Goal: Task Accomplishment & Management: Manage account settings

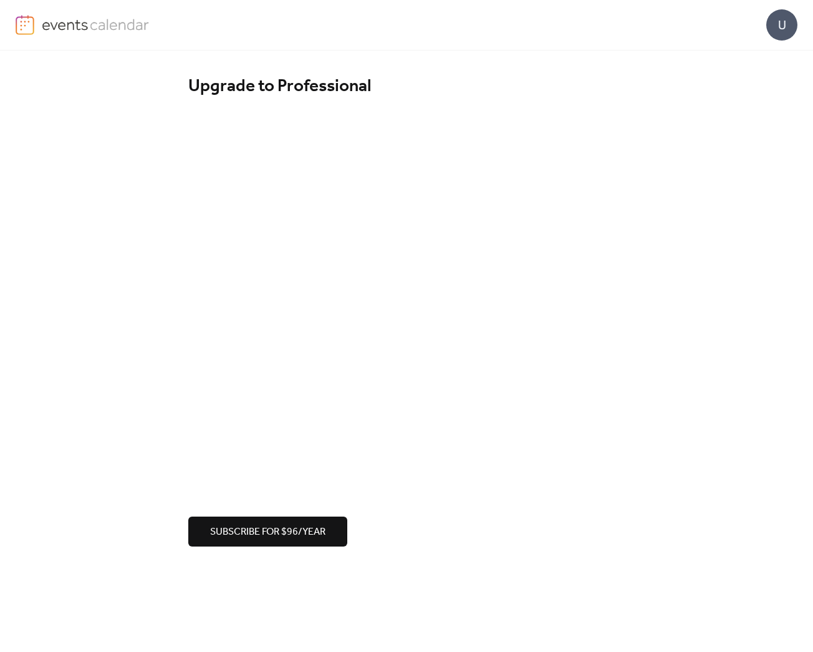
click at [279, 522] on button "Subscribe for $96/year" at bounding box center [267, 532] width 159 height 30
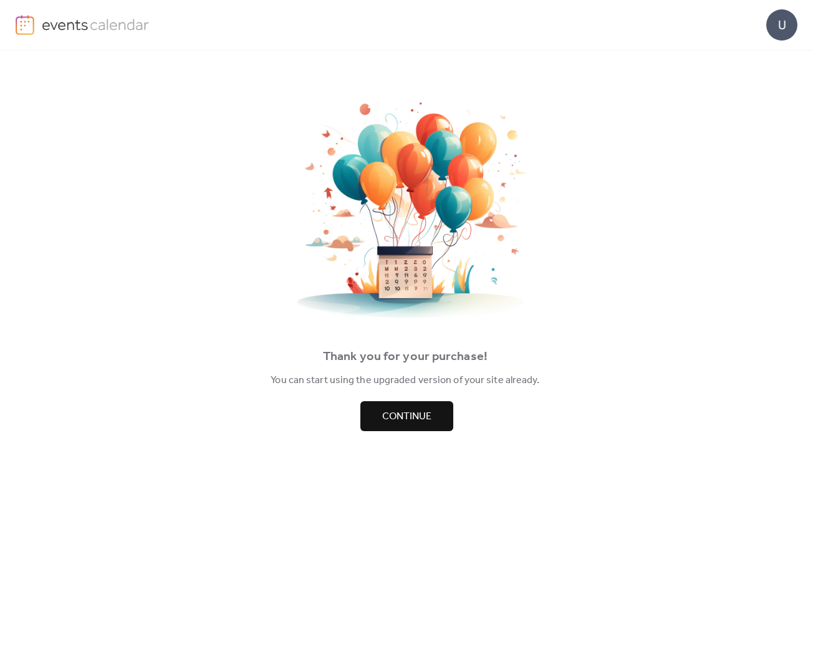
click at [411, 416] on span "Continue" at bounding box center [406, 416] width 49 height 15
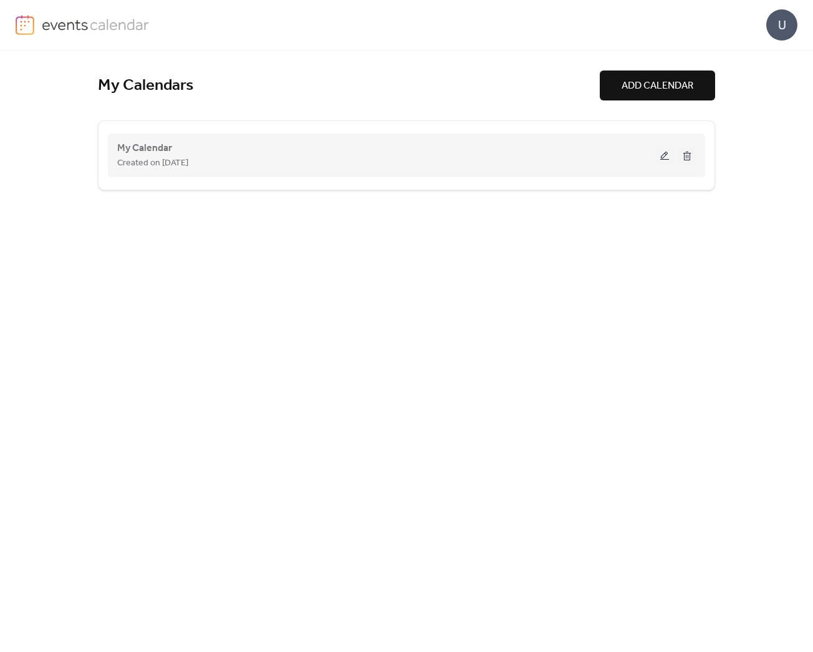
click at [667, 154] on button at bounding box center [664, 155] width 17 height 19
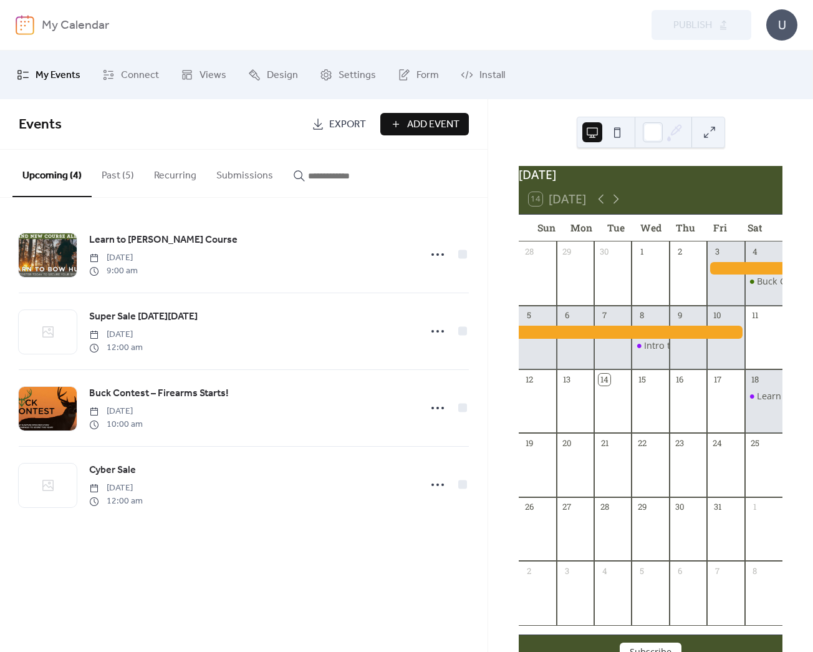
click at [54, 24] on b "My Calendar" at bounding box center [75, 26] width 67 height 24
click at [59, 27] on b "My Calendar" at bounding box center [75, 26] width 67 height 24
click at [241, 34] on div "My Calendar" at bounding box center [209, 26] width 335 height 24
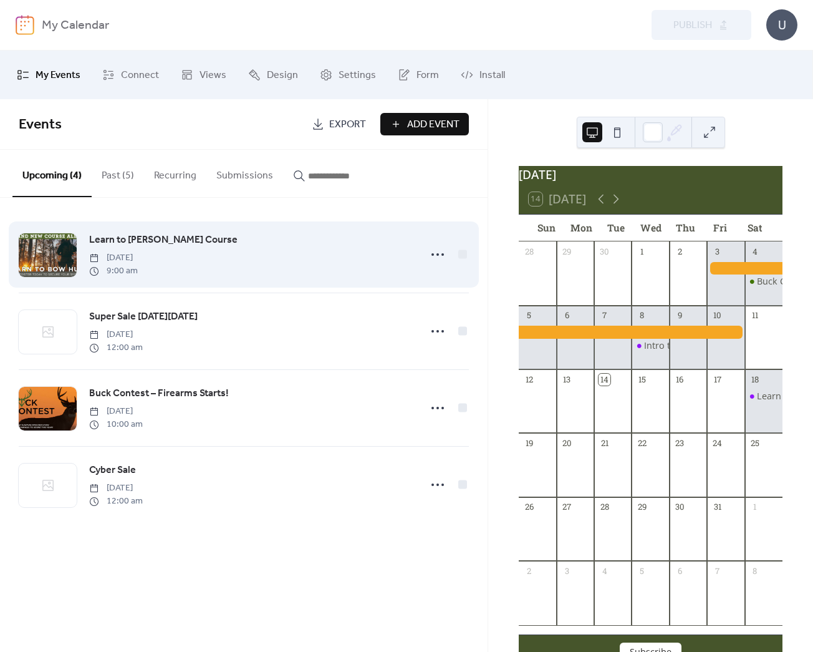
click at [121, 243] on span "Learn to [PERSON_NAME] Course" at bounding box center [163, 240] width 148 height 15
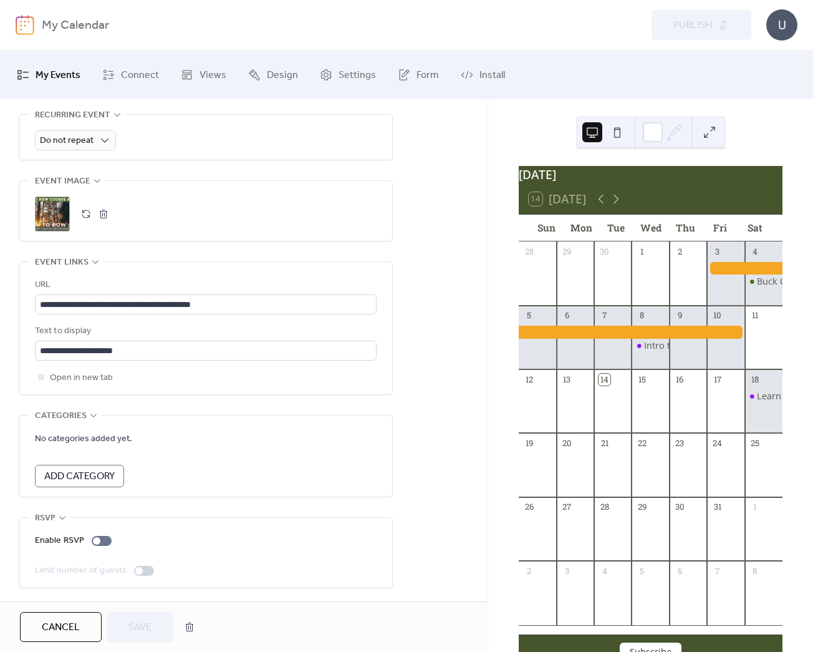
scroll to position [577, 0]
click at [70, 470] on span "Add Category" at bounding box center [79, 475] width 70 height 15
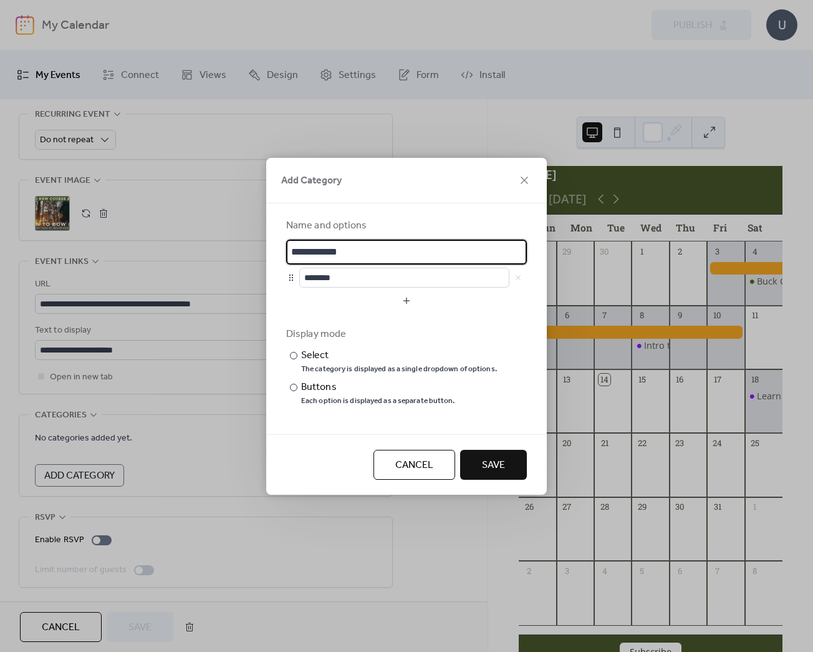
click at [350, 253] on input "**********" at bounding box center [406, 252] width 241 height 25
click at [350, 252] on input "**********" at bounding box center [406, 252] width 241 height 25
click at [351, 252] on input "**********" at bounding box center [406, 252] width 241 height 25
type input "********"
click at [370, 173] on div "Add Category" at bounding box center [406, 181] width 281 height 46
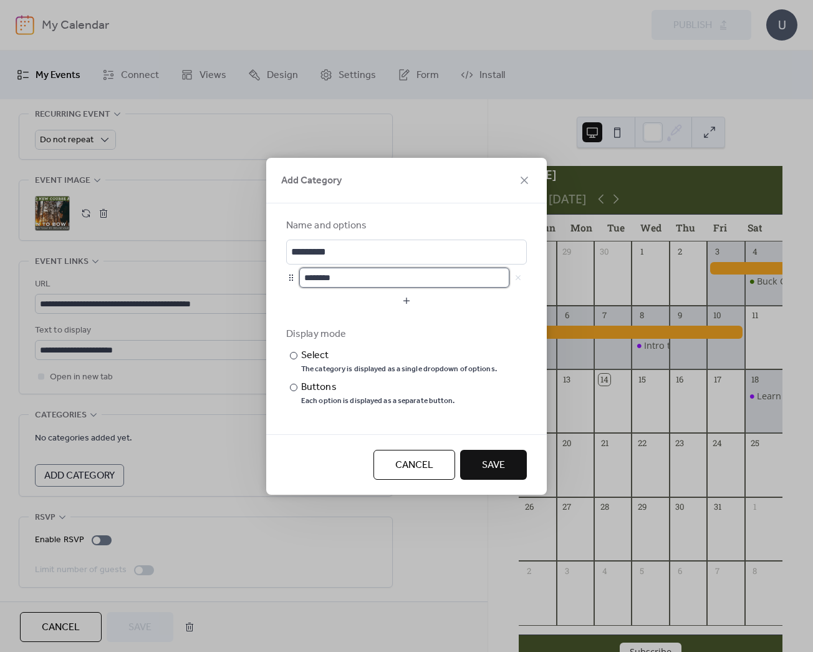
click at [318, 278] on input "********" at bounding box center [404, 278] width 210 height 20
drag, startPoint x: 393, startPoint y: 370, endPoint x: 443, endPoint y: 373, distance: 50.0
click at [443, 373] on div "The category is displayed as a single dropdown of options." at bounding box center [399, 369] width 196 height 10
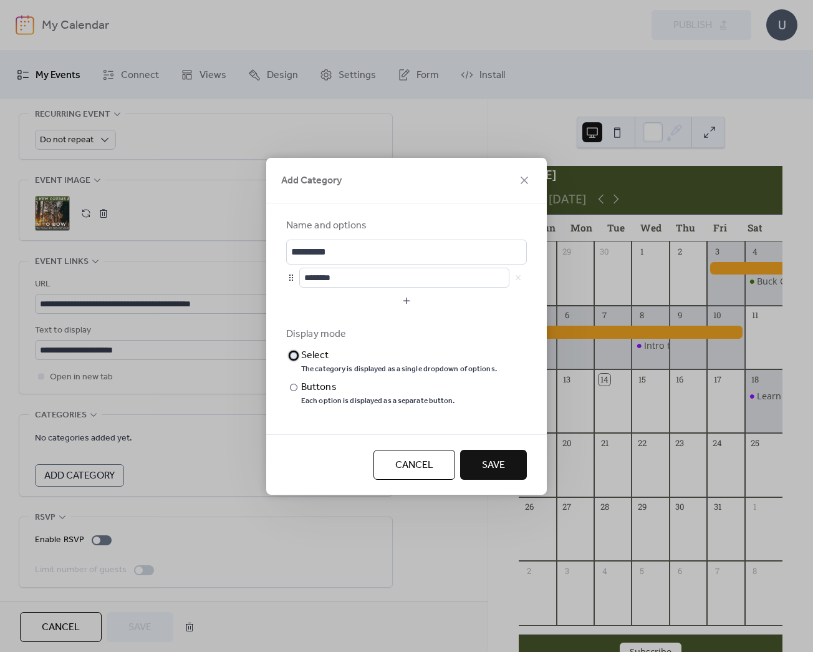
click at [443, 372] on div "The category is displayed as a single dropdown of options." at bounding box center [399, 369] width 196 height 10
click at [321, 275] on input "********" at bounding box center [404, 278] width 210 height 20
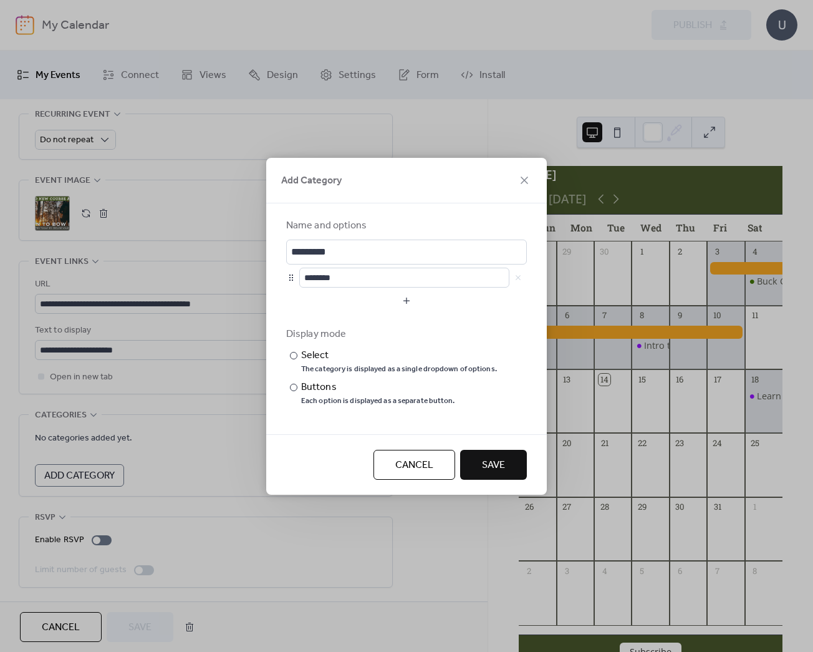
click at [492, 464] on span "Save" at bounding box center [493, 465] width 23 height 15
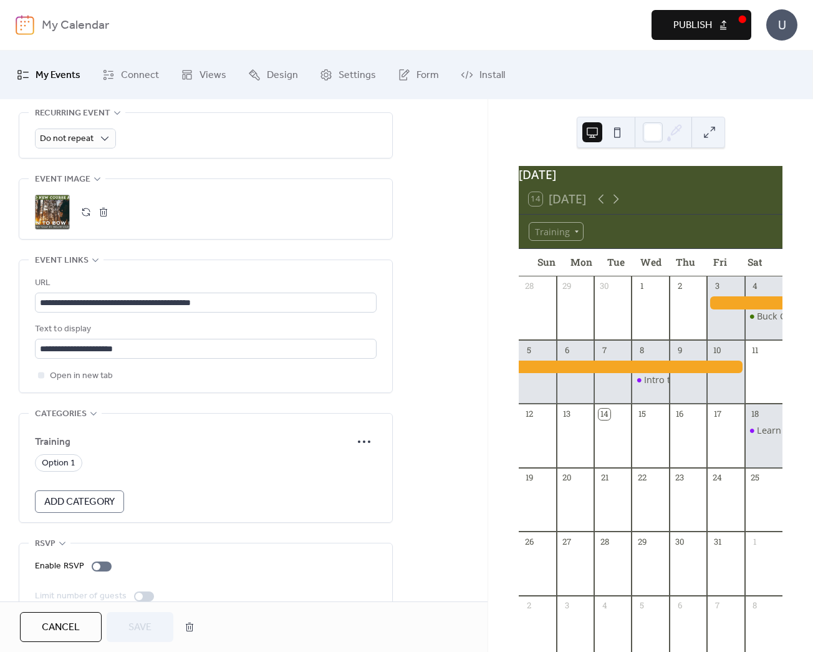
scroll to position [604, 0]
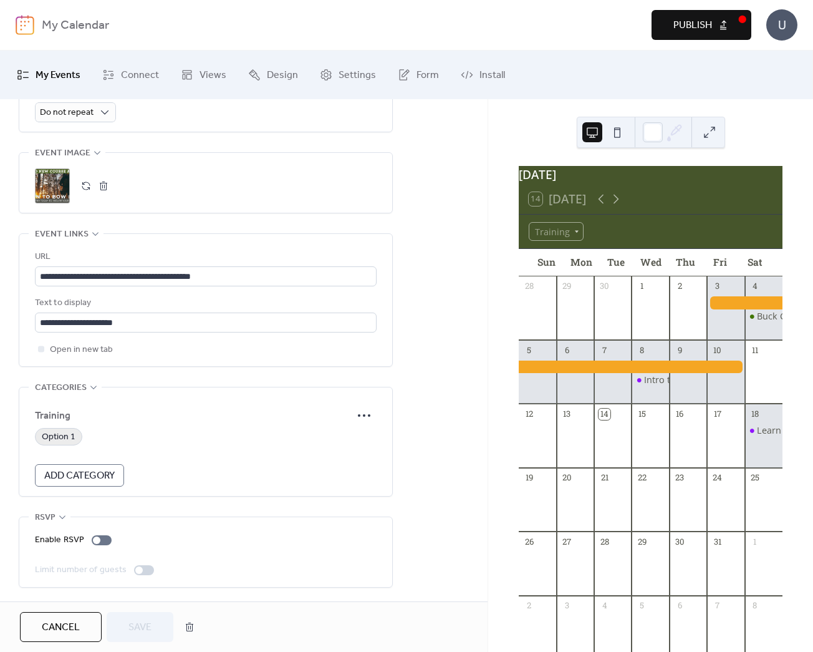
click at [54, 438] on span "Option 1" at bounding box center [59, 437] width 34 height 15
click at [59, 419] on span "Training" at bounding box center [193, 416] width 317 height 15
click at [366, 415] on icon at bounding box center [364, 415] width 20 height 20
click at [346, 441] on span "Edit" at bounding box center [349, 439] width 15 height 15
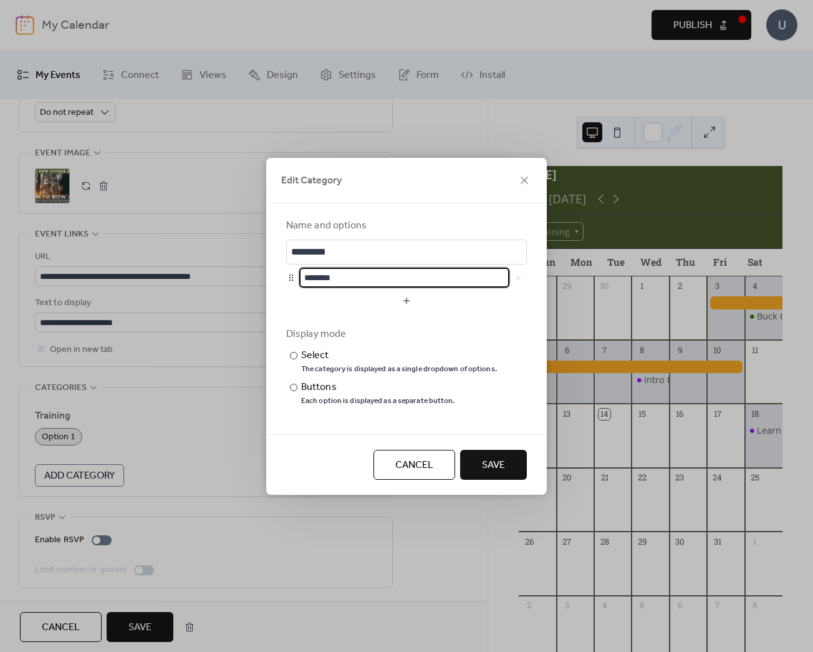
click at [324, 274] on input "********" at bounding box center [404, 278] width 210 height 20
click at [325, 274] on input "********" at bounding box center [404, 278] width 210 height 20
type input "**********"
click at [505, 464] on button "Save" at bounding box center [493, 465] width 67 height 30
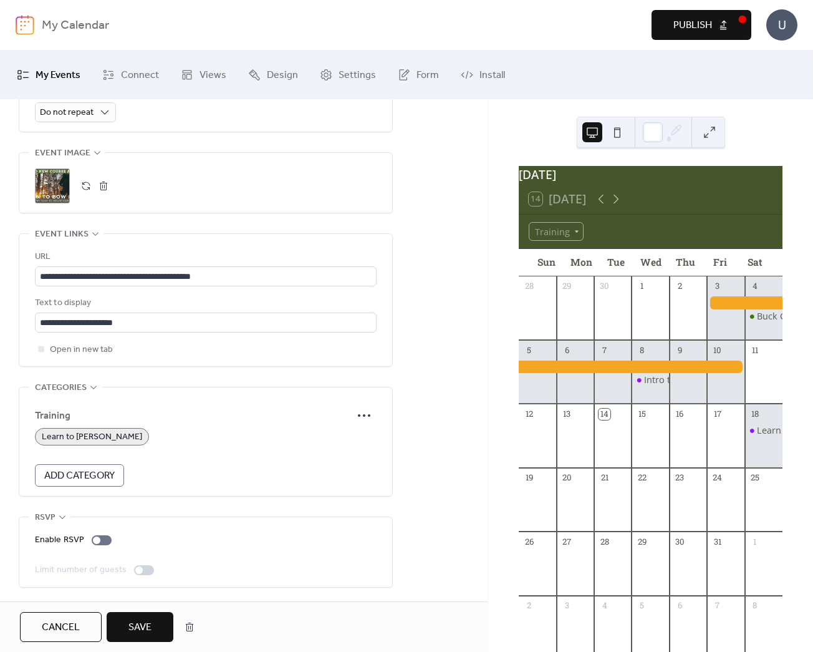
click at [68, 437] on span "Learn to [PERSON_NAME]" at bounding box center [92, 437] width 100 height 15
click at [90, 475] on span "Add Category" at bounding box center [79, 475] width 70 height 15
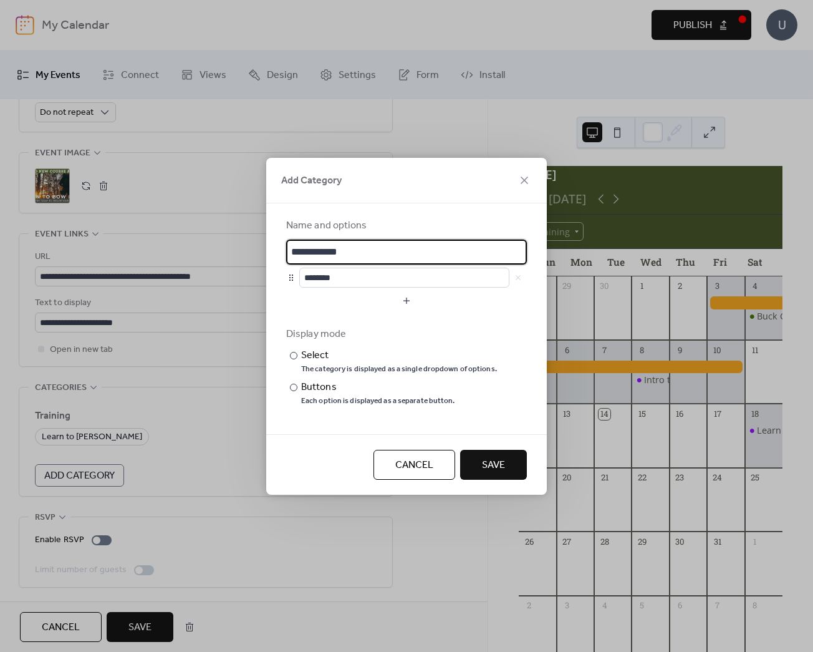
drag, startPoint x: 416, startPoint y: 470, endPoint x: 407, endPoint y: 465, distance: 10.3
click at [416, 469] on span "Cancel" at bounding box center [415, 465] width 38 height 15
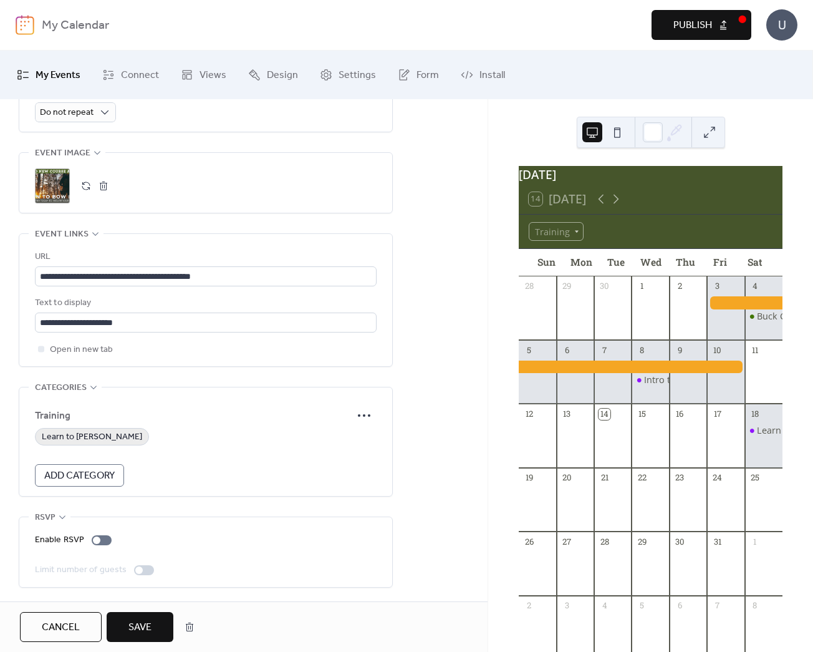
click at [93, 440] on span "Learn to [PERSON_NAME]" at bounding box center [92, 437] width 100 height 15
click at [363, 412] on icon at bounding box center [364, 415] width 20 height 20
click at [353, 439] on span "Edit" at bounding box center [349, 439] width 15 height 15
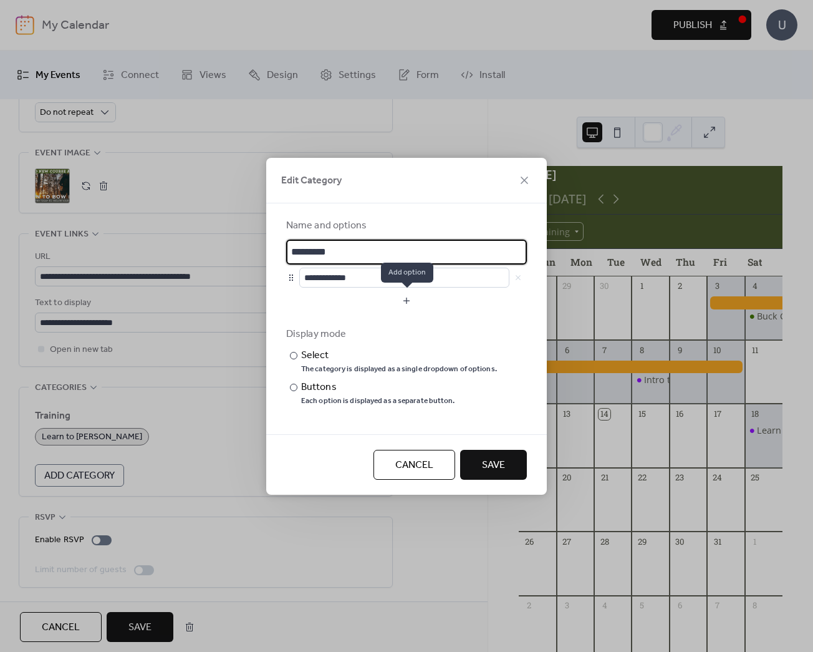
click at [396, 298] on button "button" at bounding box center [406, 301] width 241 height 20
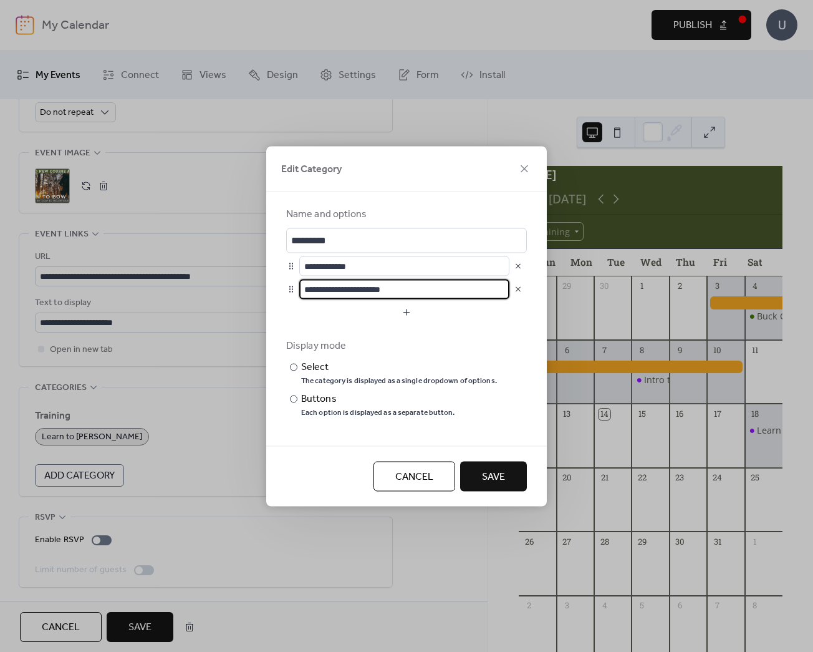
type input "**********"
click at [508, 468] on button "Save" at bounding box center [493, 476] width 67 height 30
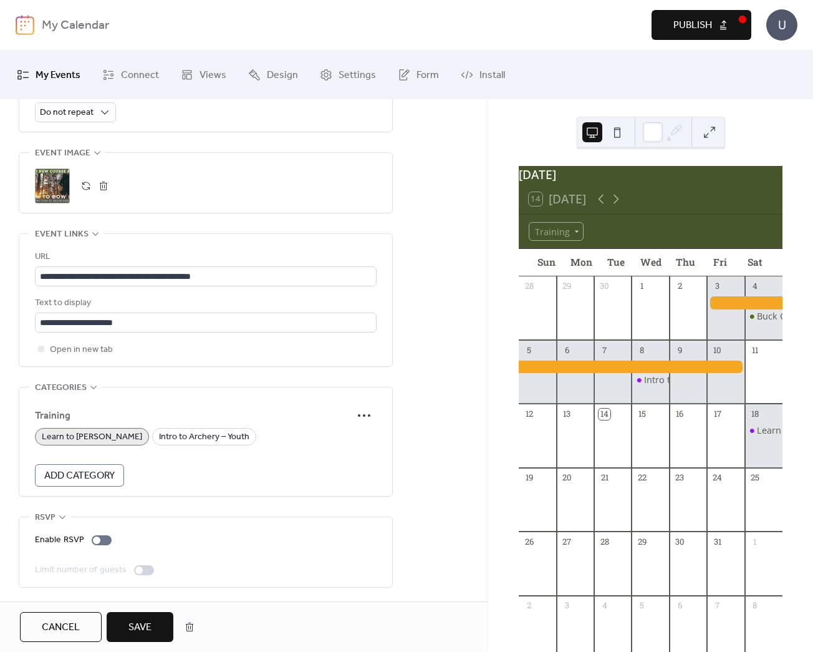
click at [70, 437] on span "Learn to [PERSON_NAME]" at bounding box center [92, 437] width 100 height 15
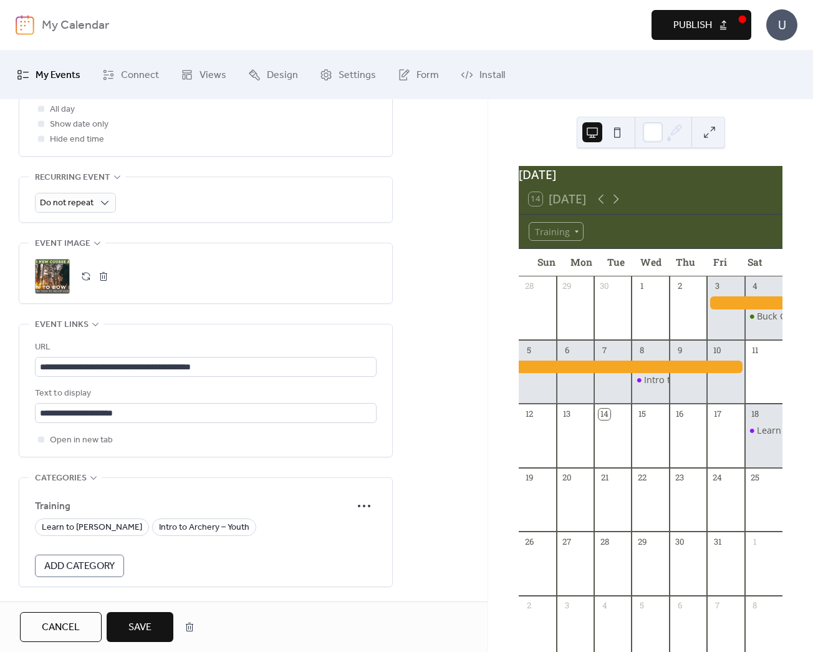
scroll to position [502, 0]
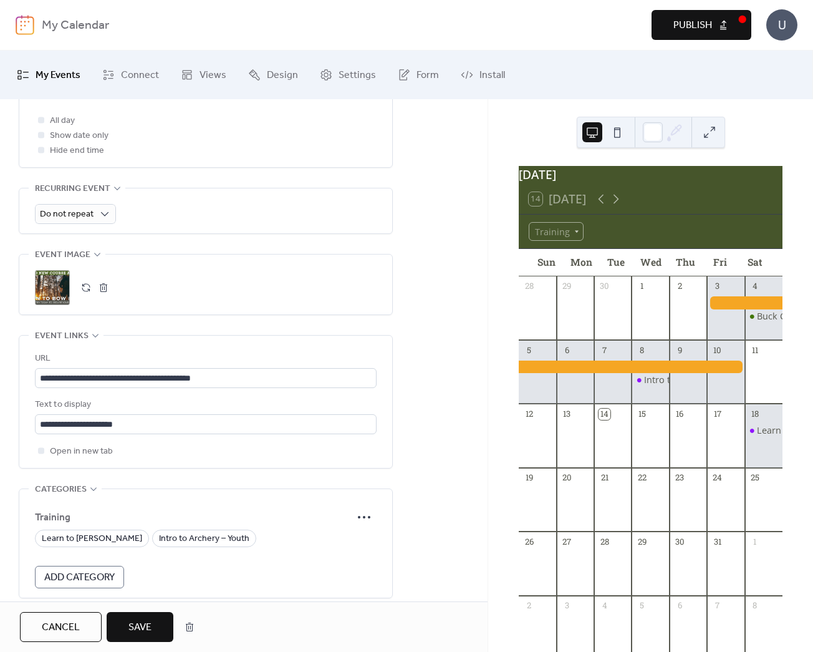
click at [127, 629] on button "Save" at bounding box center [140, 627] width 67 height 30
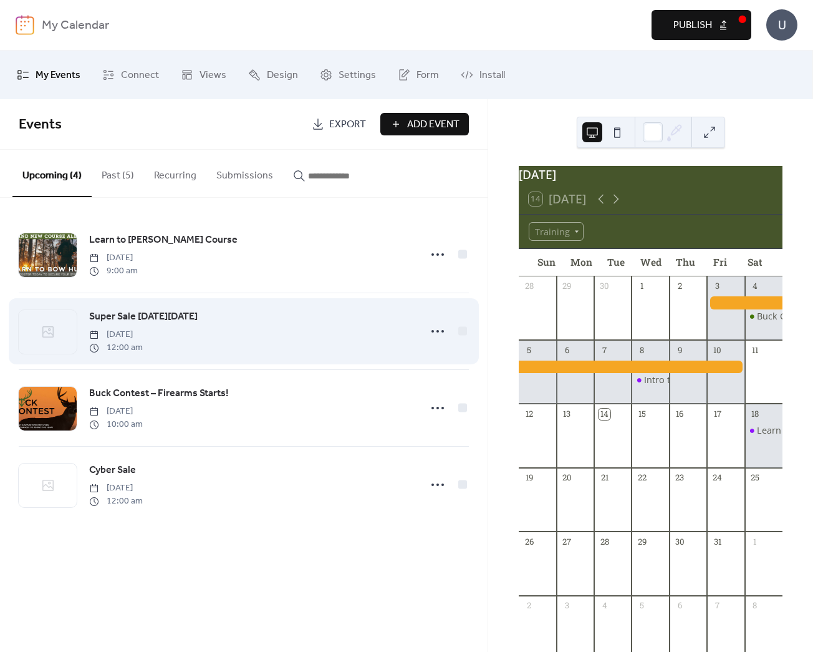
click at [254, 324] on div "Super Sale [DATE][DATE] [DATE] 12:00 am" at bounding box center [251, 331] width 324 height 45
click at [158, 321] on span "Super Sale [DATE][DATE]" at bounding box center [143, 316] width 109 height 15
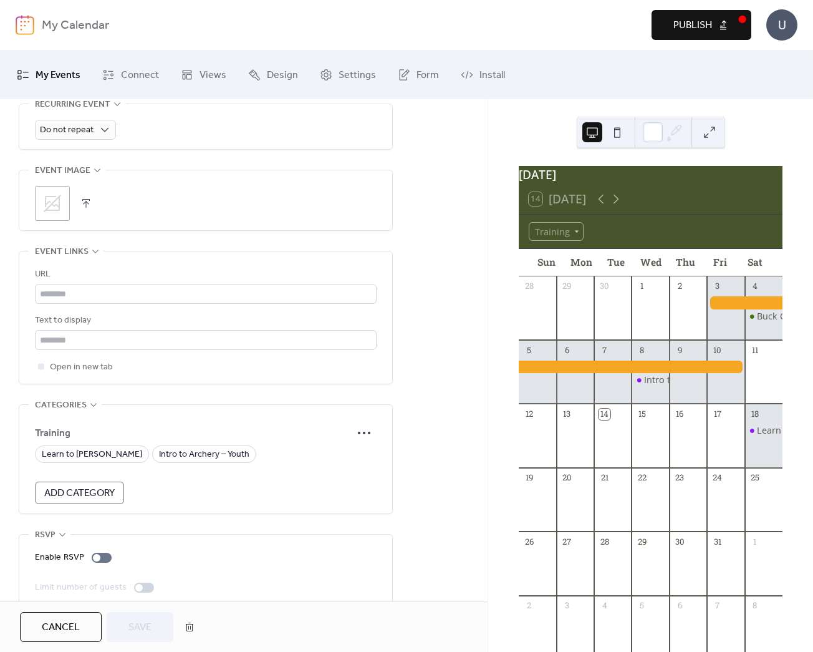
scroll to position [604, 0]
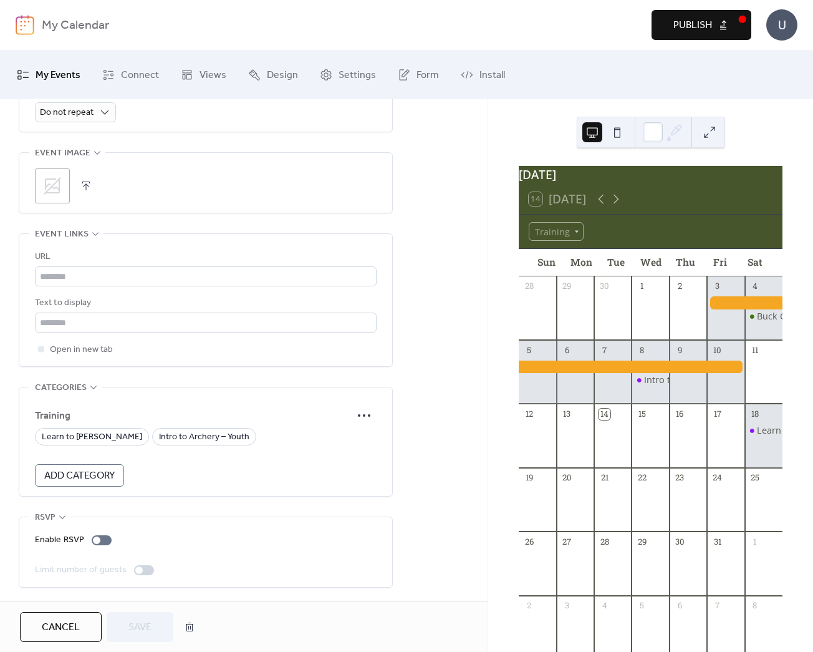
click at [85, 477] on span "Add Category" at bounding box center [79, 475] width 70 height 15
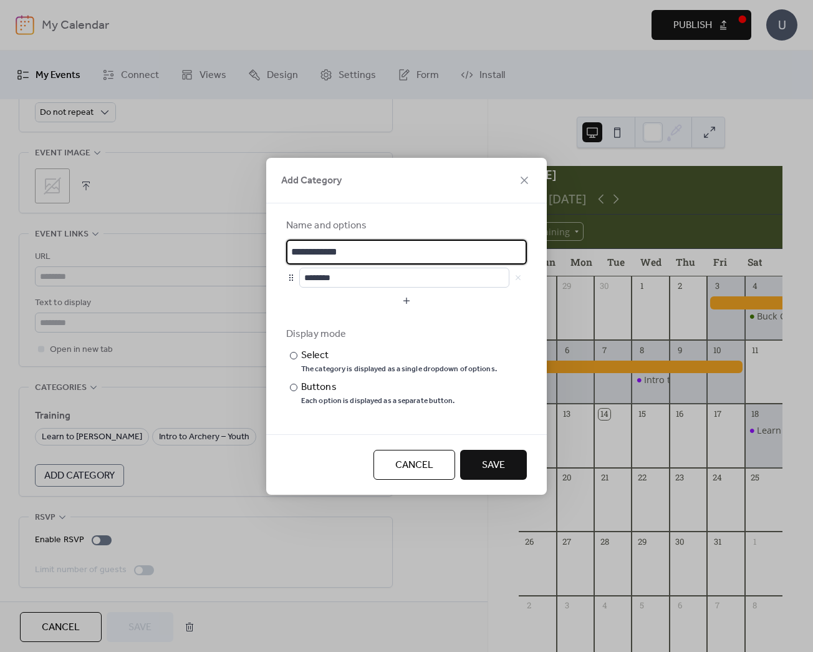
click at [319, 256] on input "**********" at bounding box center [406, 252] width 241 height 25
type input "**********"
click at [516, 278] on div "********" at bounding box center [413, 278] width 228 height 20
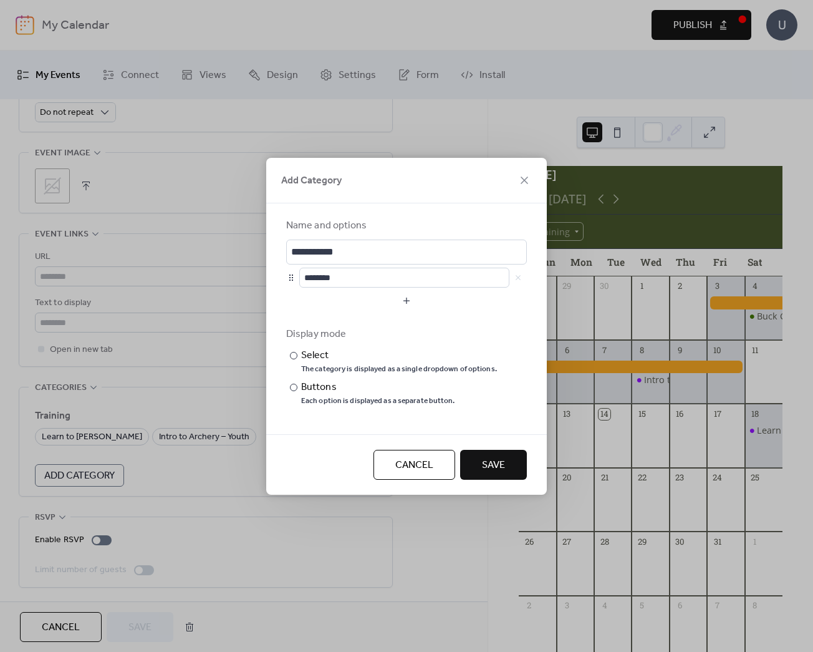
click at [519, 278] on div "********" at bounding box center [413, 278] width 228 height 20
click at [367, 243] on input "**********" at bounding box center [406, 252] width 241 height 25
click at [362, 247] on input "**********" at bounding box center [406, 252] width 241 height 25
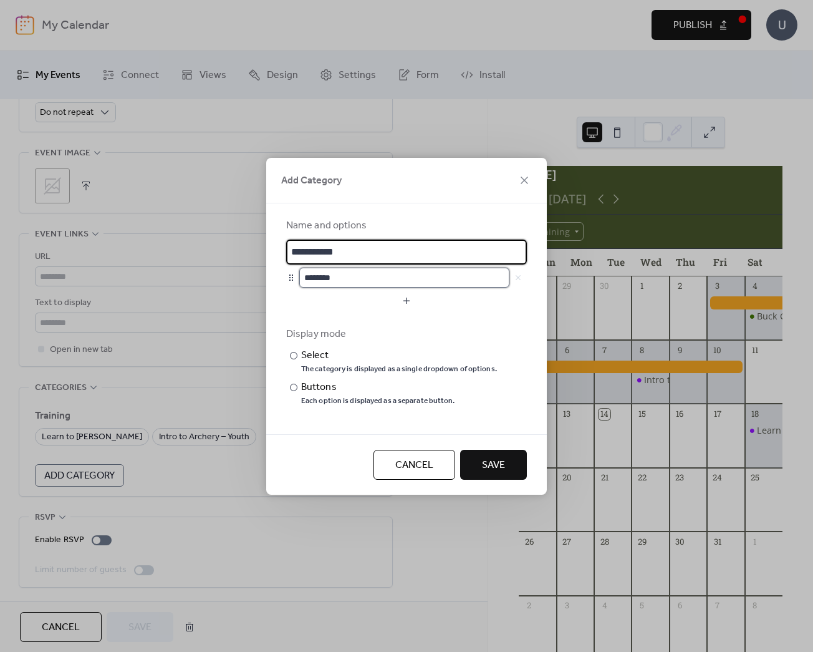
click at [336, 278] on input "********" at bounding box center [404, 278] width 210 height 20
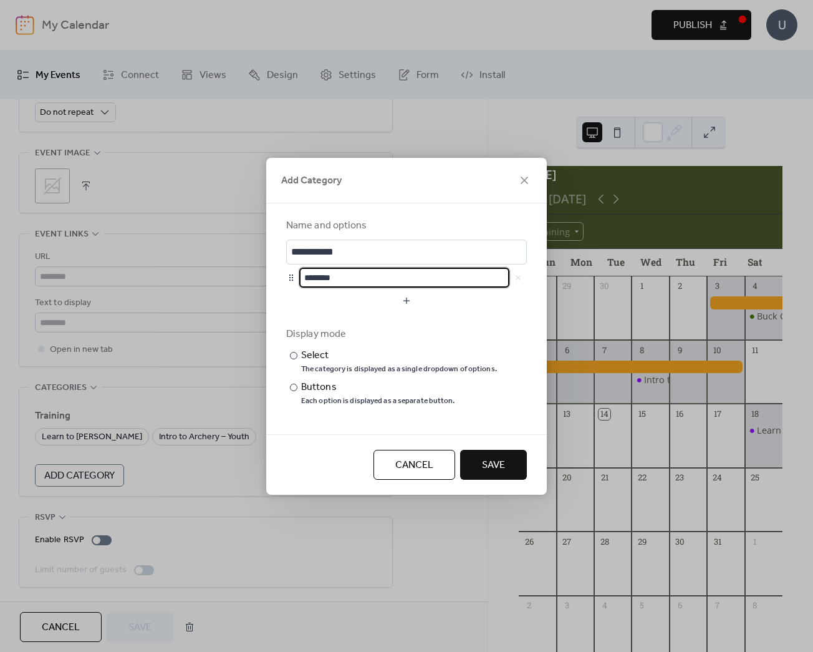
click at [336, 278] on input "********" at bounding box center [404, 278] width 210 height 20
click at [326, 278] on input "**********" at bounding box center [404, 278] width 210 height 20
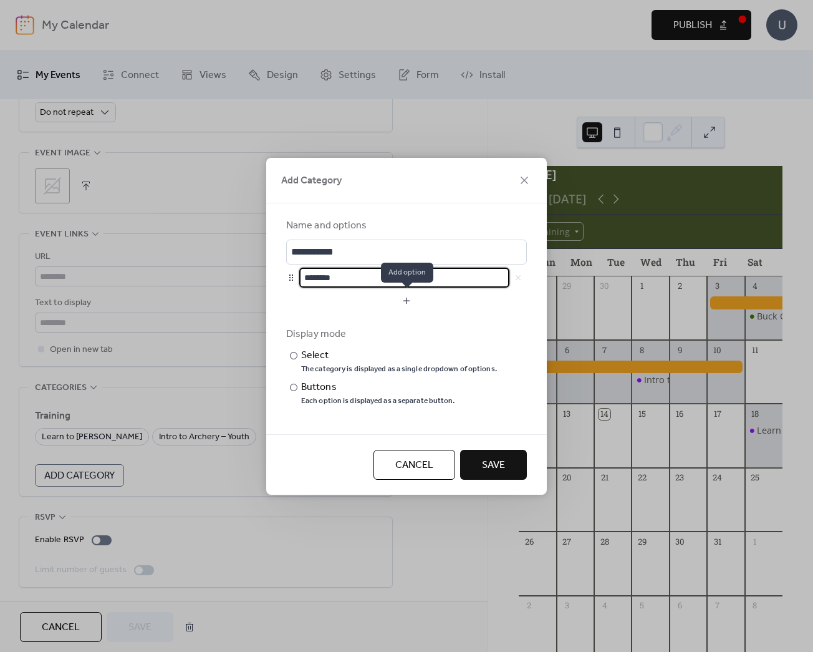
type input "*******"
click at [409, 302] on button "button" at bounding box center [406, 301] width 241 height 20
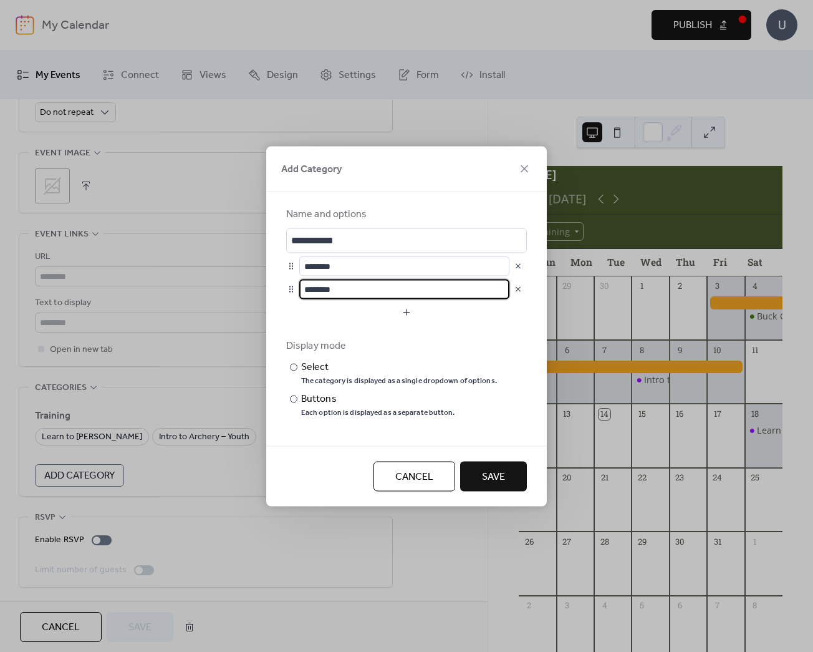
click at [344, 292] on input "********" at bounding box center [404, 289] width 210 height 20
type input "********"
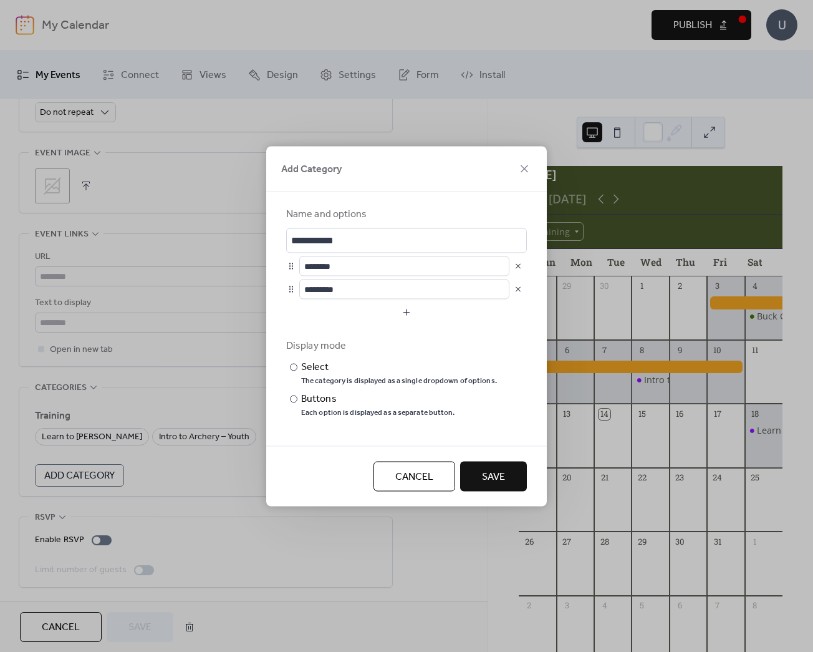
click at [489, 480] on span "Save" at bounding box center [493, 476] width 23 height 15
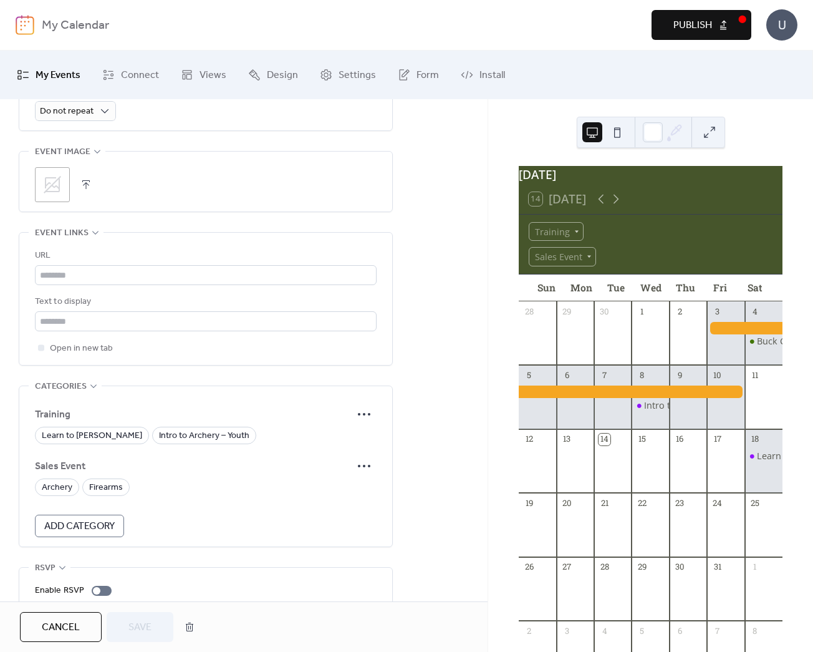
scroll to position [649, 0]
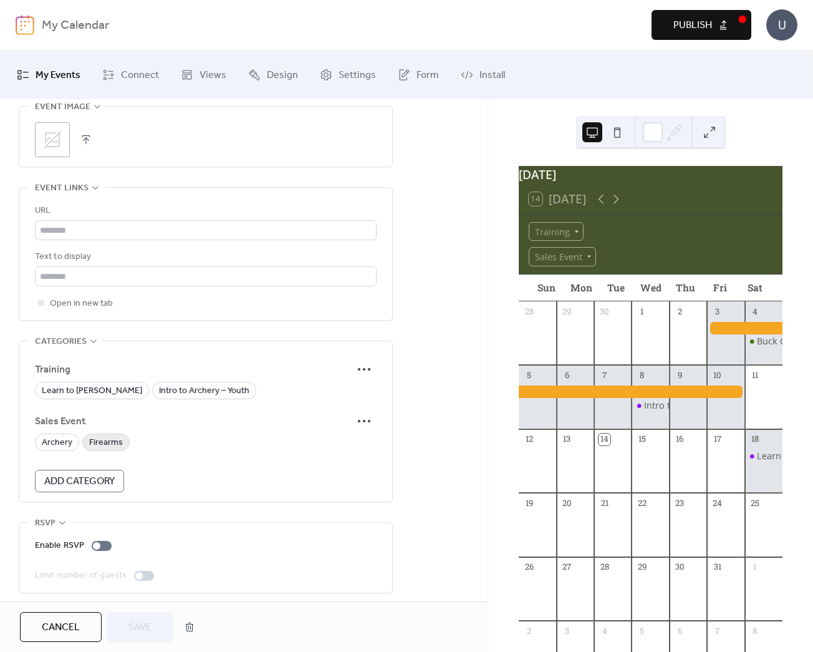
click at [106, 444] on span "Firearms" at bounding box center [106, 442] width 34 height 15
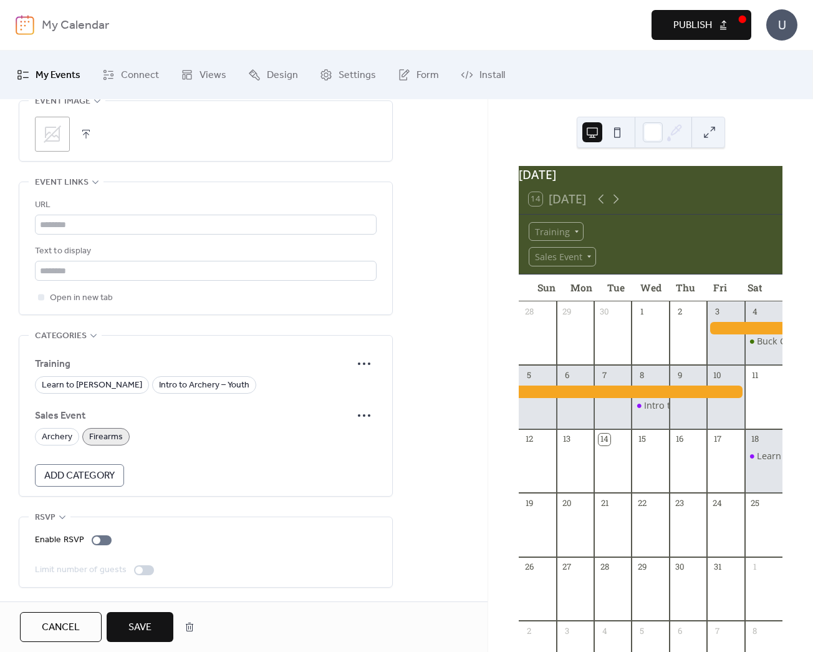
click at [133, 626] on span "Save" at bounding box center [140, 627] width 23 height 15
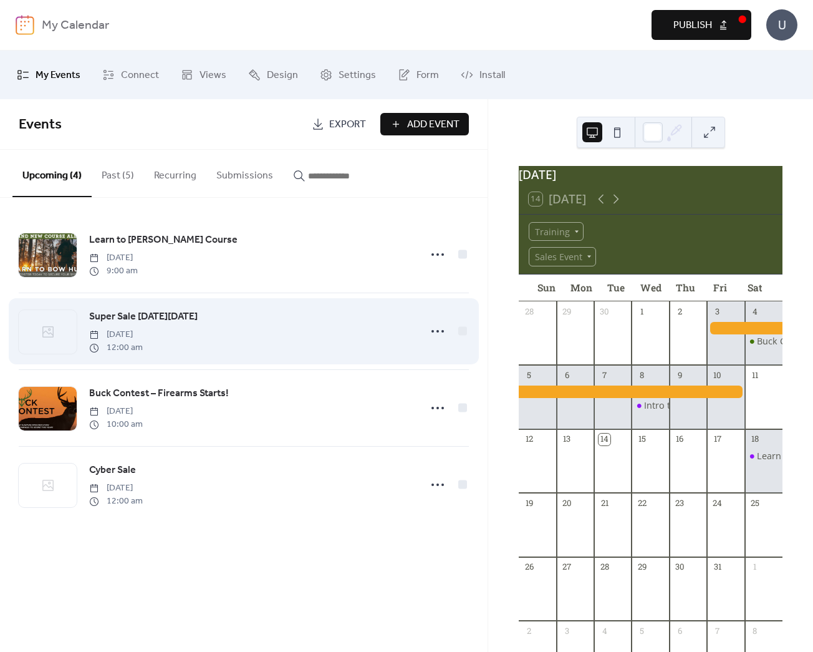
click at [143, 331] on span "[DATE]" at bounding box center [116, 334] width 54 height 13
click at [440, 328] on icon at bounding box center [438, 331] width 20 height 20
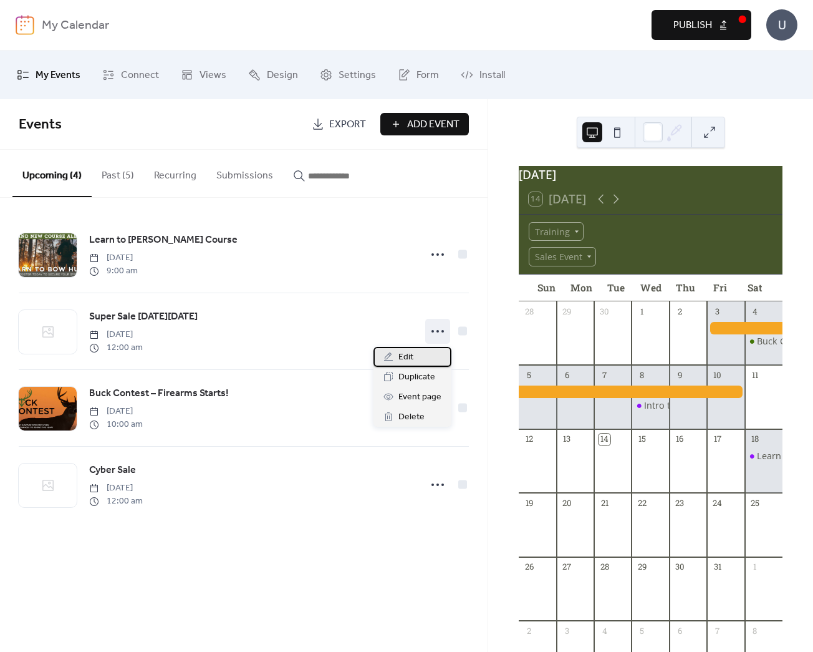
click at [402, 359] on span "Edit" at bounding box center [406, 357] width 15 height 15
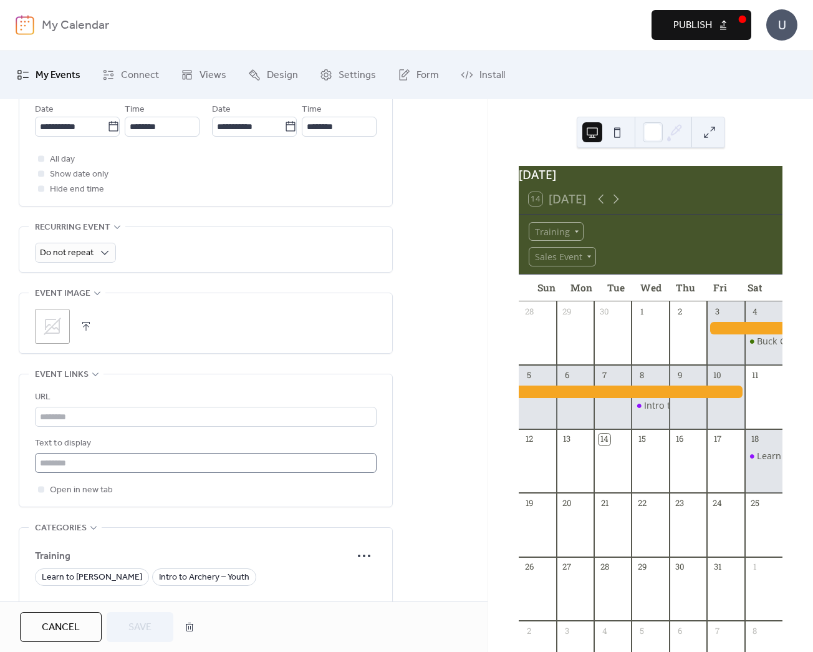
scroll to position [656, 0]
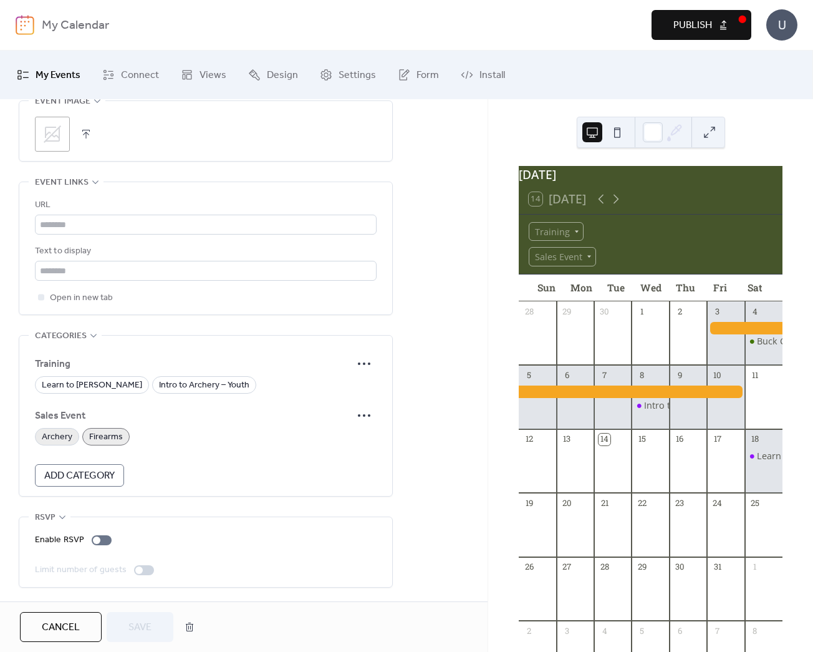
click at [54, 433] on span "Archery" at bounding box center [57, 437] width 31 height 15
click at [147, 623] on span "Save" at bounding box center [140, 627] width 23 height 15
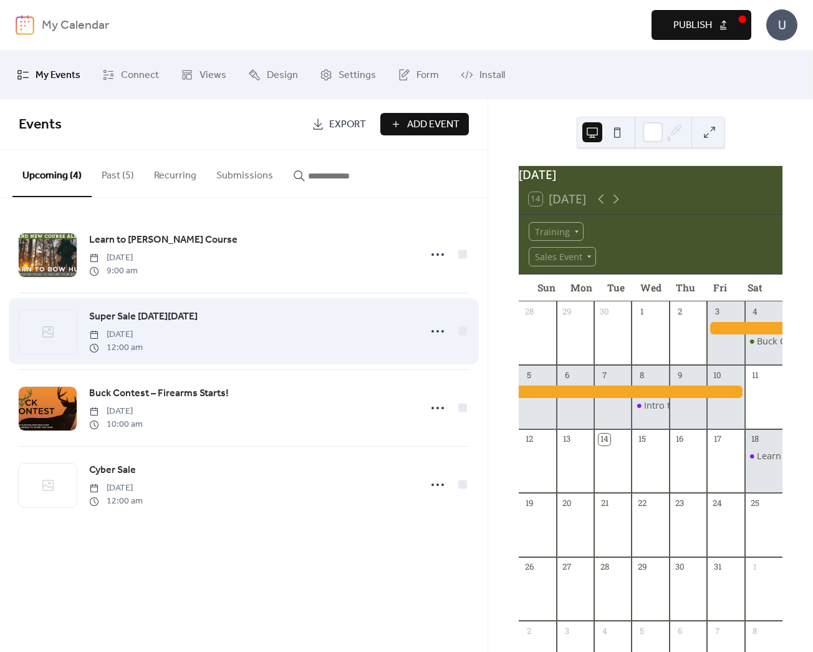
click at [112, 335] on span "[DATE]" at bounding box center [116, 334] width 54 height 13
click at [437, 323] on icon at bounding box center [438, 331] width 20 height 20
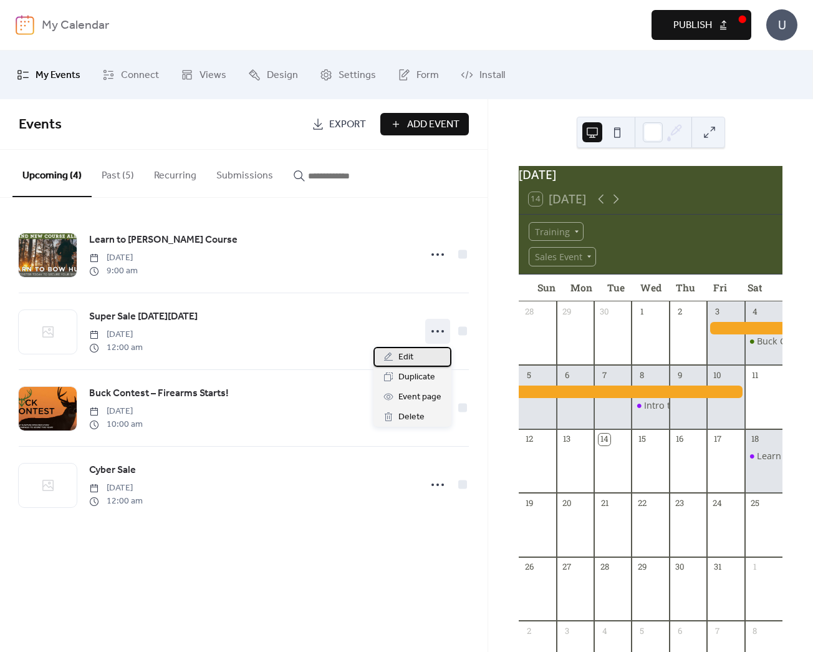
click at [422, 350] on div "Edit" at bounding box center [413, 357] width 78 height 20
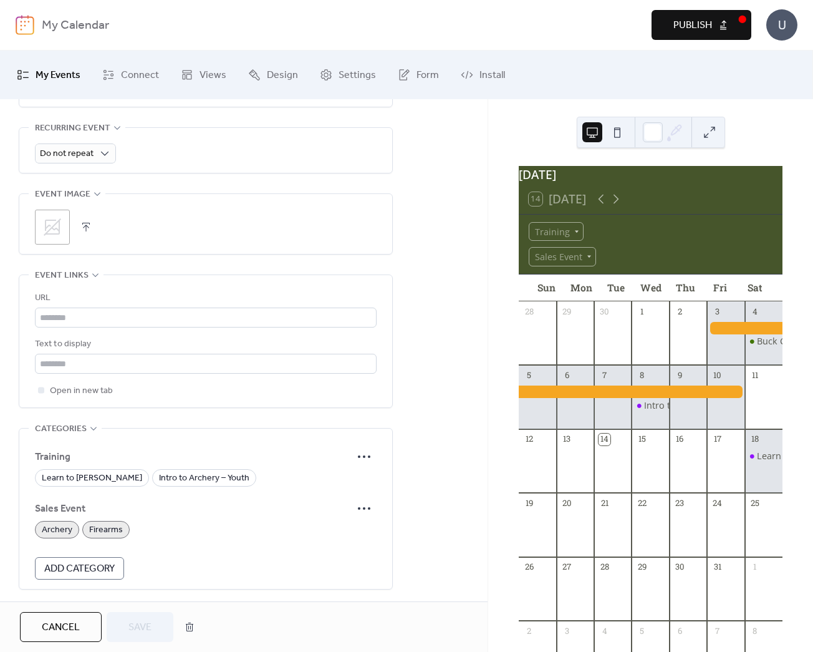
scroll to position [656, 0]
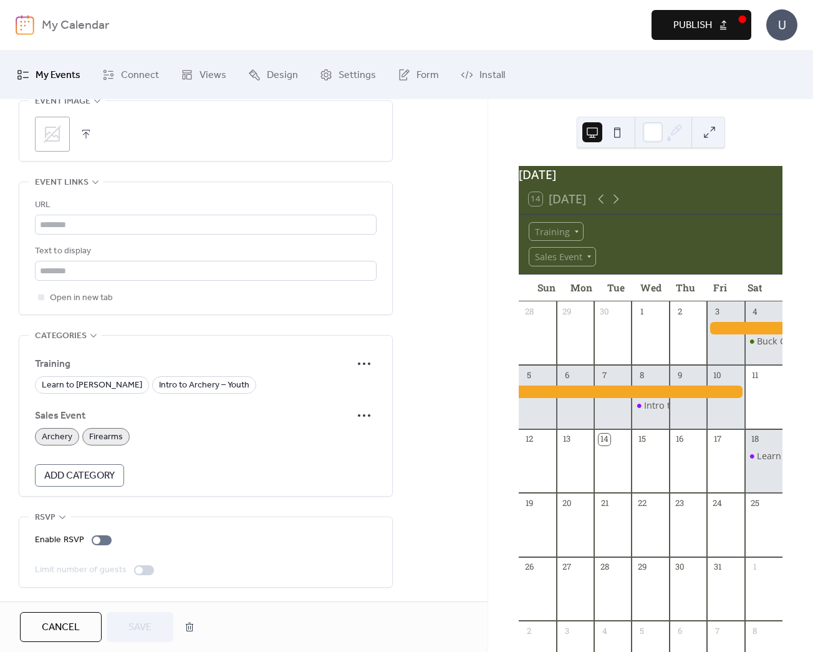
click at [67, 477] on span "Add Category" at bounding box center [79, 475] width 70 height 15
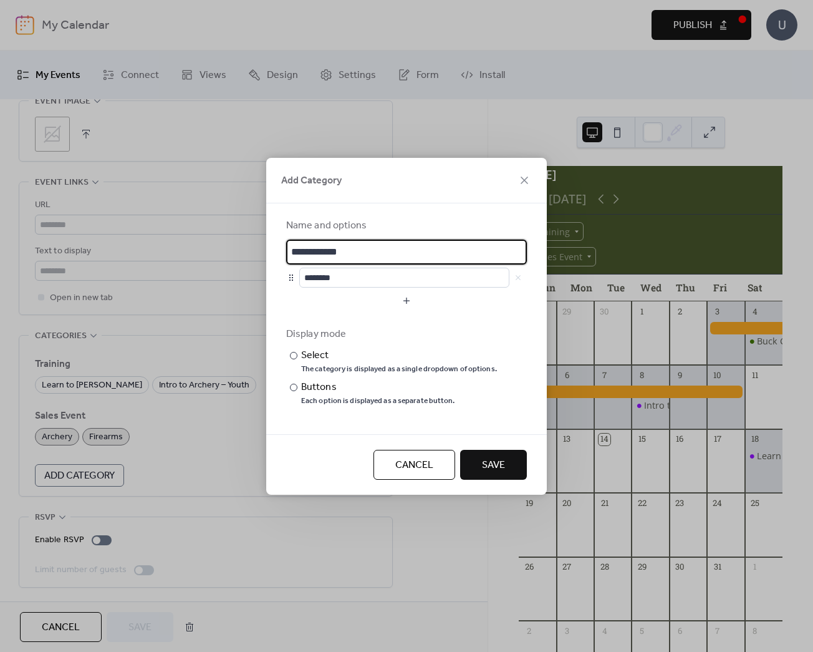
click at [339, 252] on input "**********" at bounding box center [406, 252] width 241 height 25
drag, startPoint x: 417, startPoint y: 463, endPoint x: 409, endPoint y: 451, distance: 14.4
click at [416, 463] on span "Cancel" at bounding box center [415, 465] width 38 height 15
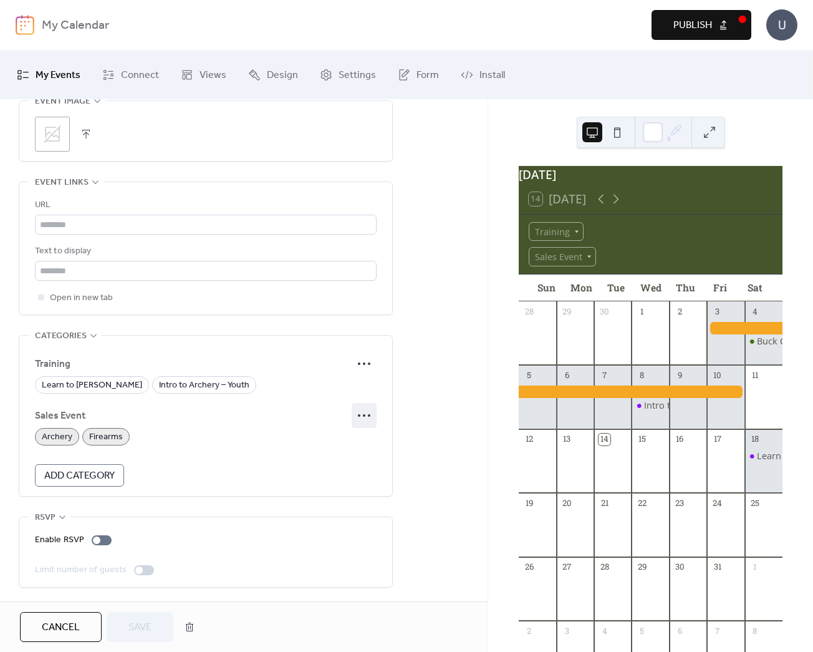
click at [371, 415] on icon at bounding box center [364, 415] width 20 height 20
click at [342, 438] on span "Edit" at bounding box center [349, 439] width 15 height 15
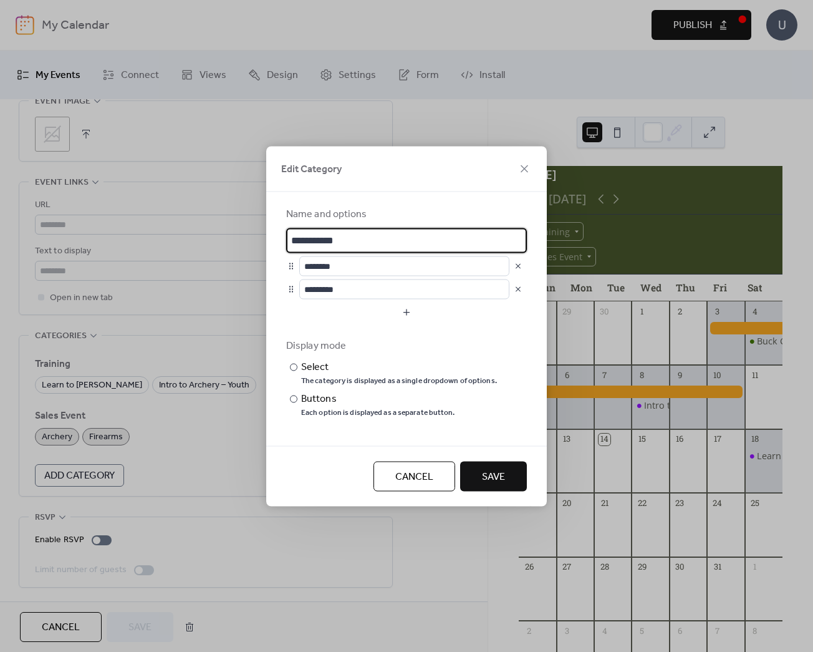
click at [334, 245] on input "**********" at bounding box center [406, 240] width 241 height 25
type input "**********"
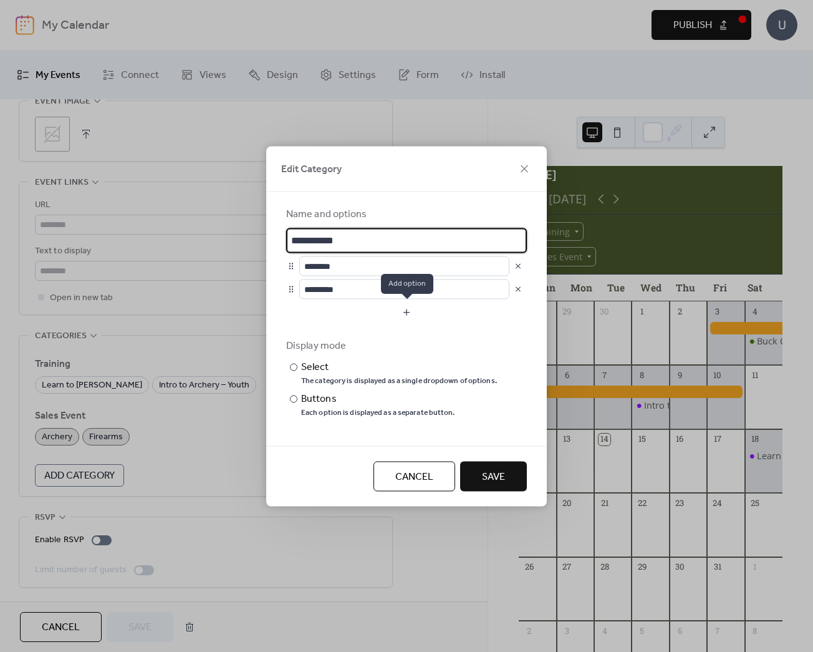
click at [411, 309] on button "button" at bounding box center [406, 312] width 241 height 20
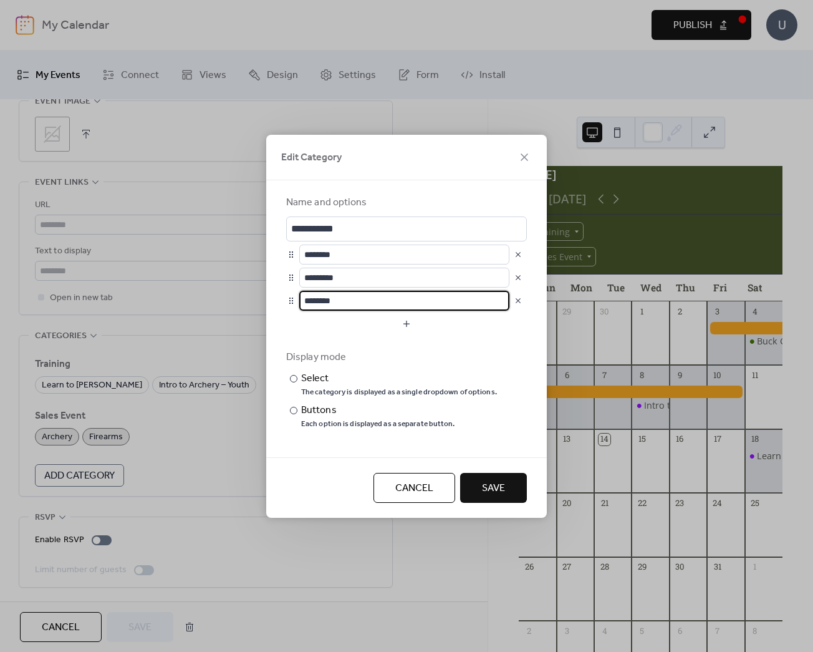
click at [347, 301] on input "********" at bounding box center [404, 301] width 210 height 20
type input "*******"
click at [493, 484] on span "Save" at bounding box center [493, 488] width 23 height 15
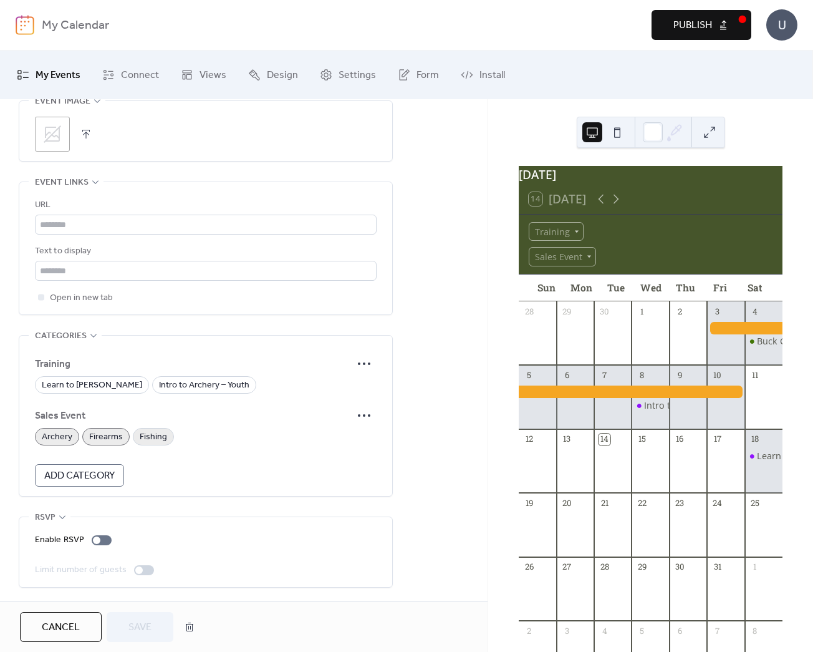
click at [160, 438] on span "Fishing" at bounding box center [153, 437] width 27 height 15
click at [151, 627] on span "Save" at bounding box center [140, 627] width 23 height 15
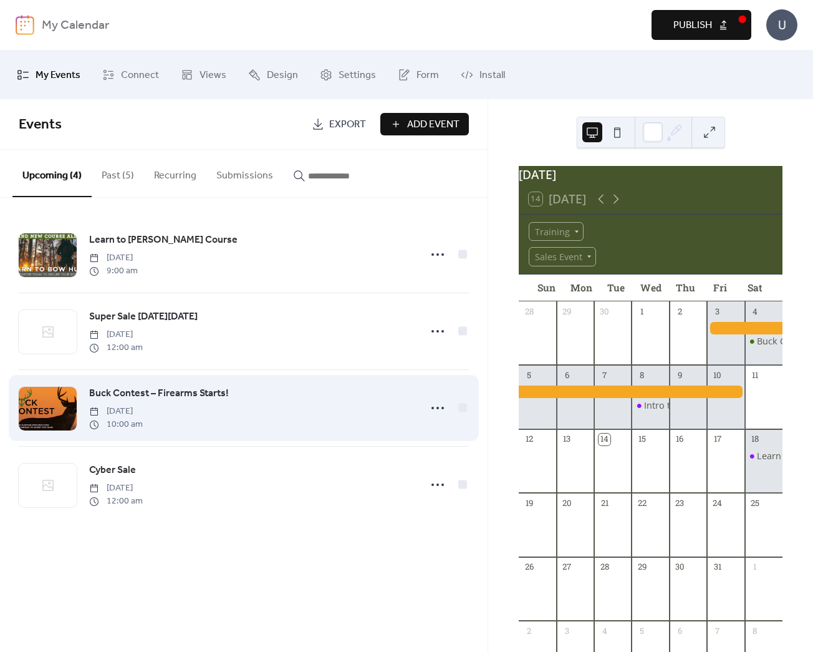
drag, startPoint x: 155, startPoint y: 417, endPoint x: 155, endPoint y: 409, distance: 8.1
click at [143, 409] on span "[DATE]" at bounding box center [116, 411] width 54 height 13
click at [134, 392] on span "Buck Contest – Firearms Starts!" at bounding box center [159, 393] width 140 height 15
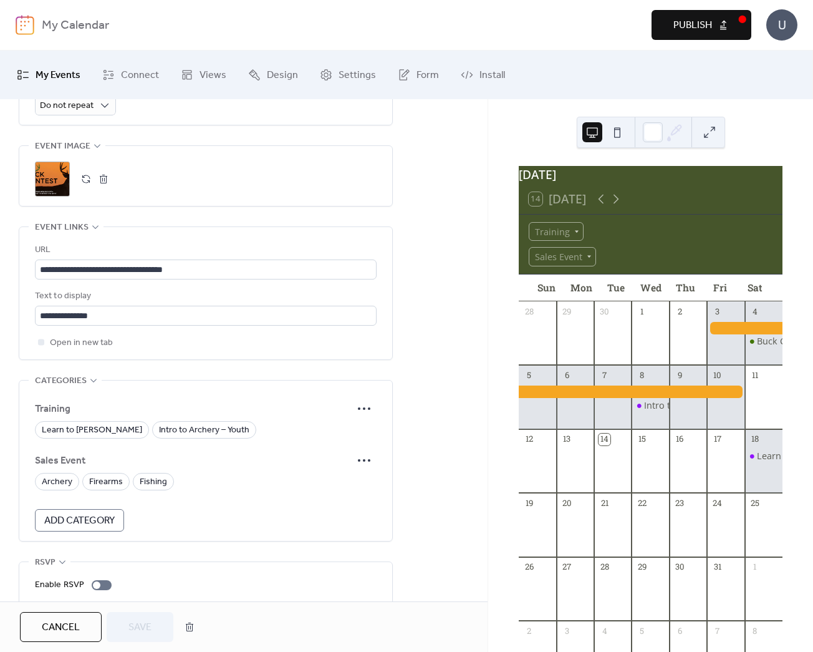
scroll to position [656, 0]
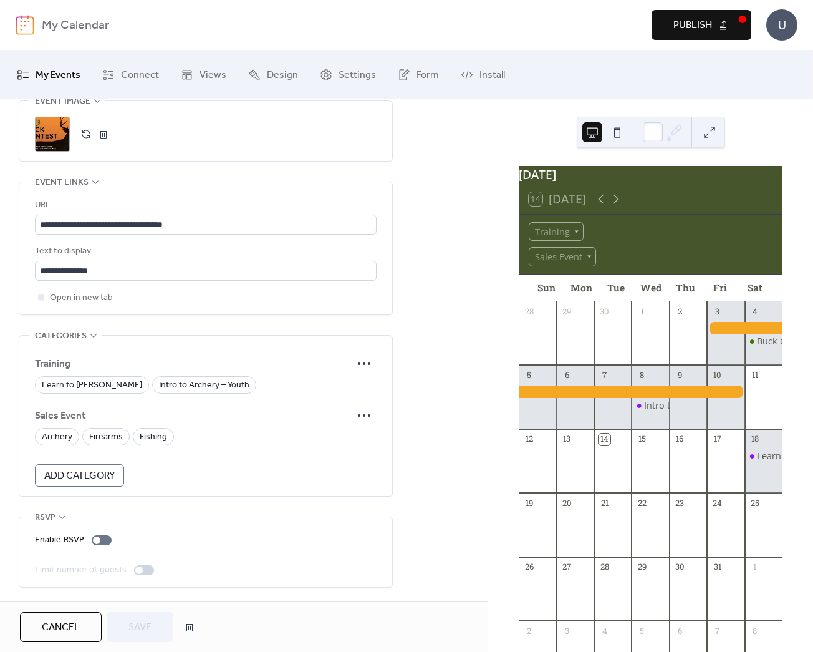
click at [80, 479] on span "Add Category" at bounding box center [79, 475] width 70 height 15
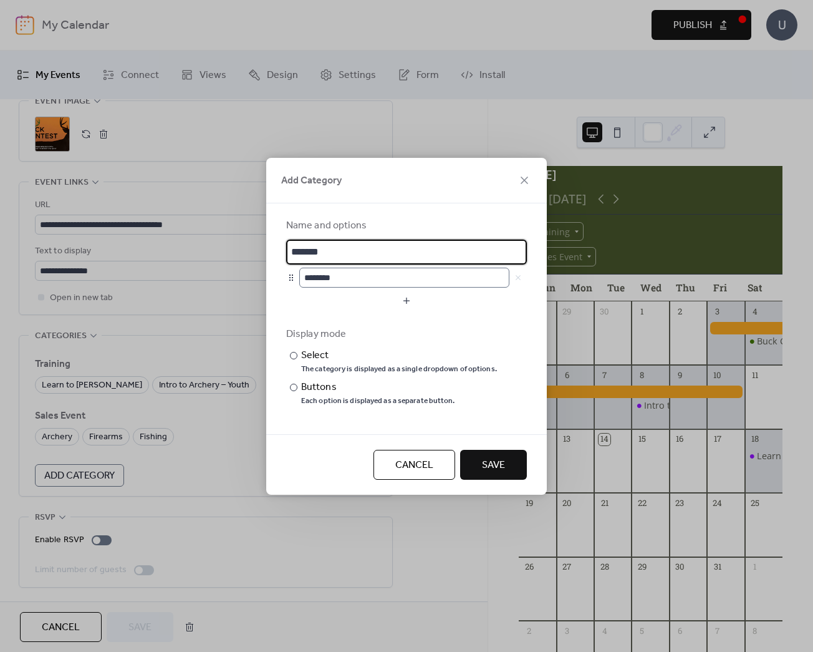
type input "*******"
click at [335, 279] on input "********" at bounding box center [404, 278] width 210 height 20
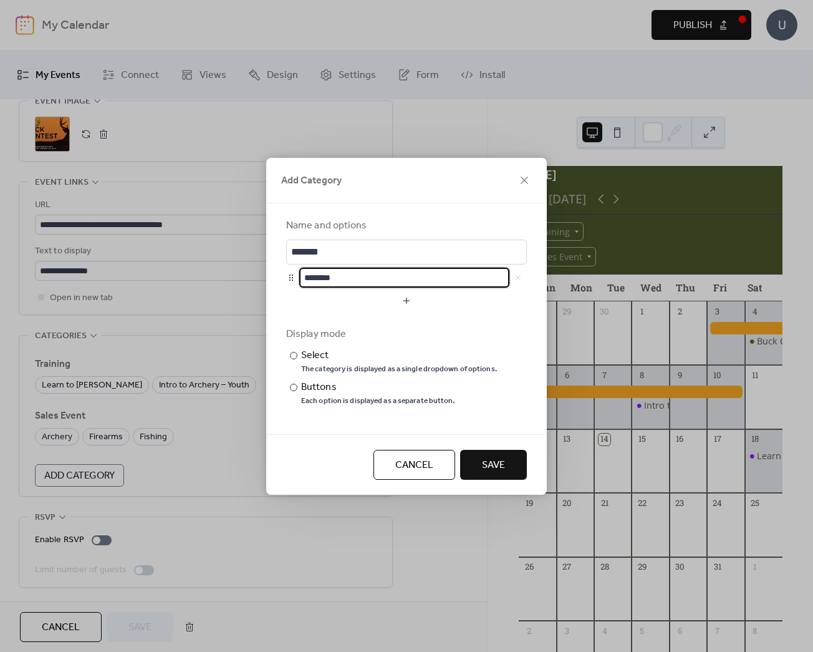
click at [335, 279] on input "********" at bounding box center [404, 278] width 210 height 20
type input "****"
click at [411, 298] on button "button" at bounding box center [406, 301] width 241 height 20
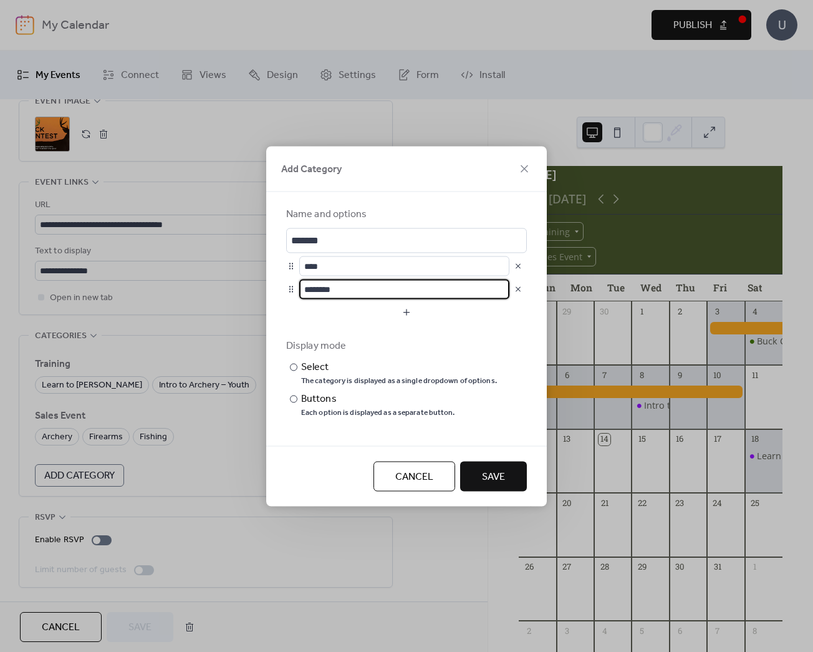
click at [366, 289] on input "********" at bounding box center [404, 289] width 210 height 20
type input "******"
click at [422, 315] on button "button" at bounding box center [406, 312] width 241 height 20
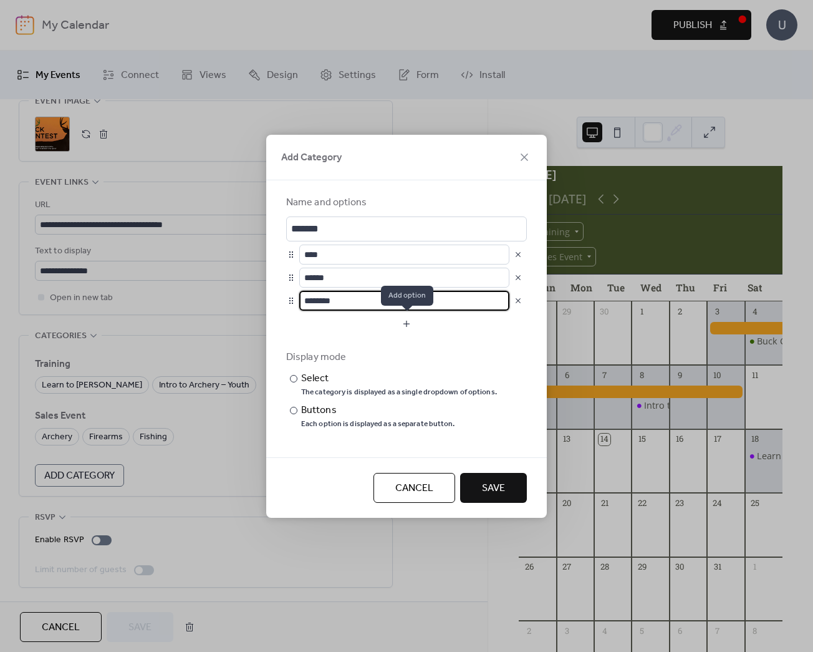
type input "*"
type input "**********"
click at [511, 485] on button "Save" at bounding box center [493, 488] width 67 height 30
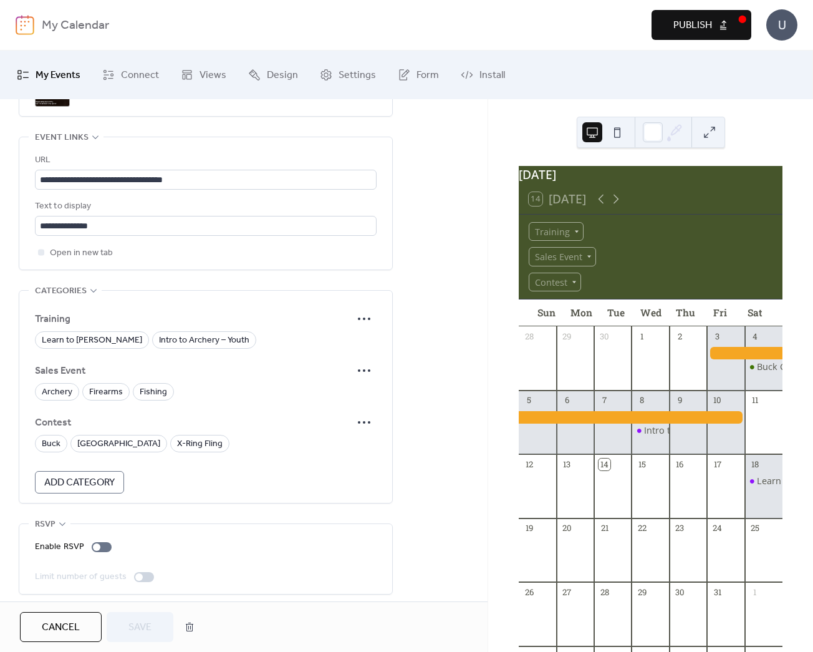
scroll to position [708, 0]
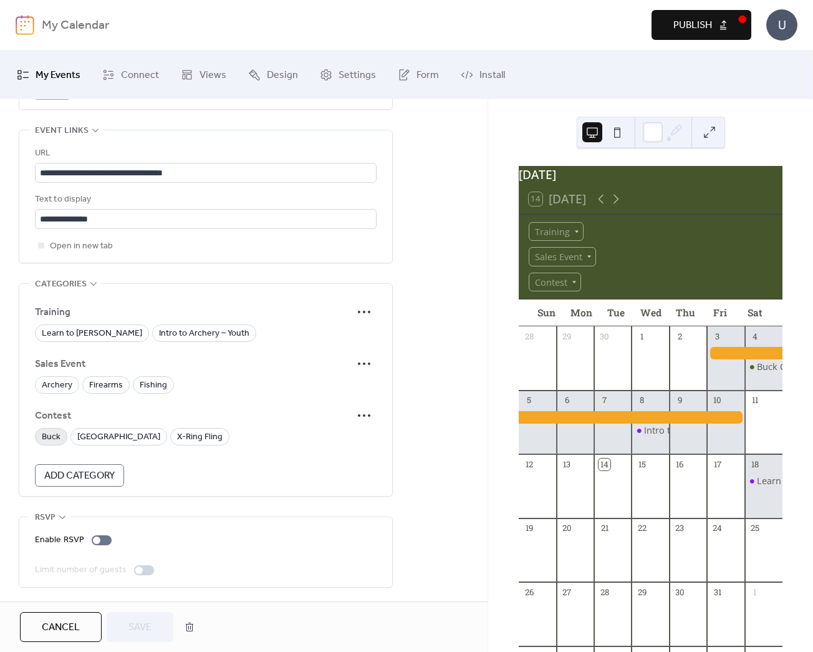
click at [57, 437] on span "Buck" at bounding box center [51, 437] width 19 height 15
click at [135, 627] on span "Save" at bounding box center [140, 627] width 23 height 15
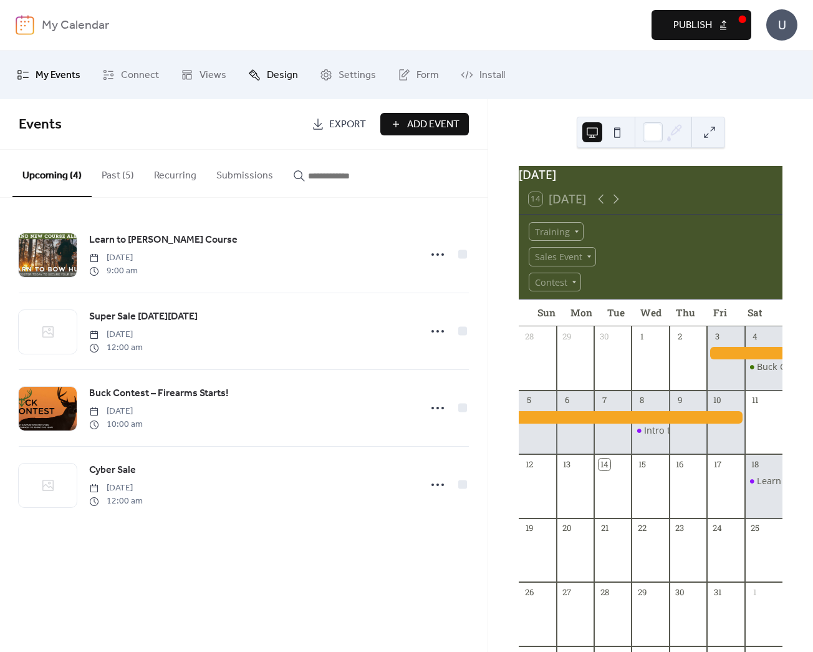
click at [248, 69] on icon at bounding box center [254, 75] width 12 height 12
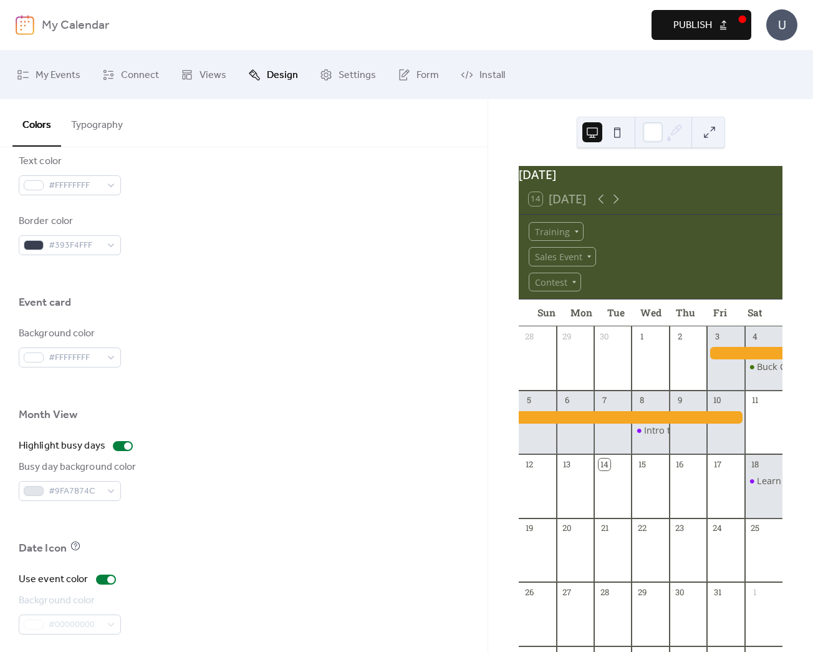
scroll to position [704, 0]
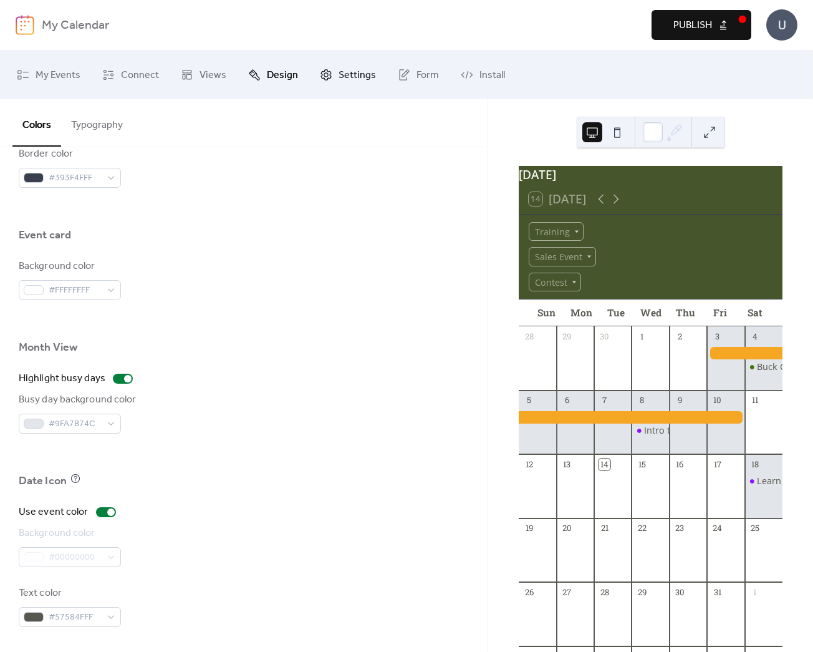
click at [331, 74] on link "Settings" at bounding box center [348, 75] width 75 height 39
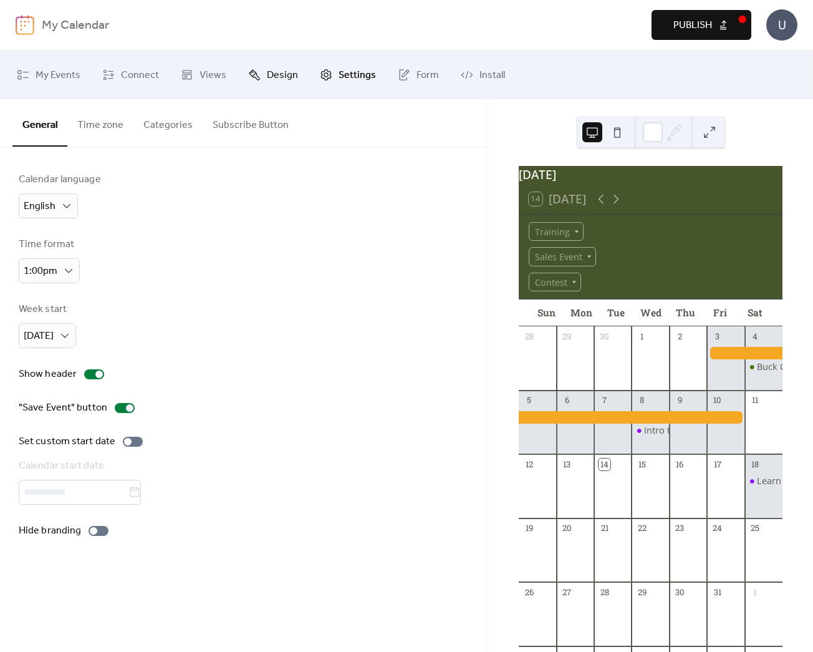
click at [284, 73] on span "Design" at bounding box center [282, 76] width 31 height 20
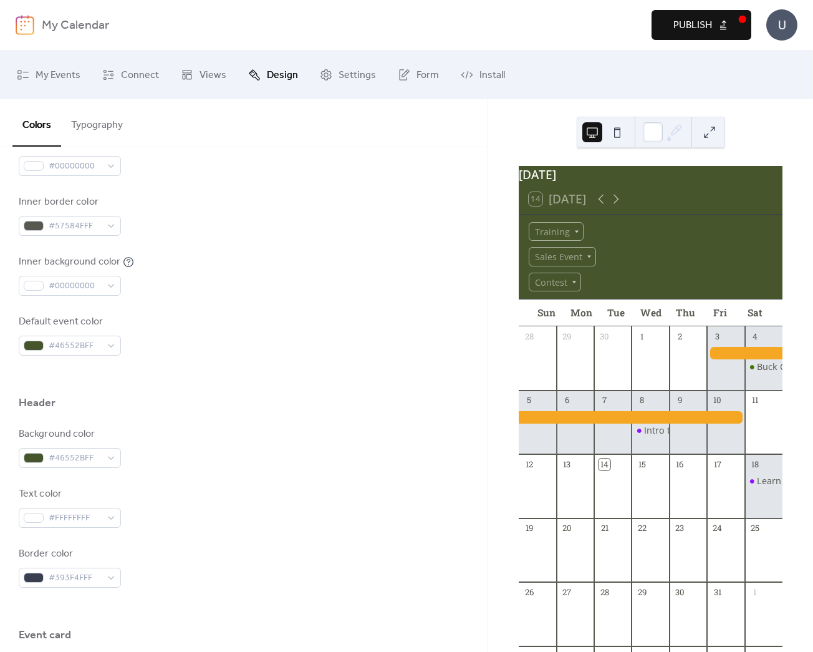
scroll to position [72, 0]
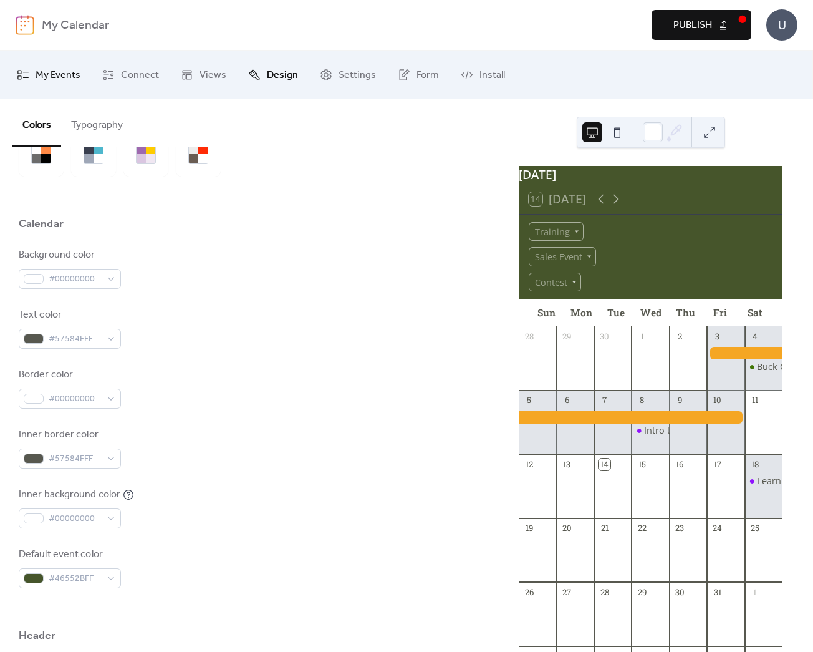
click at [51, 67] on span "My Events" at bounding box center [58, 76] width 45 height 20
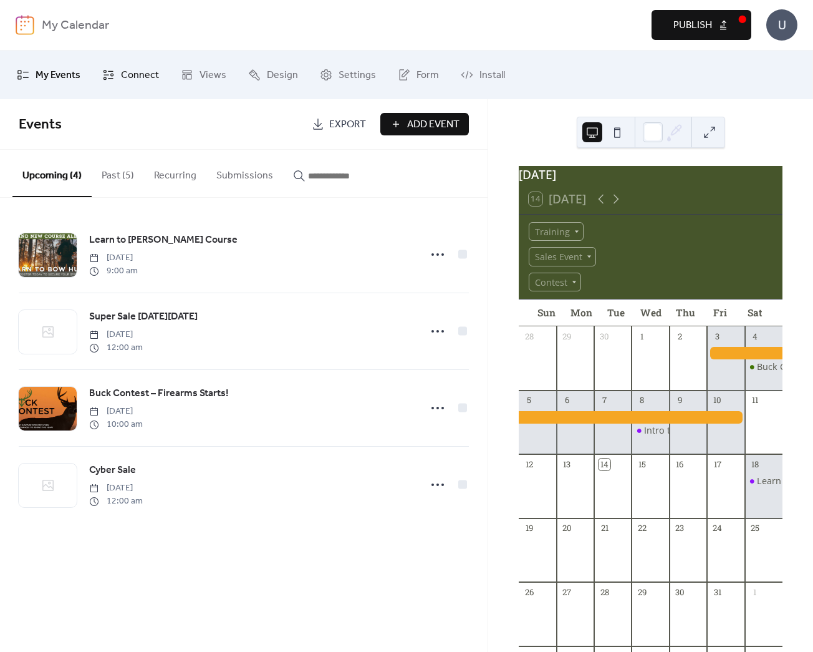
click at [119, 69] on link "Connect" at bounding box center [130, 75] width 75 height 39
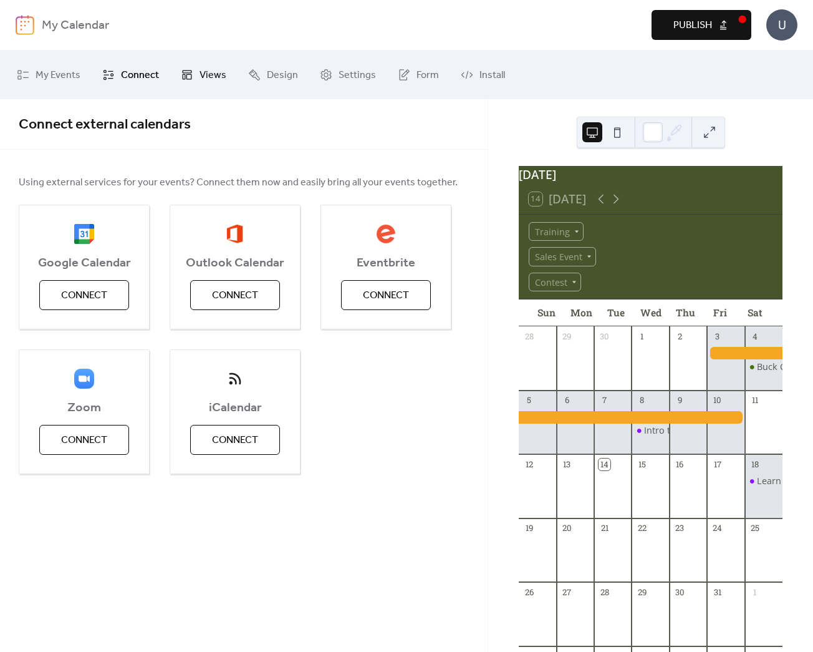
click at [190, 78] on icon at bounding box center [187, 74] width 9 height 9
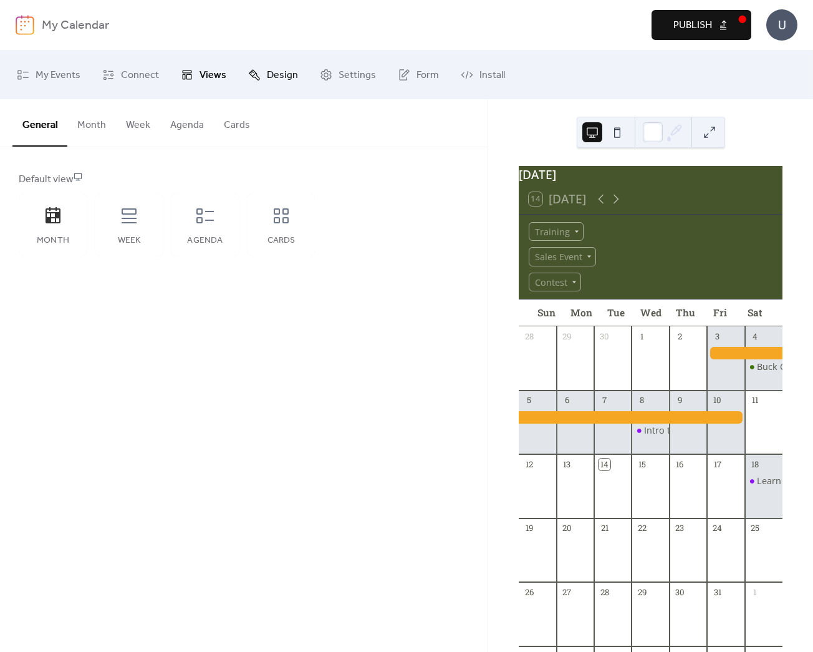
click at [256, 74] on icon at bounding box center [254, 75] width 12 height 12
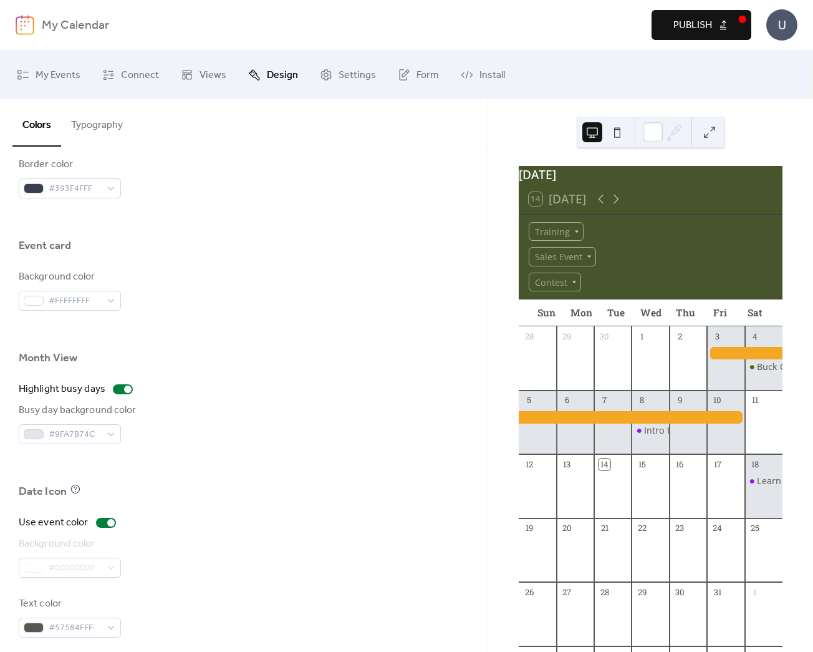
scroll to position [704, 0]
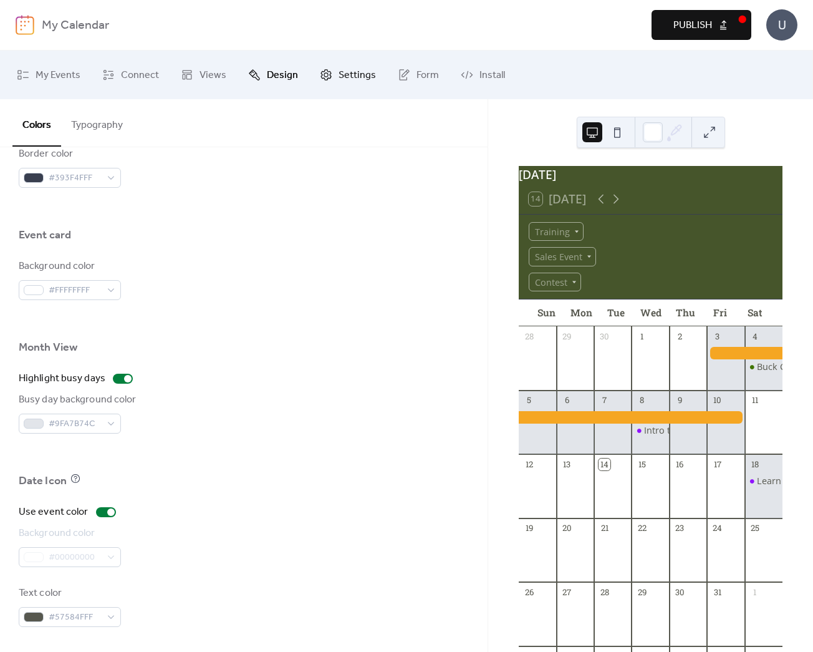
click at [357, 75] on span "Settings" at bounding box center [357, 76] width 37 height 20
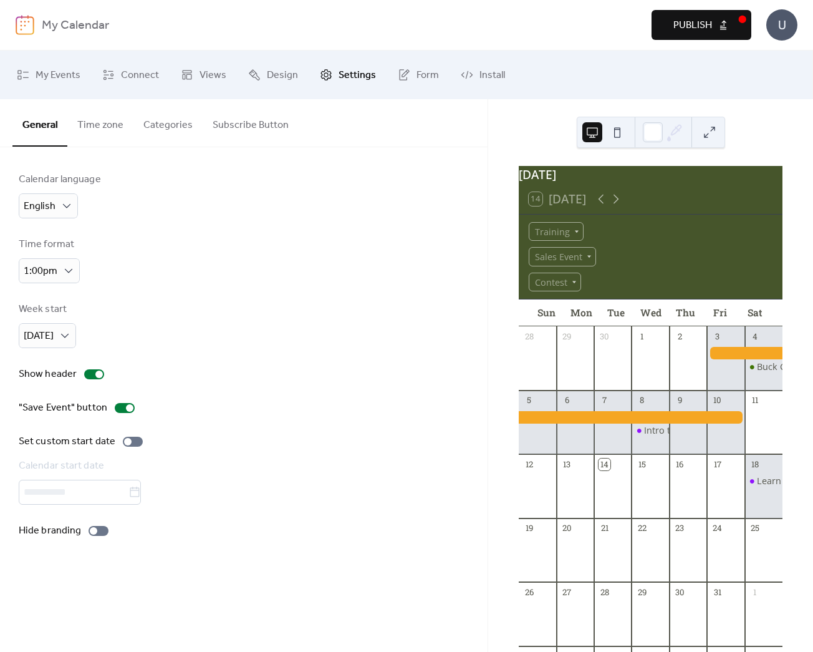
click at [684, 21] on span "Publish" at bounding box center [693, 25] width 39 height 15
click at [60, 66] on span "My Events" at bounding box center [58, 76] width 45 height 20
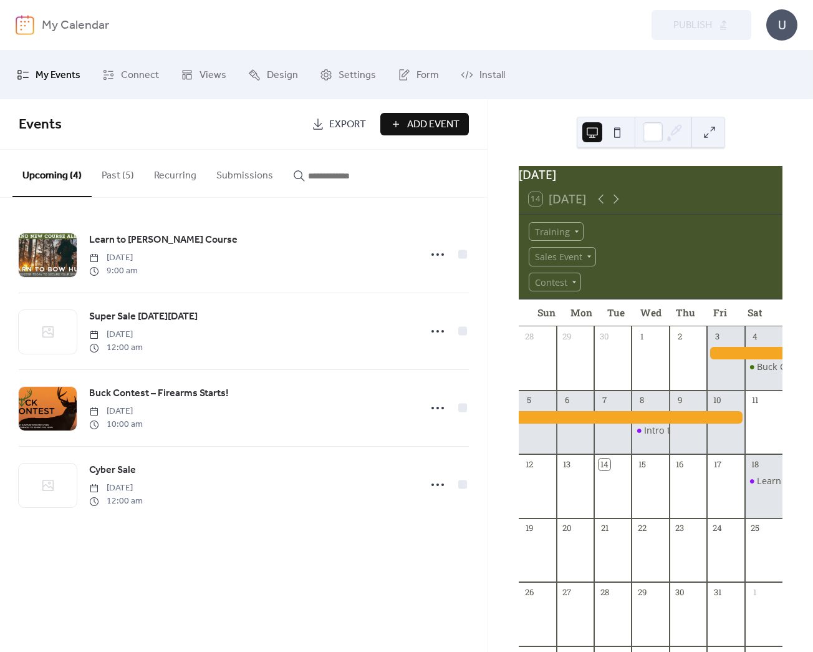
click at [46, 12] on div "My Calendar Preview Publish U" at bounding box center [407, 25] width 782 height 50
click at [57, 21] on b "My Calendar" at bounding box center [75, 26] width 67 height 24
click at [58, 22] on b "My Calendar" at bounding box center [75, 26] width 67 height 24
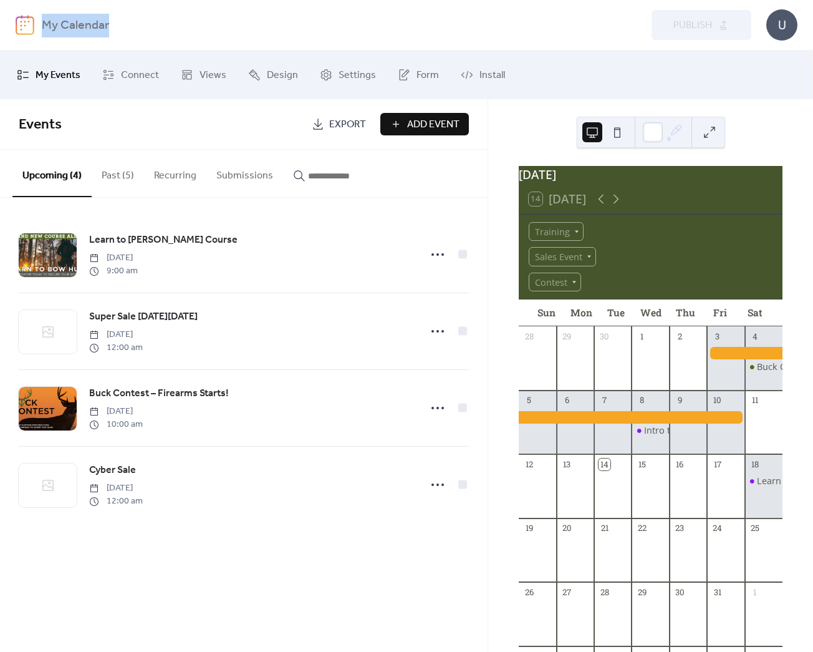
click at [254, 39] on div "My Calendar Preview Publish U" at bounding box center [407, 25] width 782 height 50
click at [339, 83] on span "Settings" at bounding box center [357, 76] width 37 height 20
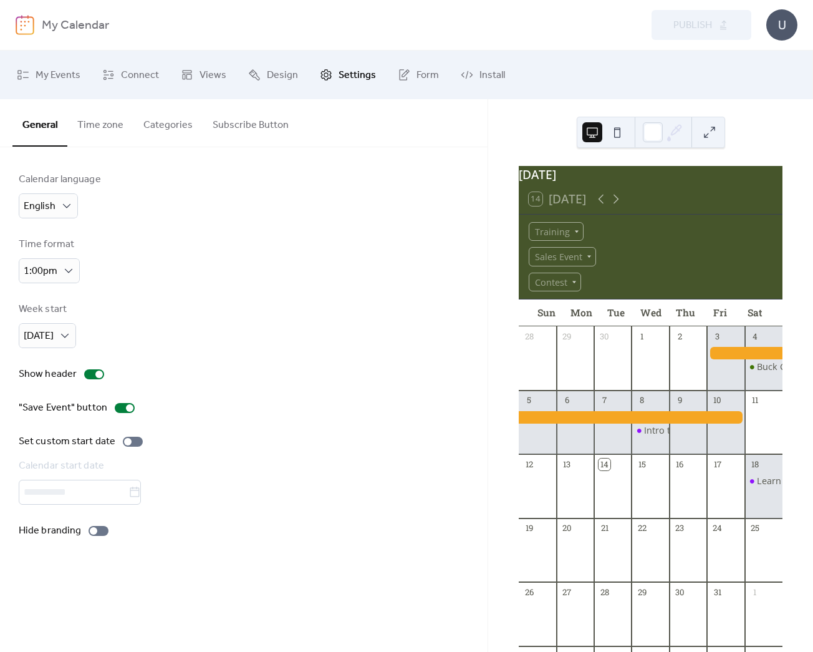
click at [167, 124] on button "Categories" at bounding box center [167, 122] width 69 height 46
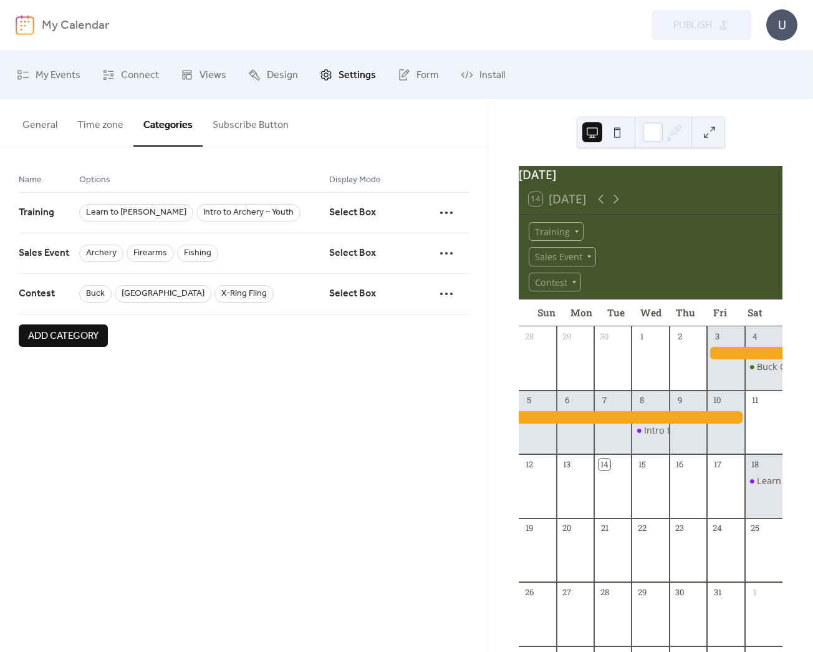
click at [248, 124] on button "Subscribe Button" at bounding box center [251, 122] width 96 height 46
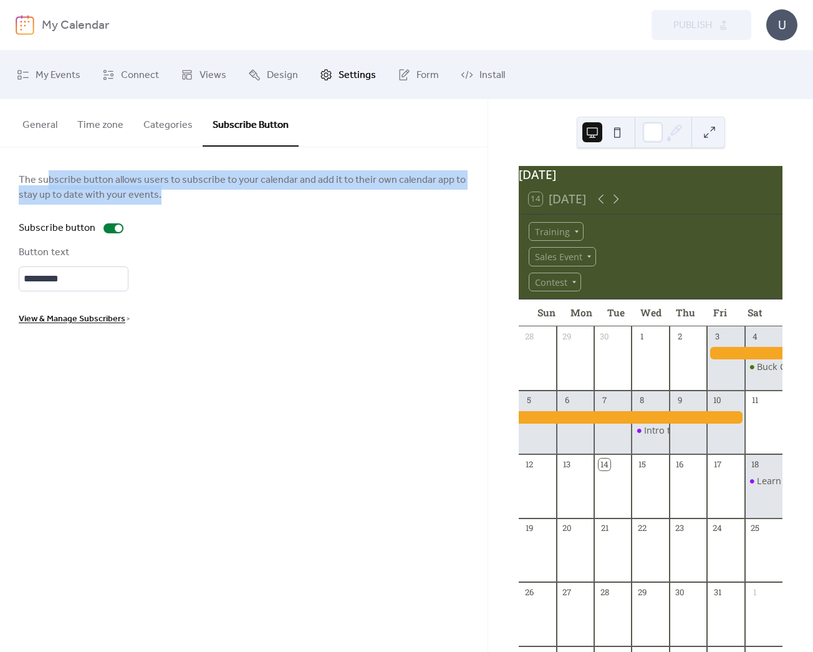
drag, startPoint x: 49, startPoint y: 183, endPoint x: 191, endPoint y: 197, distance: 142.8
click at [191, 197] on span "The subscribe button allows users to subscribe to your calendar and add it to t…" at bounding box center [244, 188] width 450 height 30
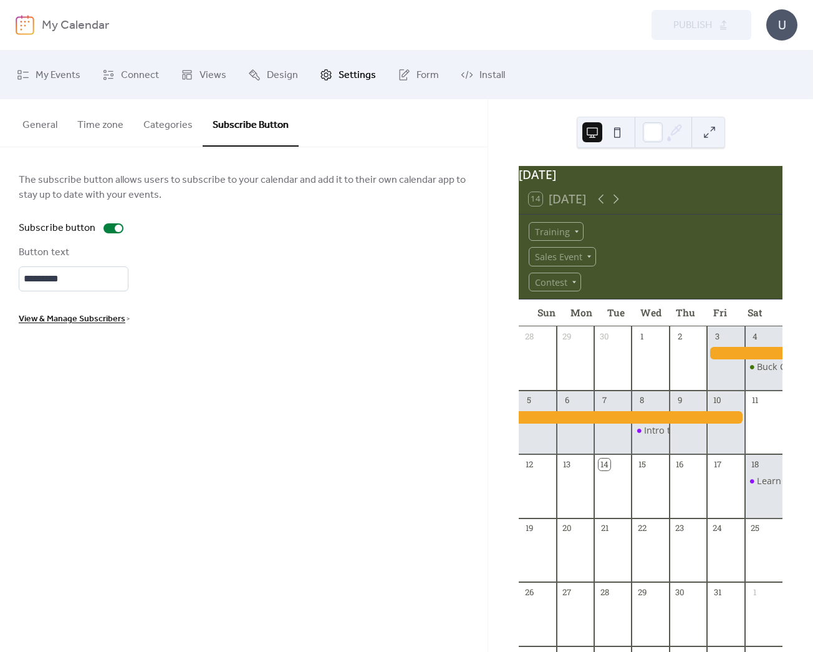
click at [191, 197] on span "The subscribe button allows users to subscribe to your calendar and add it to t…" at bounding box center [244, 188] width 450 height 30
click at [254, 222] on div "Subscribe button" at bounding box center [244, 228] width 450 height 15
click at [26, 113] on button "General" at bounding box center [39, 122] width 55 height 46
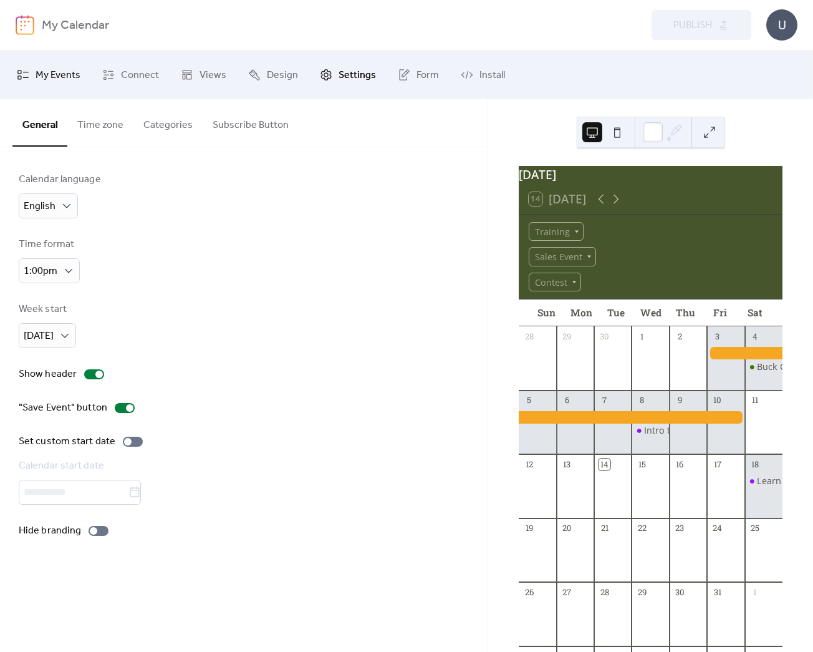
click at [67, 82] on span "My Events" at bounding box center [58, 76] width 45 height 20
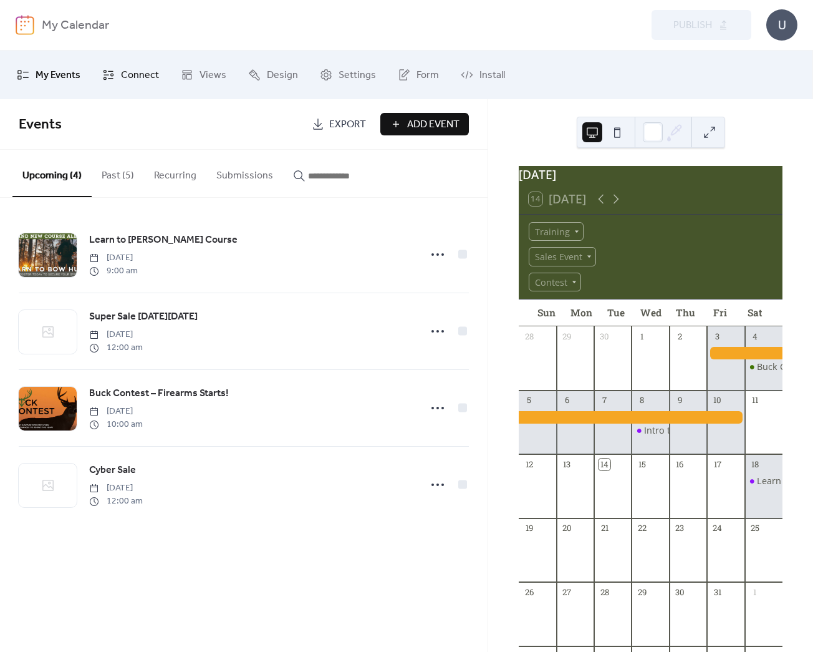
click at [155, 80] on span "Connect" at bounding box center [140, 76] width 38 height 20
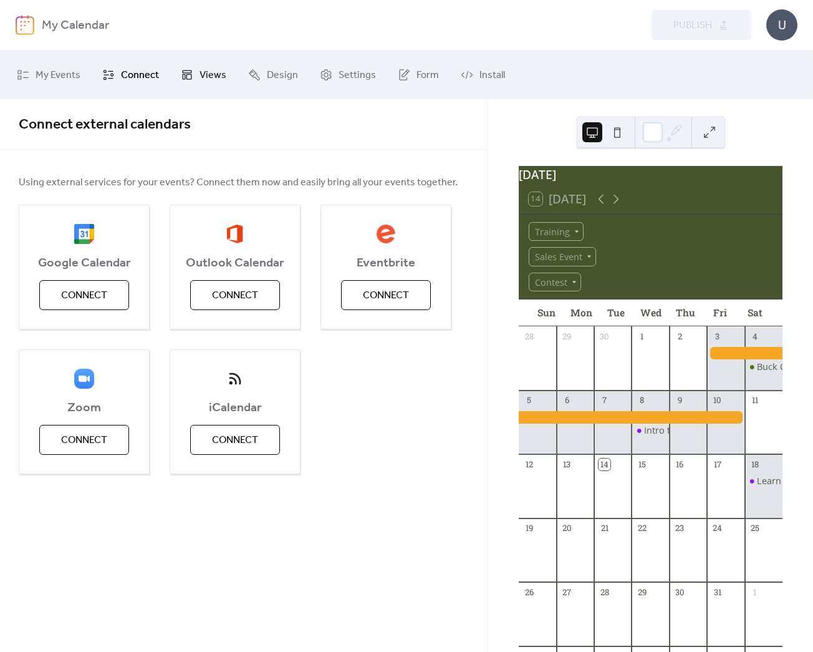
click at [184, 67] on link "Views" at bounding box center [204, 75] width 64 height 39
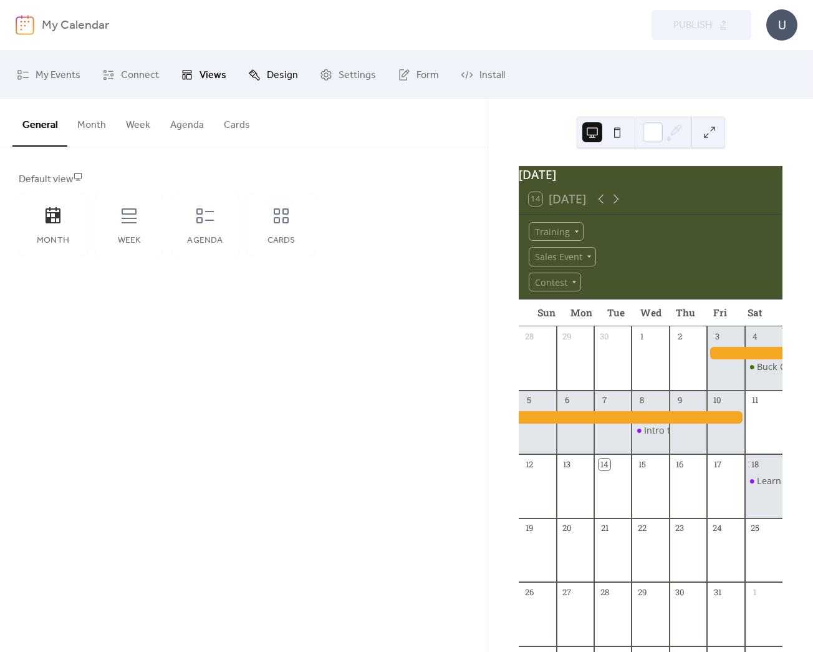
click at [248, 79] on icon at bounding box center [254, 75] width 12 height 12
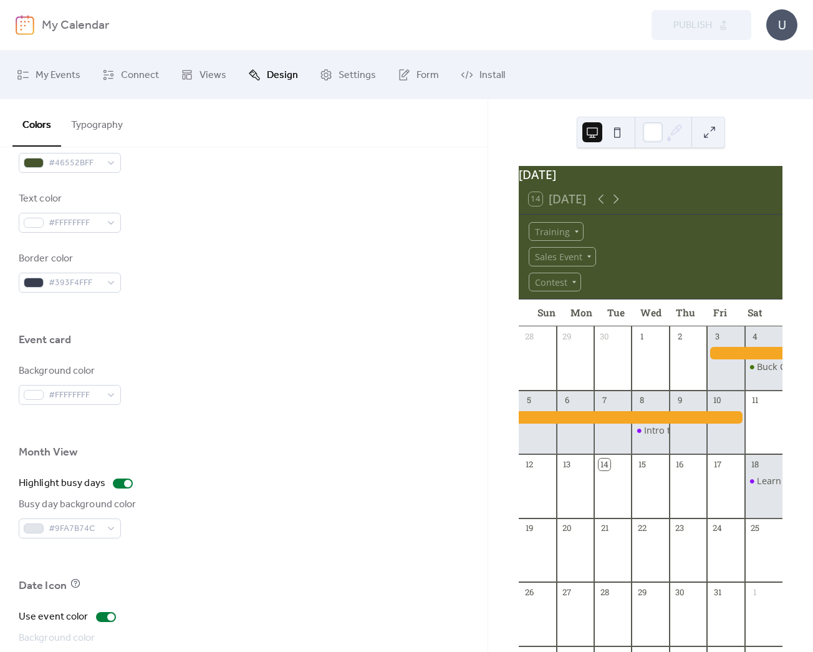
scroll to position [704, 0]
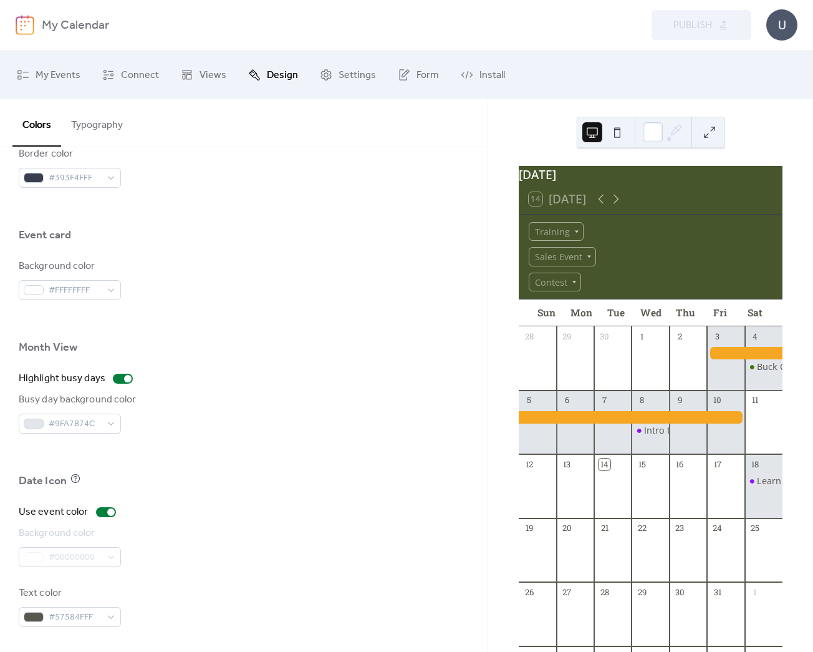
click at [720, 354] on div at bounding box center [744, 353] width 75 height 12
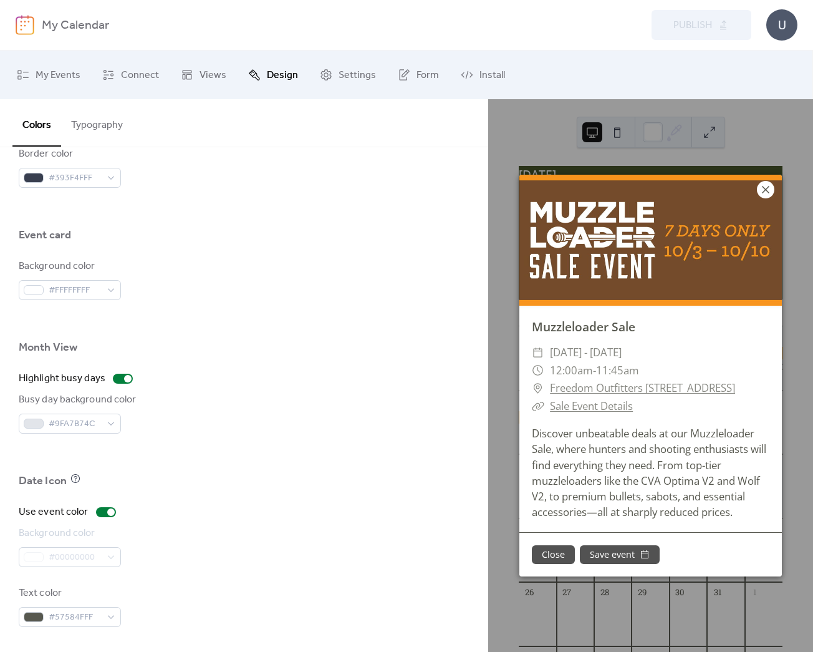
click at [765, 182] on icon at bounding box center [766, 189] width 15 height 15
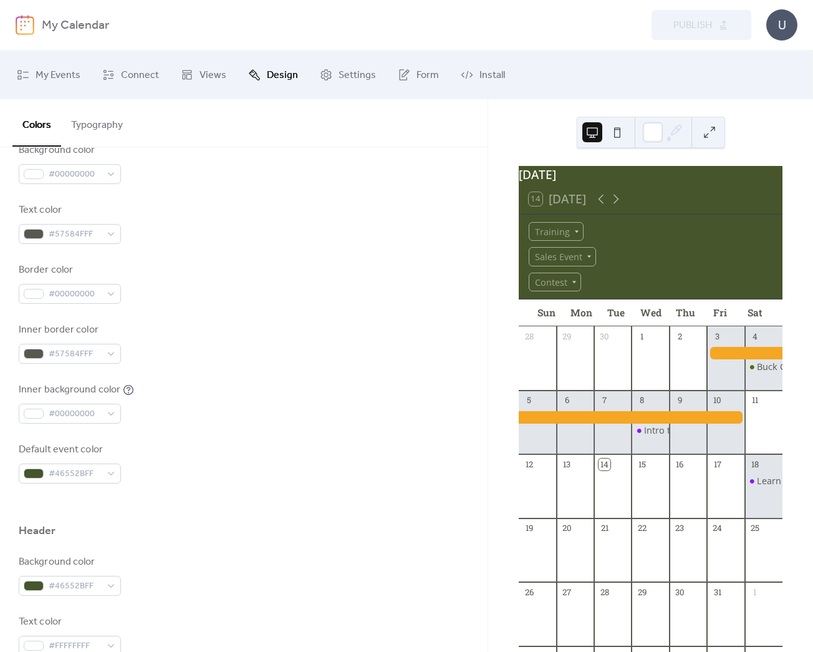
scroll to position [0, 0]
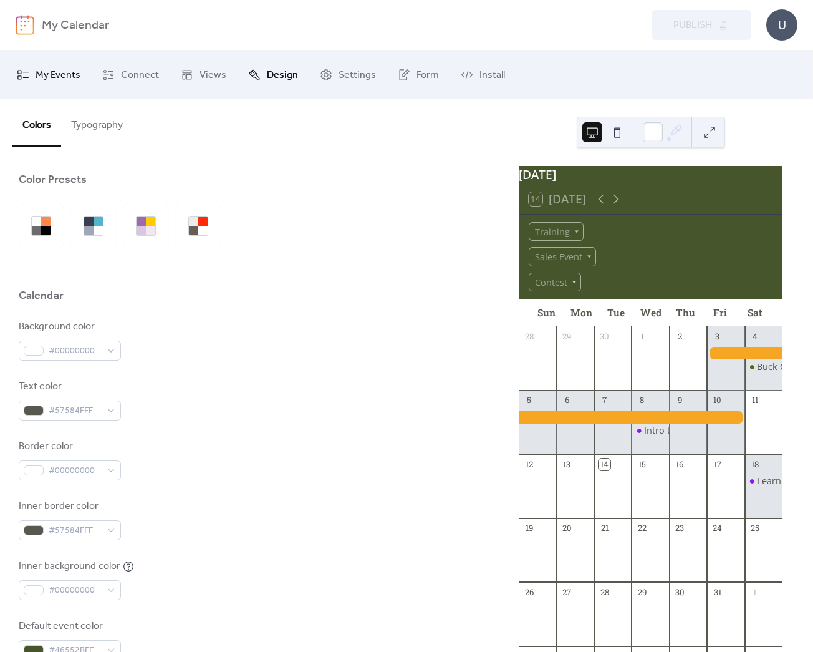
click at [38, 76] on span "My Events" at bounding box center [58, 76] width 45 height 20
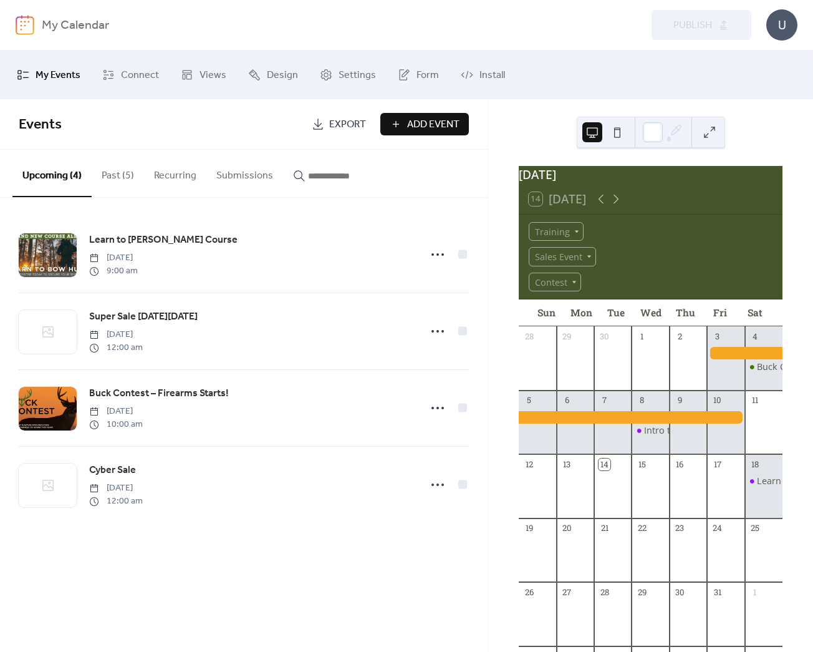
click at [124, 170] on button "Past (5)" at bounding box center [118, 173] width 52 height 46
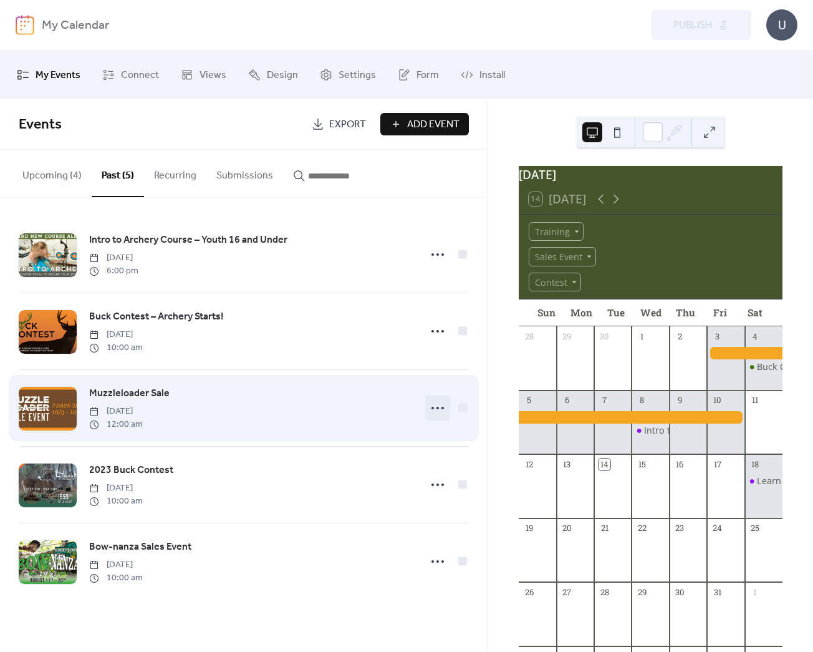
click at [434, 408] on circle at bounding box center [433, 408] width 2 height 2
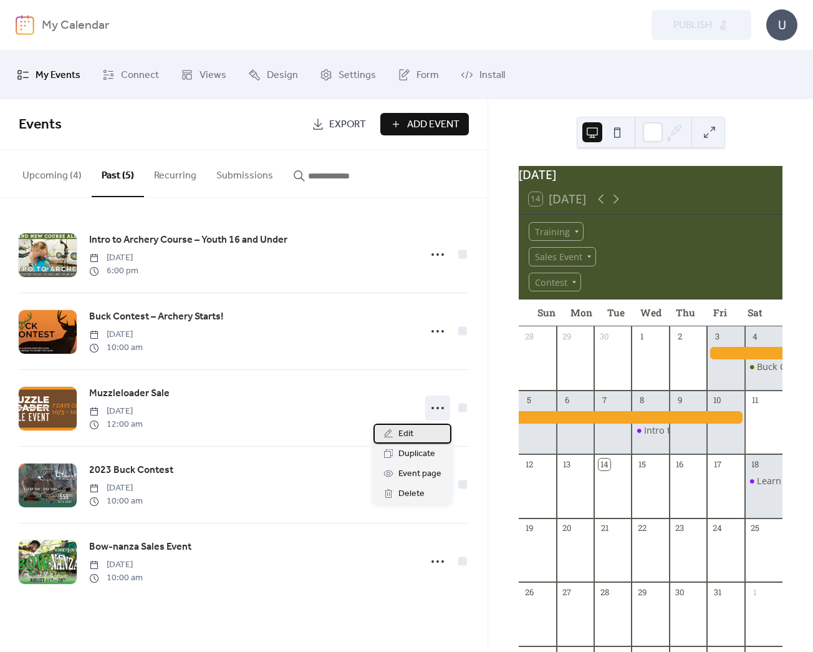
click at [434, 437] on div "Edit" at bounding box center [413, 434] width 78 height 20
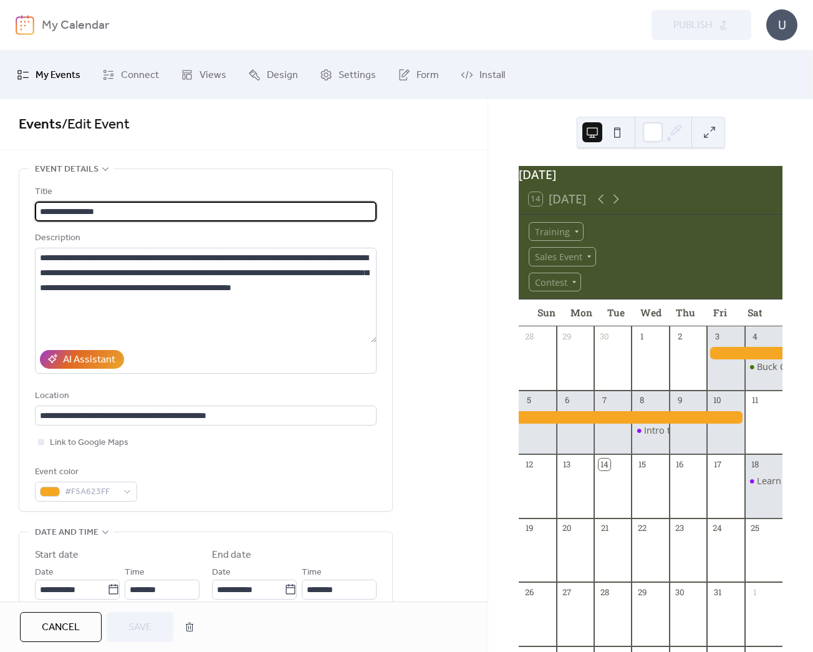
click at [54, 624] on span "Cancel" at bounding box center [61, 627] width 38 height 15
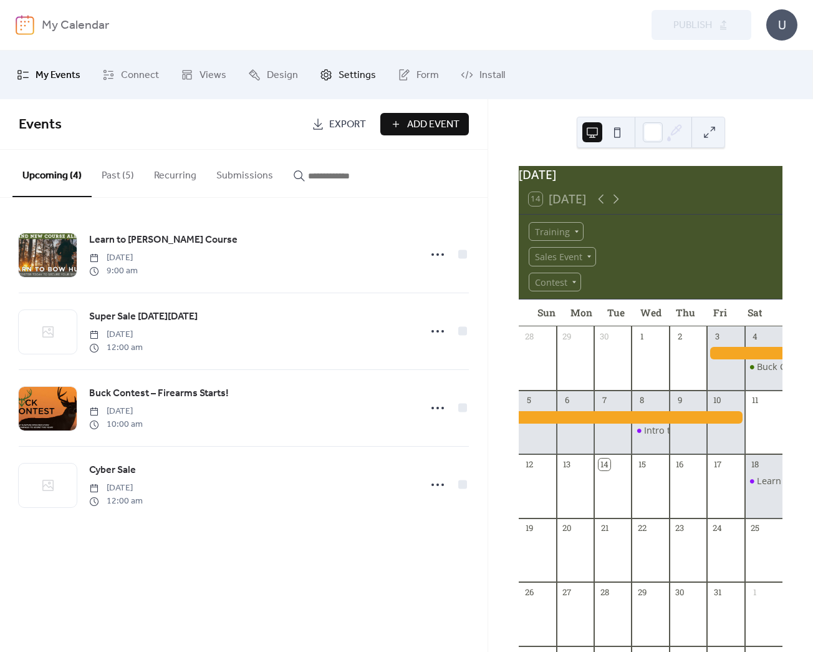
click at [348, 76] on span "Settings" at bounding box center [357, 76] width 37 height 20
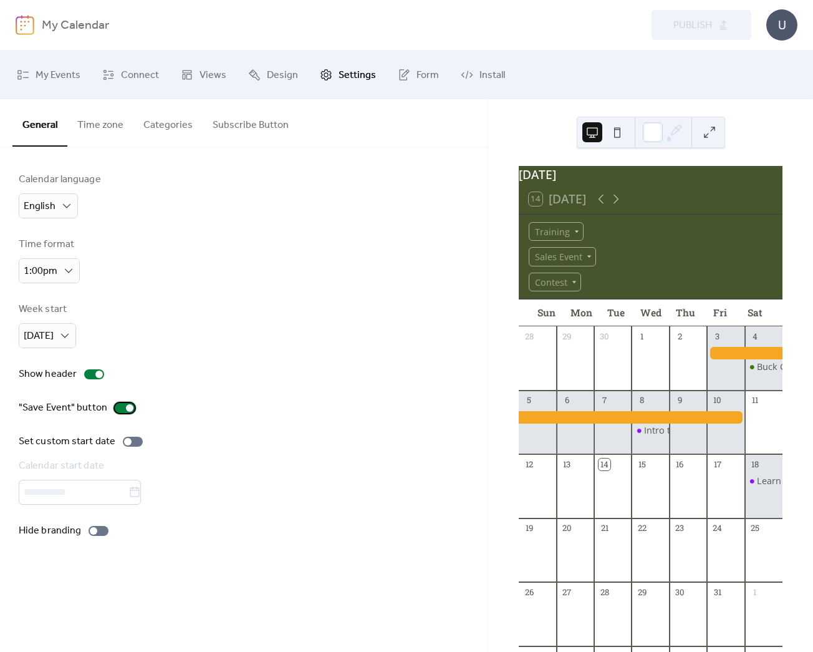
click at [127, 405] on div at bounding box center [129, 407] width 7 height 7
click at [125, 405] on div at bounding box center [125, 408] width 20 height 10
click at [155, 119] on button "Categories" at bounding box center [167, 122] width 69 height 46
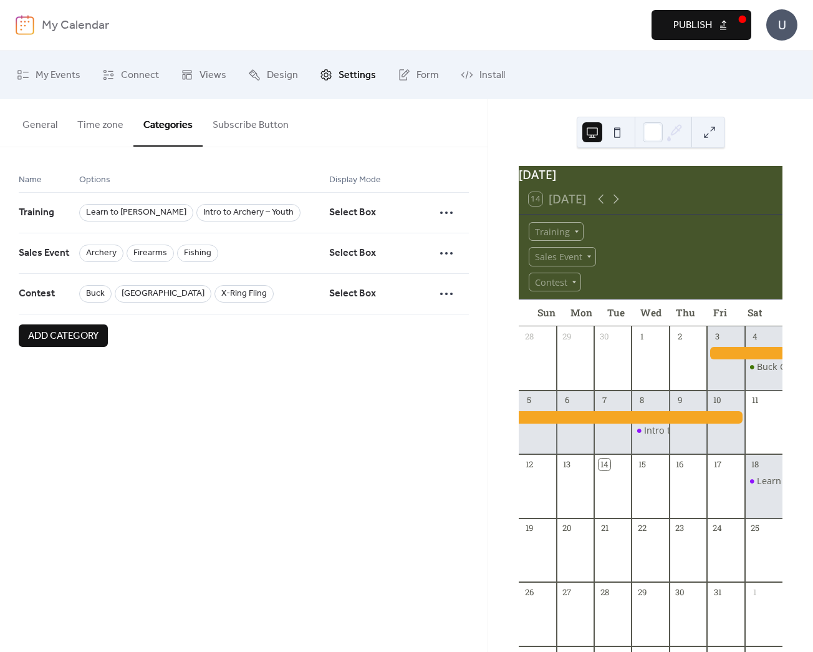
click at [240, 122] on button "Subscribe Button" at bounding box center [251, 122] width 96 height 46
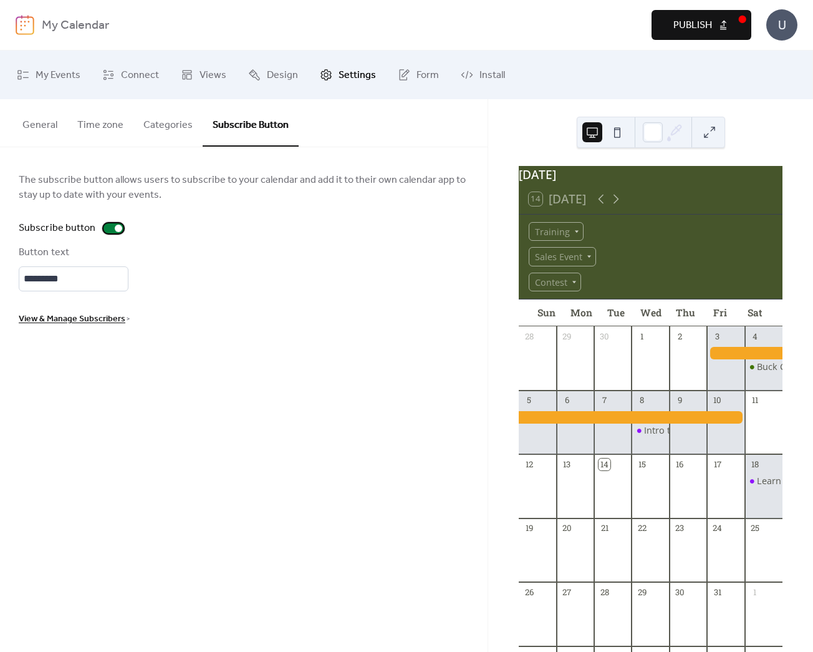
click at [119, 227] on div at bounding box center [118, 228] width 7 height 7
click at [167, 125] on button "Categories" at bounding box center [167, 122] width 69 height 46
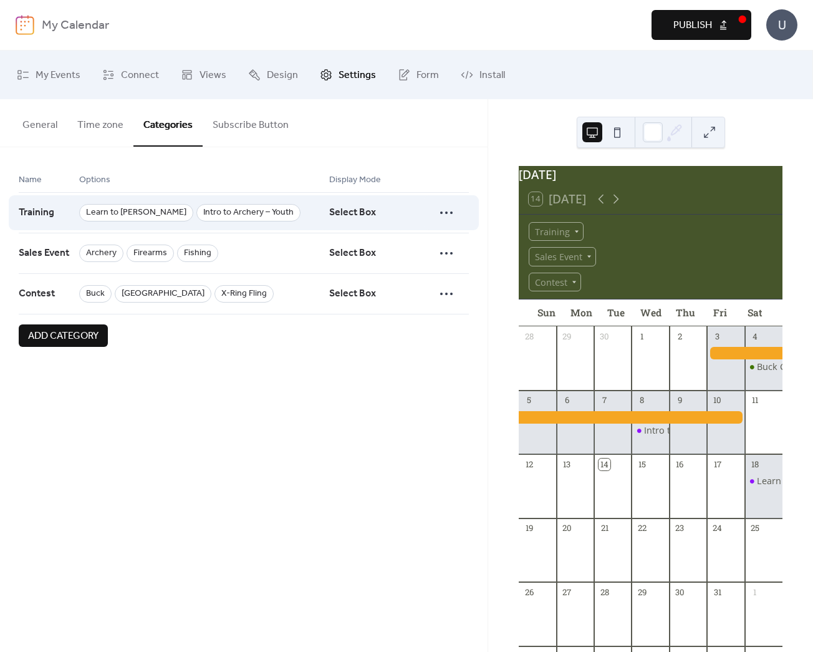
click at [329, 210] on span "Select Box" at bounding box center [352, 213] width 47 height 24
click at [451, 213] on circle at bounding box center [451, 212] width 2 height 2
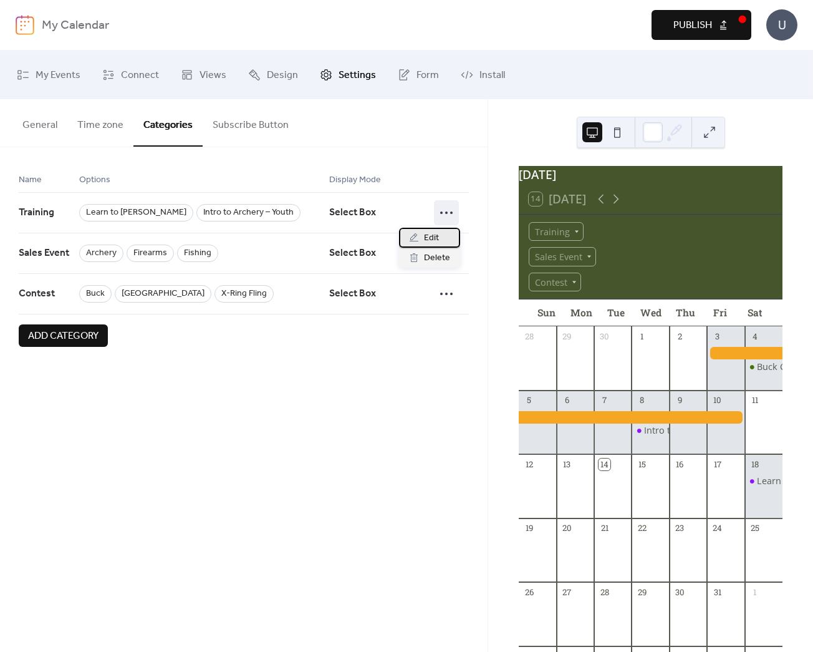
click at [434, 238] on span "Edit" at bounding box center [431, 238] width 15 height 15
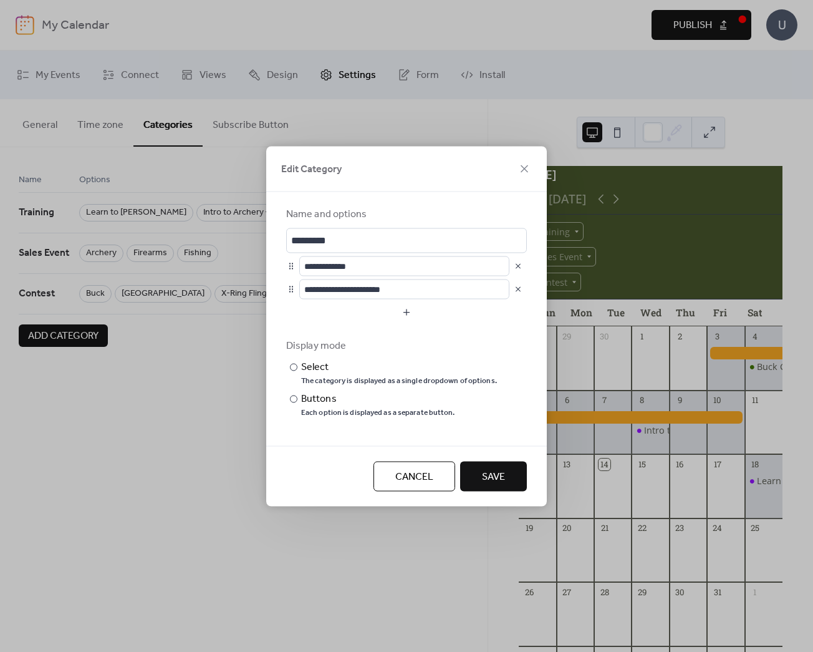
click at [226, 319] on div "**********" at bounding box center [406, 326] width 813 height 652
click at [400, 462] on button "Cancel" at bounding box center [415, 476] width 82 height 30
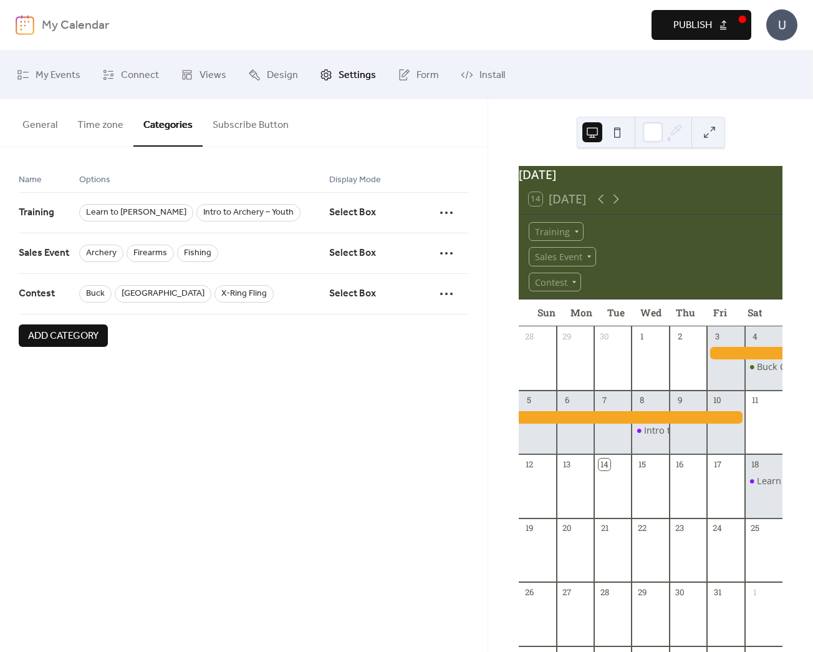
click at [44, 119] on button "General" at bounding box center [39, 122] width 55 height 46
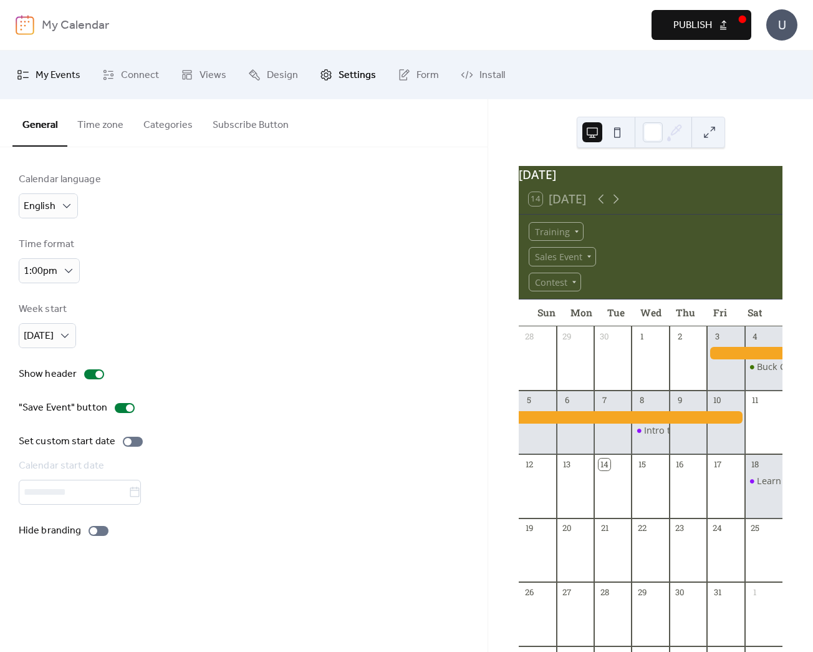
click at [50, 63] on link "My Events" at bounding box center [48, 75] width 82 height 39
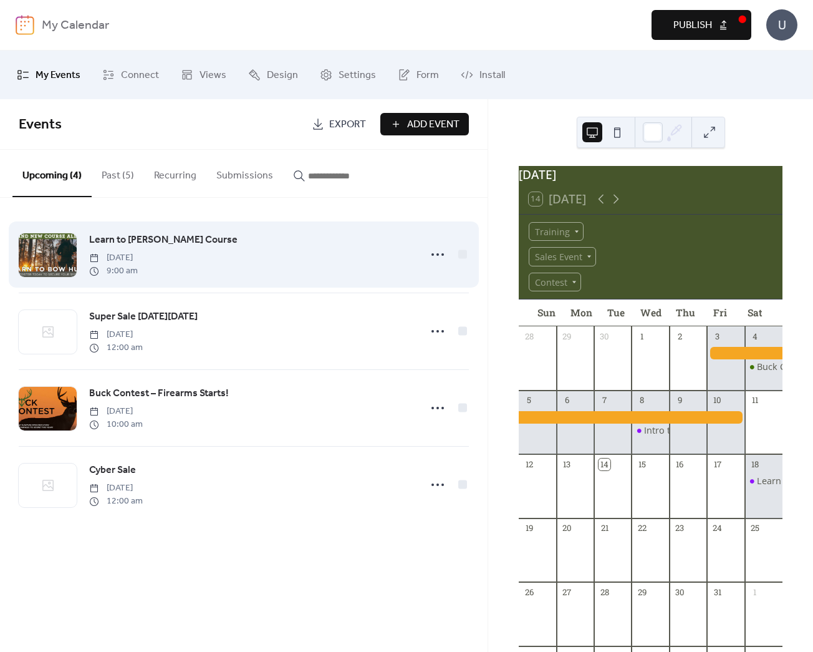
click at [138, 254] on span "[DATE]" at bounding box center [113, 257] width 49 height 13
click at [357, 252] on div "Learn to [PERSON_NAME] Course [DATE] 9:00 am" at bounding box center [251, 254] width 324 height 45
click at [117, 239] on span "Learn to [PERSON_NAME] Course" at bounding box center [163, 240] width 148 height 15
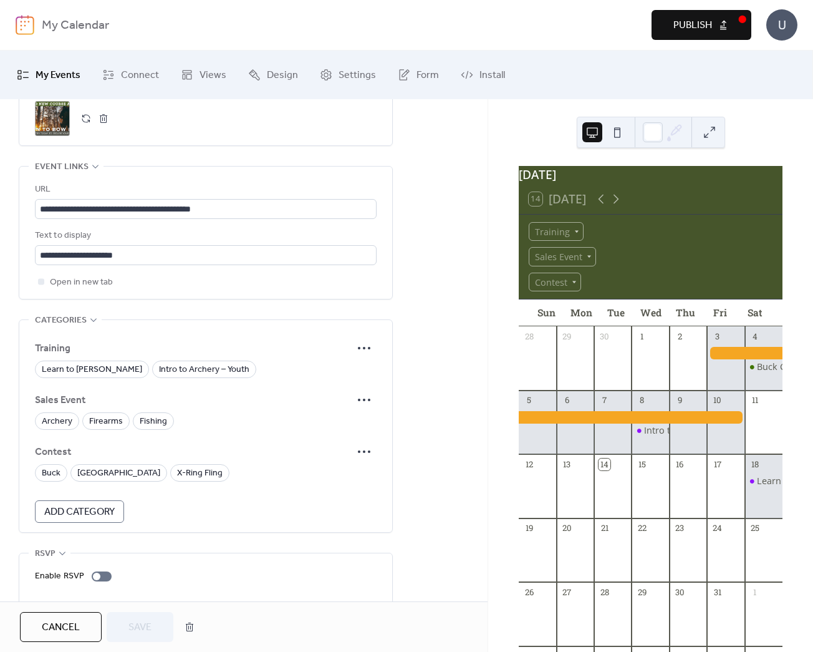
scroll to position [707, 0]
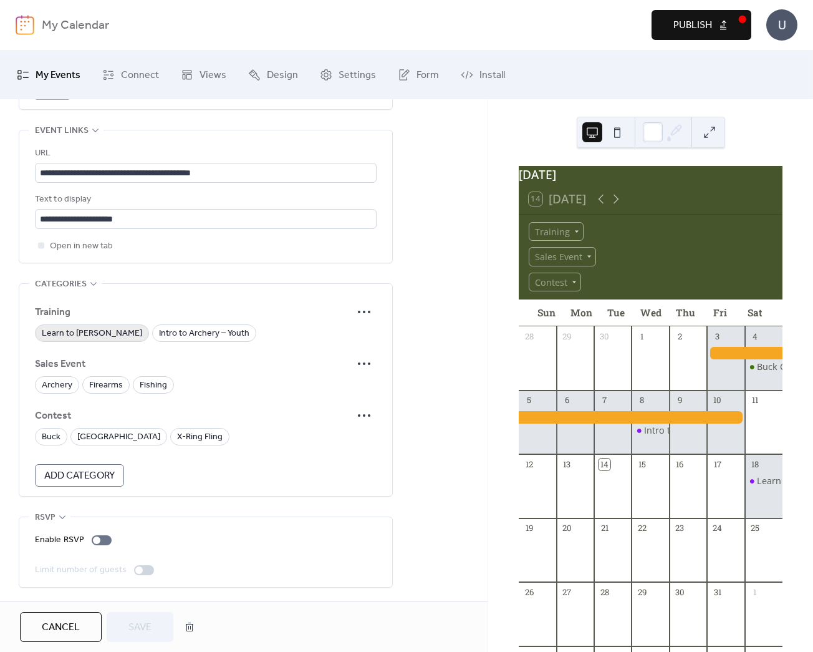
click at [83, 334] on span "Learn to [PERSON_NAME]" at bounding box center [92, 333] width 100 height 15
click at [139, 628] on span "Save" at bounding box center [140, 627] width 23 height 15
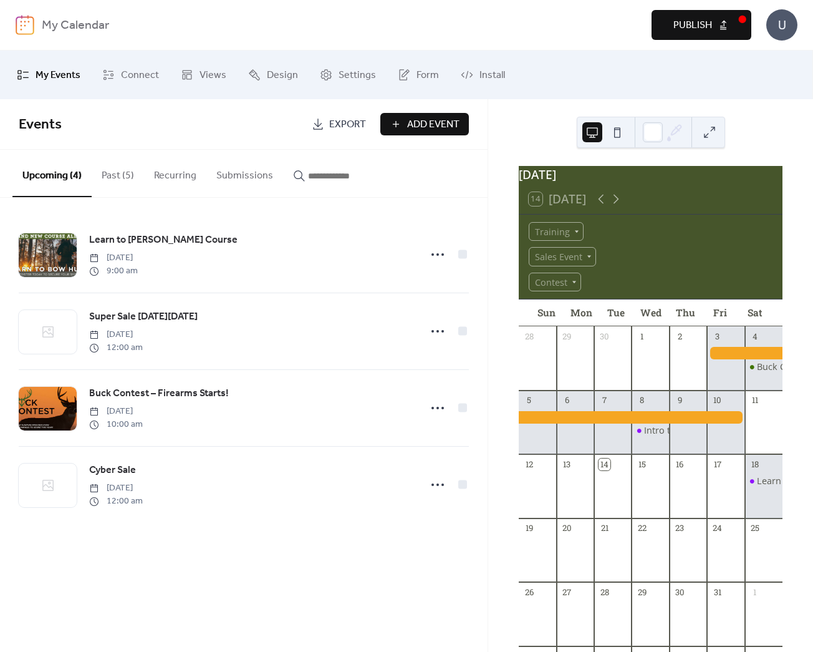
click at [120, 172] on button "Past (5)" at bounding box center [118, 173] width 52 height 46
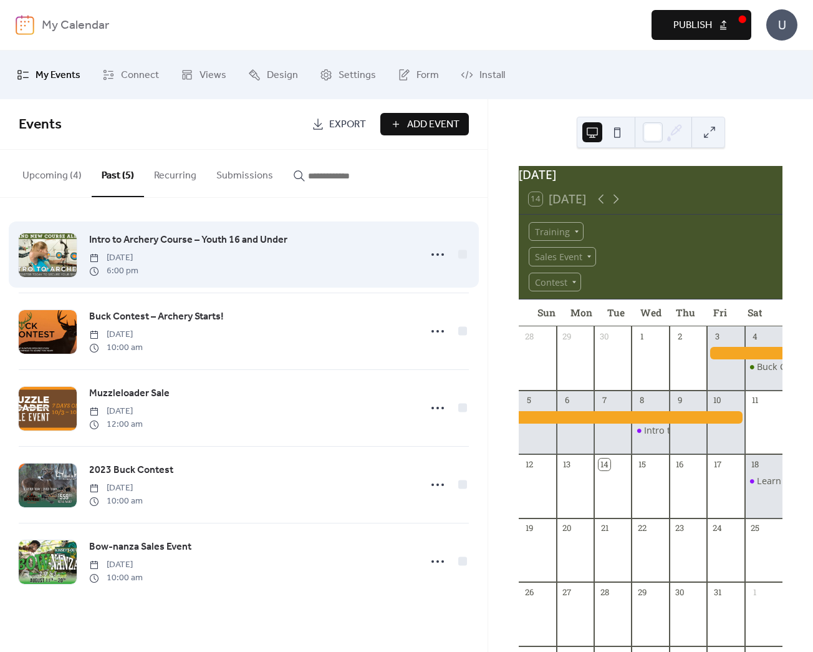
click at [140, 248] on link "Intro to Archery Course – Youth 16 and Under" at bounding box center [188, 240] width 198 height 16
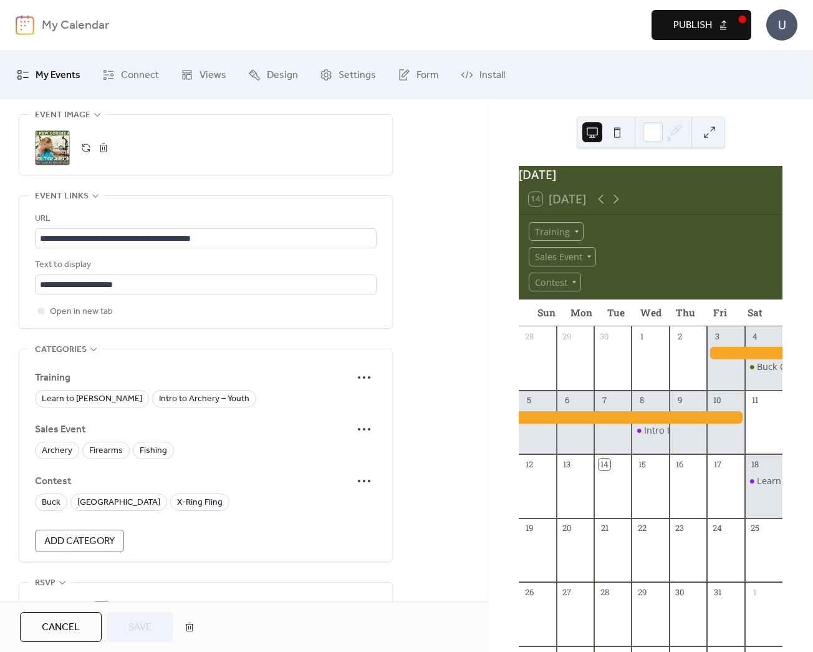
scroll to position [708, 0]
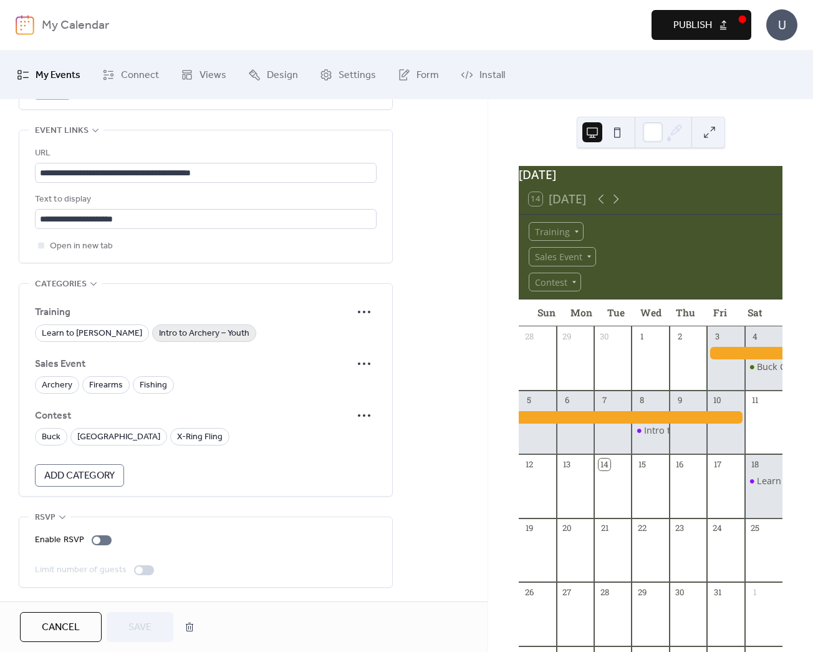
click at [159, 326] on span "Intro to Archery – Youth" at bounding box center [204, 333] width 90 height 15
click at [133, 623] on span "Save" at bounding box center [140, 627] width 23 height 15
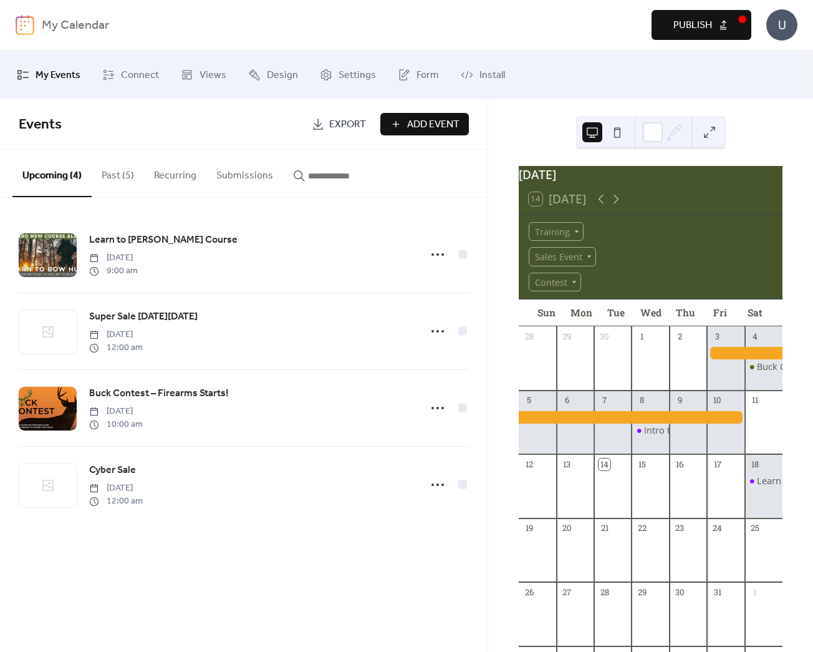
click at [107, 175] on button "Past (5)" at bounding box center [118, 173] width 52 height 46
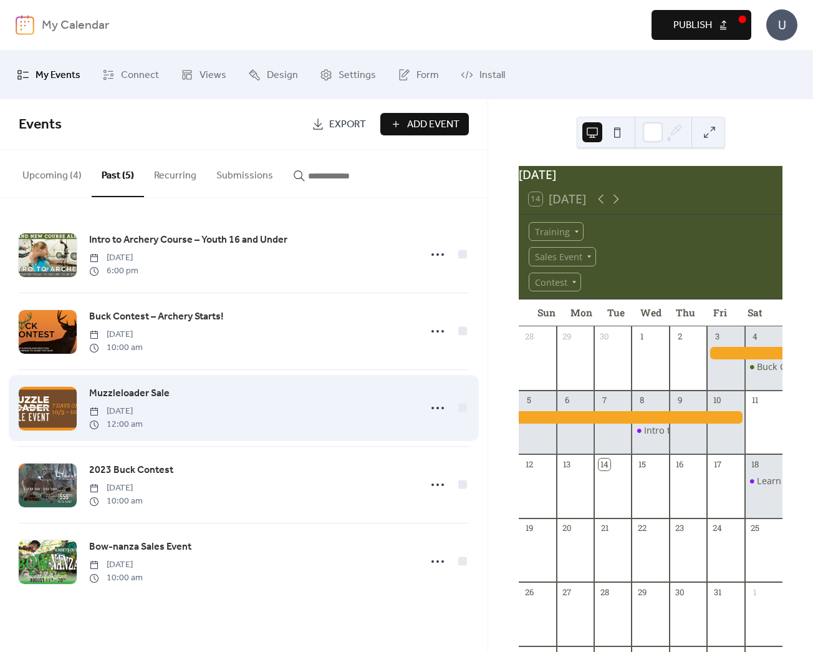
click at [143, 406] on span "[DATE]" at bounding box center [116, 411] width 54 height 13
click at [133, 390] on span "Muzzleloader Sale" at bounding box center [129, 393] width 80 height 15
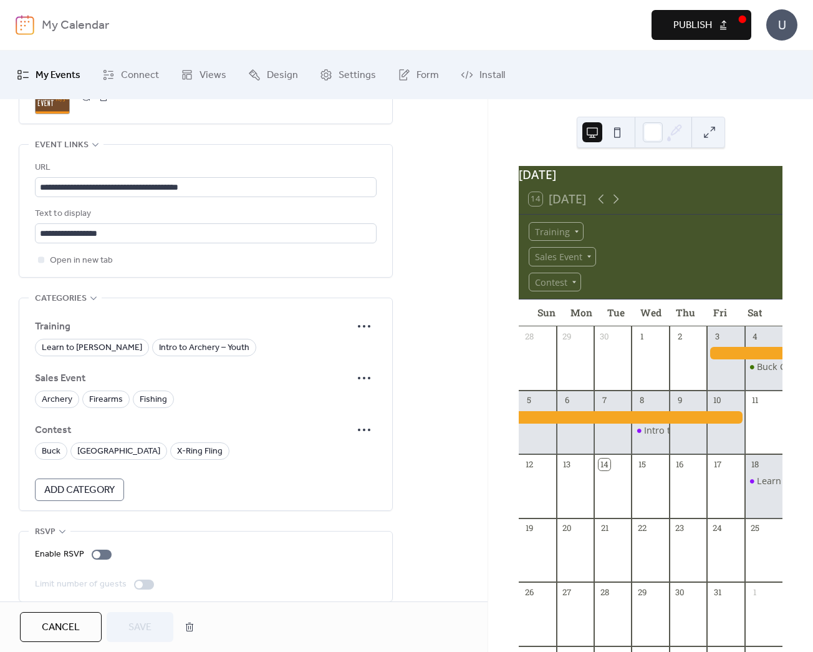
scroll to position [708, 0]
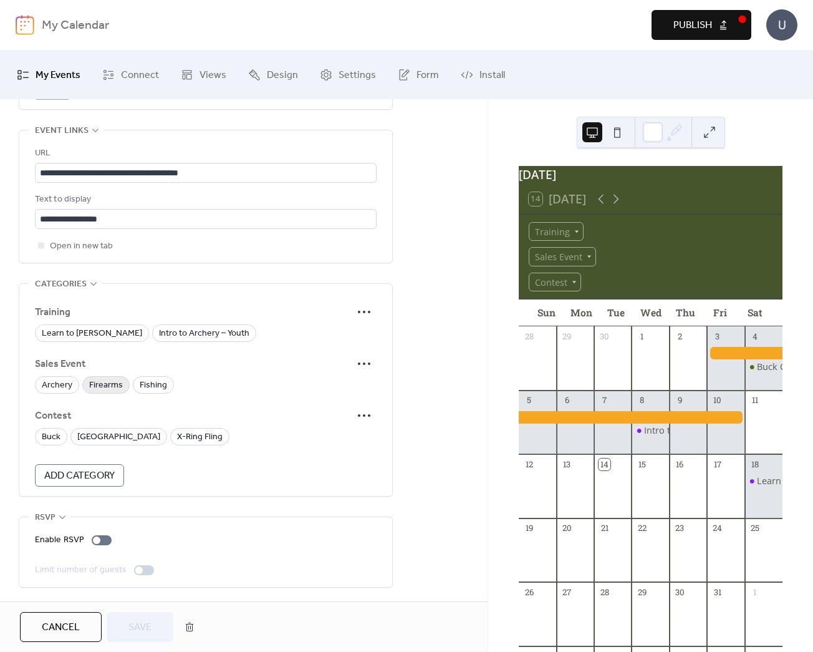
click at [112, 383] on span "Firearms" at bounding box center [106, 385] width 34 height 15
click at [142, 629] on span "Save" at bounding box center [140, 627] width 23 height 15
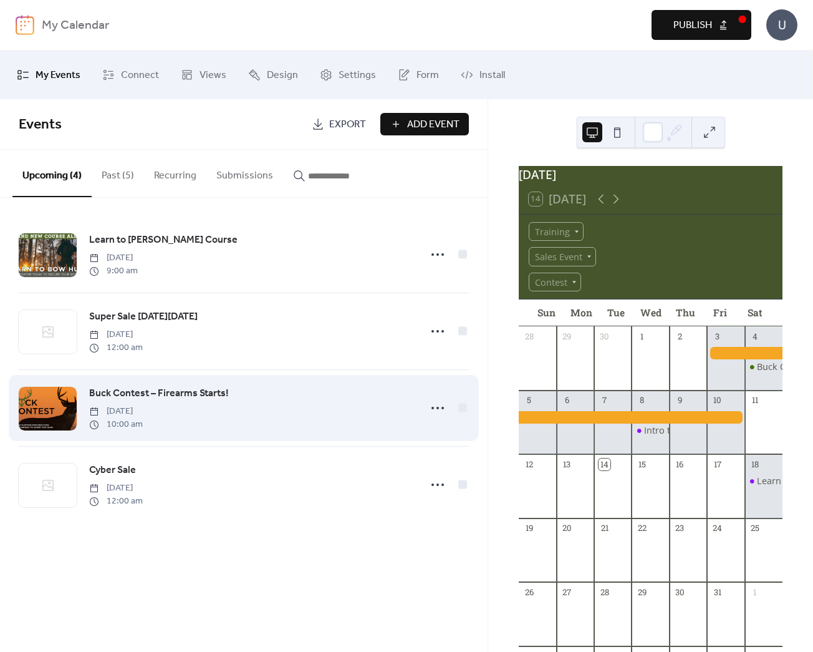
click at [145, 389] on span "Buck Contest – Firearms Starts!" at bounding box center [159, 393] width 140 height 15
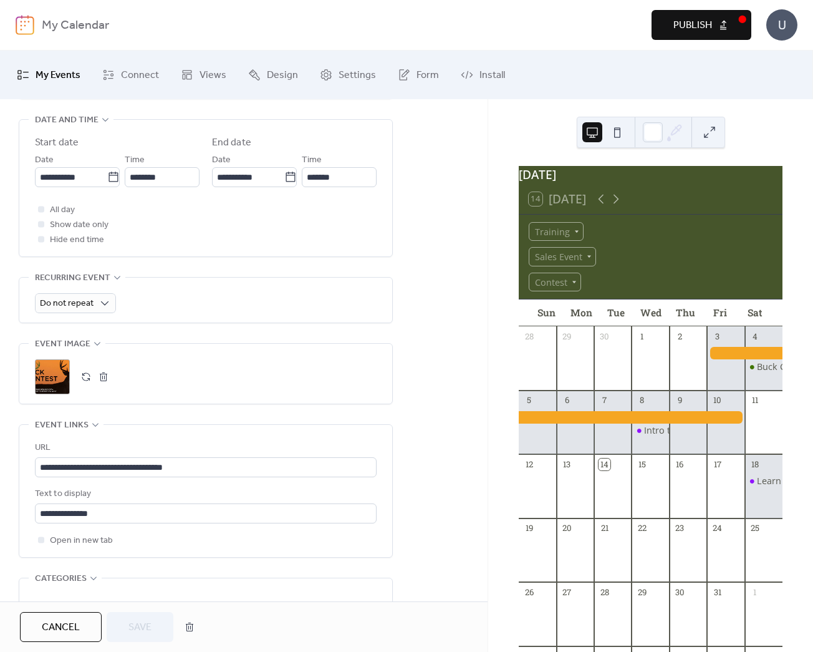
scroll to position [376, 0]
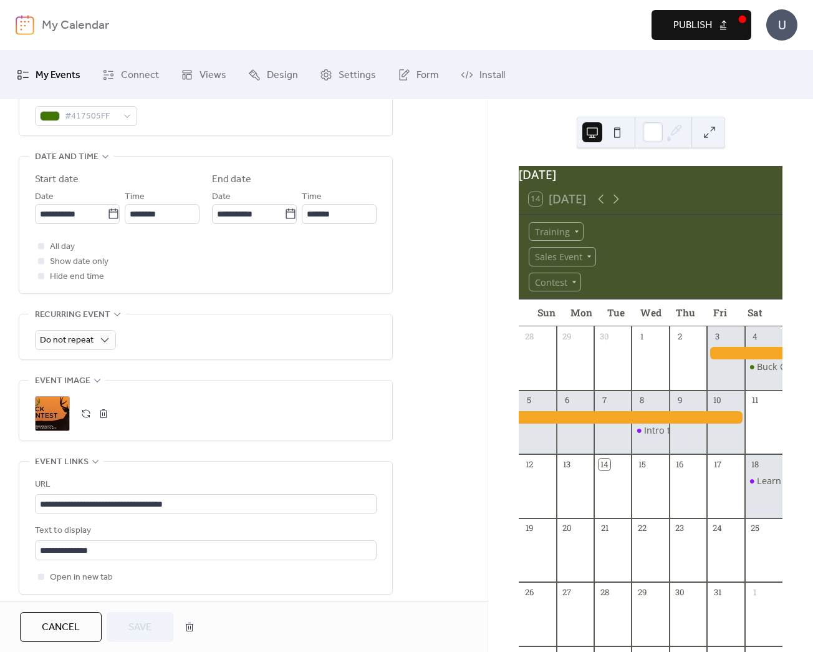
click at [677, 25] on span "Publish" at bounding box center [693, 25] width 39 height 15
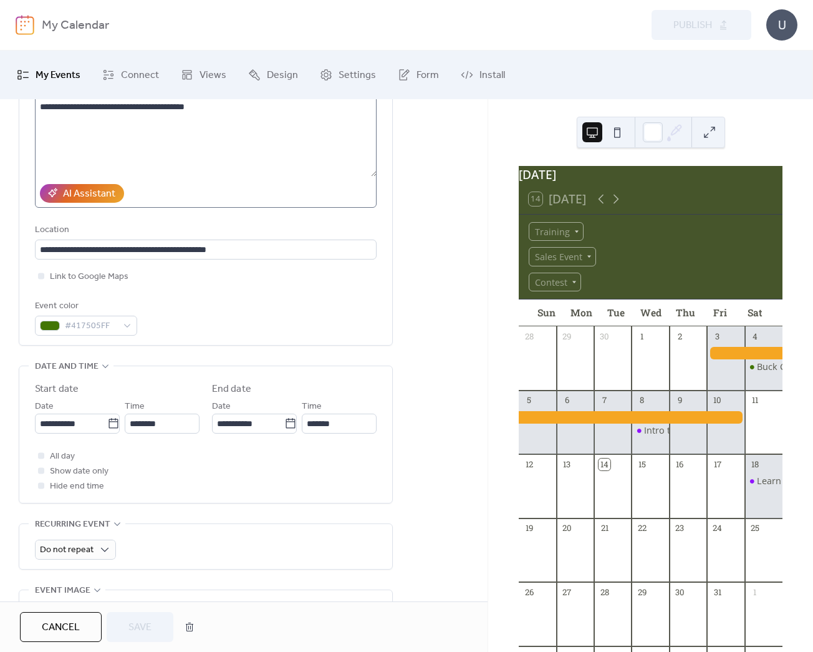
scroll to position [0, 0]
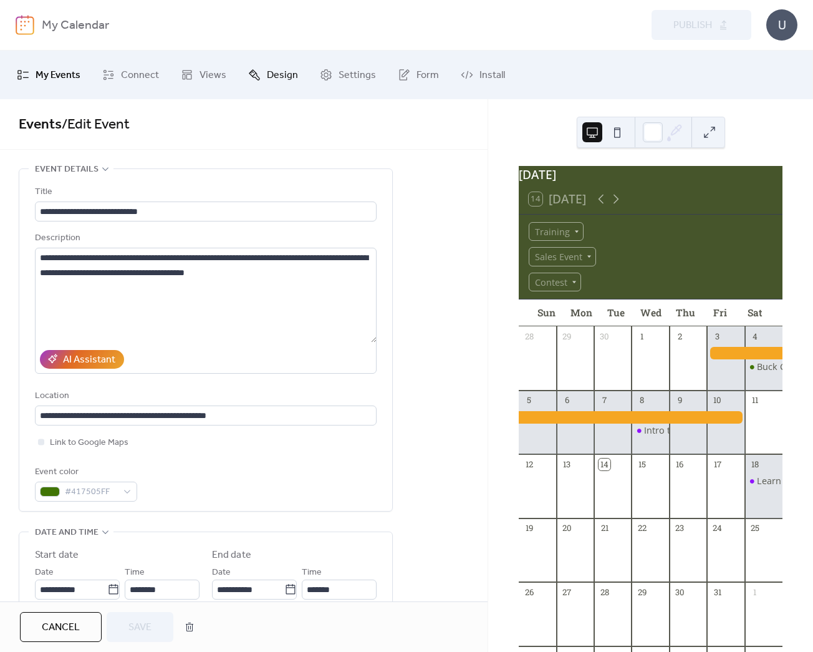
click at [291, 73] on span "Design" at bounding box center [282, 76] width 31 height 20
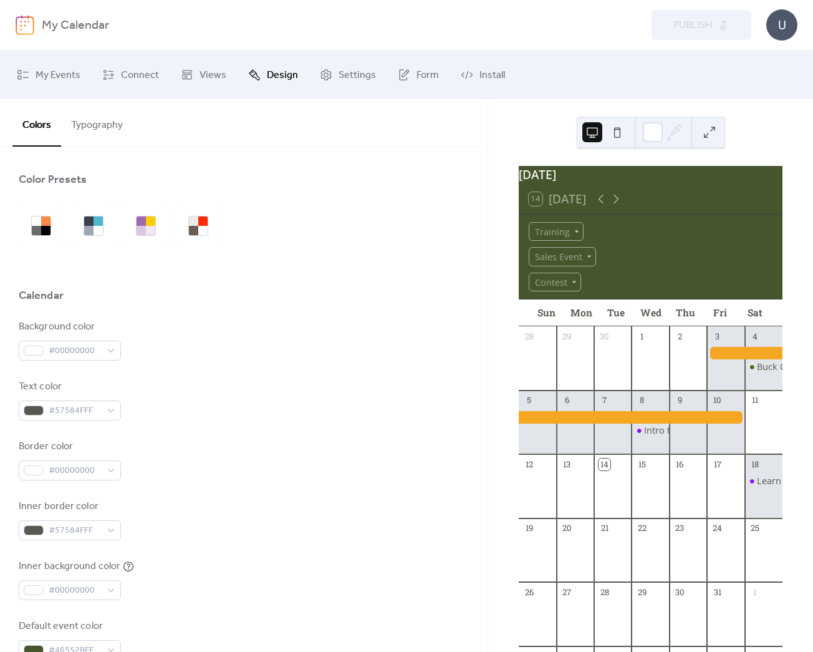
click at [100, 122] on button "Typography" at bounding box center [97, 122] width 72 height 46
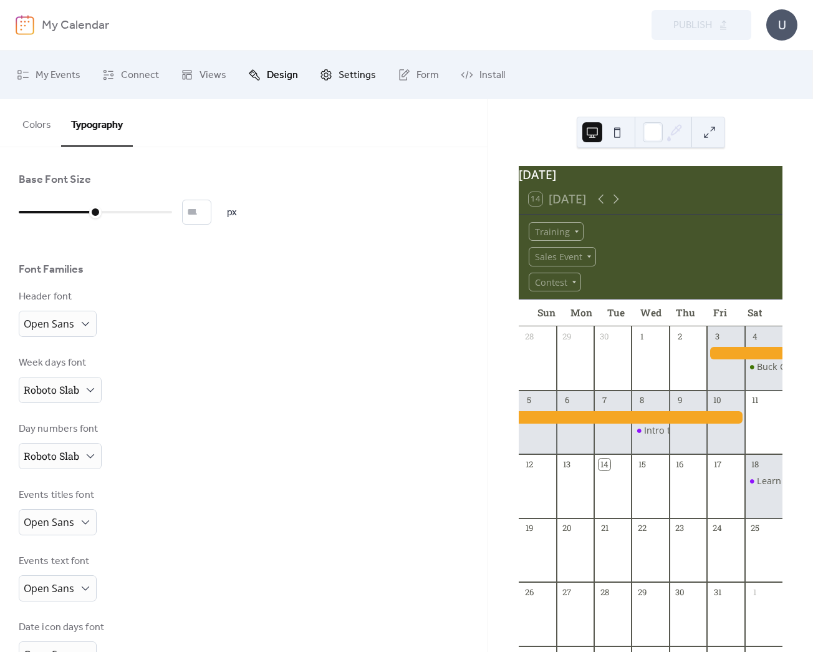
click at [331, 77] on link "Settings" at bounding box center [348, 75] width 75 height 39
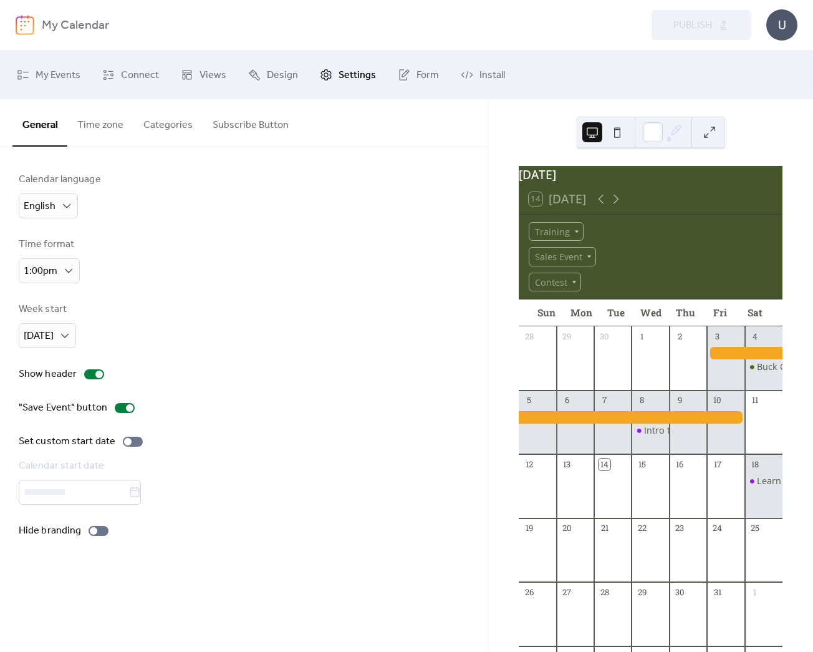
click at [154, 129] on button "Categories" at bounding box center [167, 122] width 69 height 46
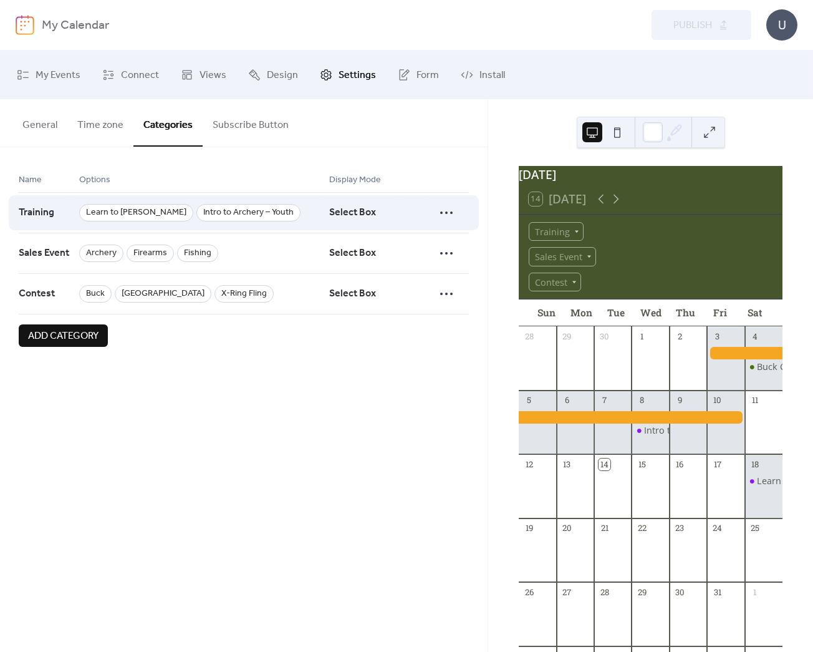
click at [329, 208] on span "Select Box" at bounding box center [352, 213] width 47 height 24
click at [455, 211] on icon at bounding box center [447, 213] width 20 height 20
click at [446, 208] on icon at bounding box center [447, 213] width 20 height 20
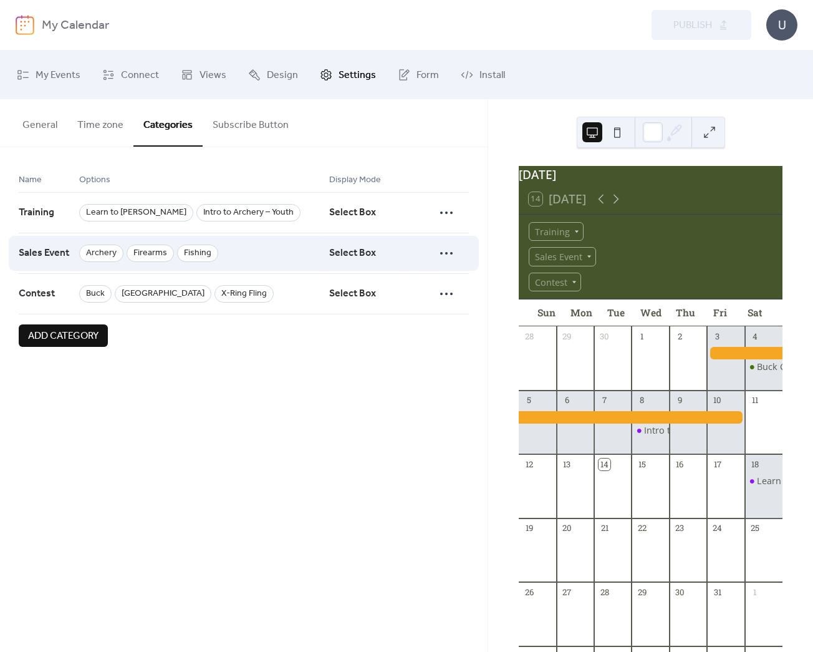
click at [444, 240] on div at bounding box center [451, 253] width 35 height 41
click at [445, 258] on icon at bounding box center [447, 253] width 20 height 20
click at [446, 254] on icon at bounding box center [447, 253] width 20 height 20
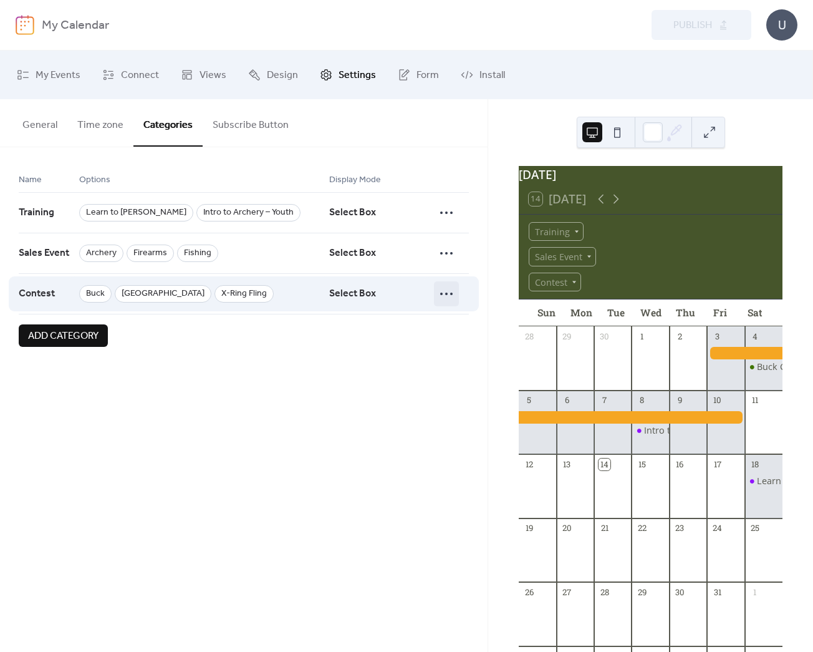
click at [447, 291] on icon at bounding box center [447, 294] width 20 height 20
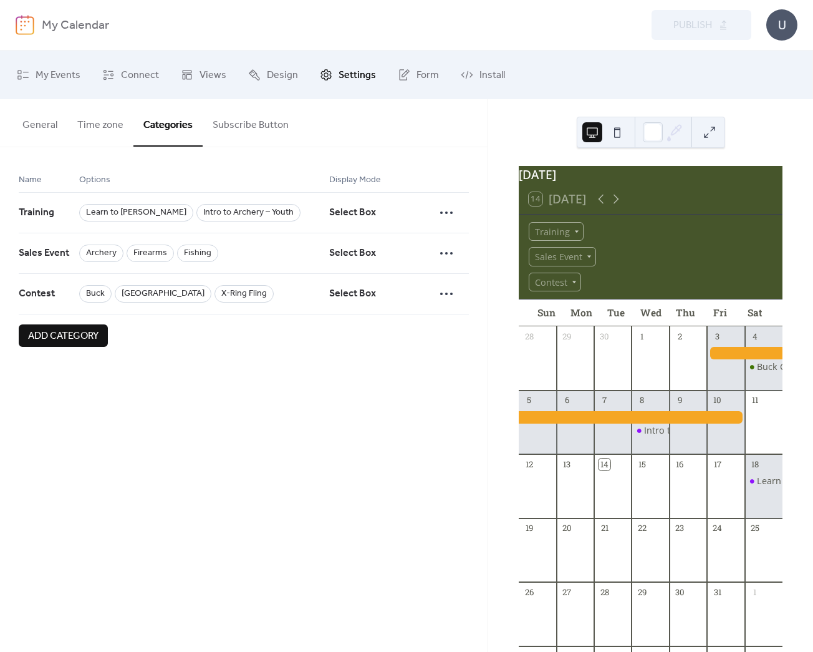
click at [261, 359] on div "Name Options Display Mode Training Learn to [PERSON_NAME] Intro to Archery – Yo…" at bounding box center [244, 259] width 488 height 225
click at [46, 75] on span "My Events" at bounding box center [58, 76] width 45 height 20
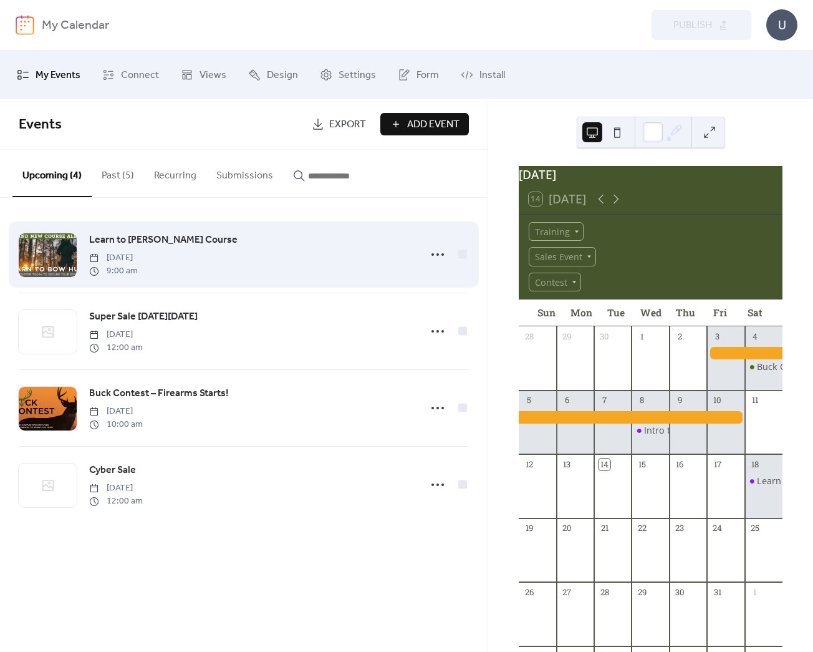
click at [129, 239] on span "Learn to [PERSON_NAME] Course" at bounding box center [163, 240] width 148 height 15
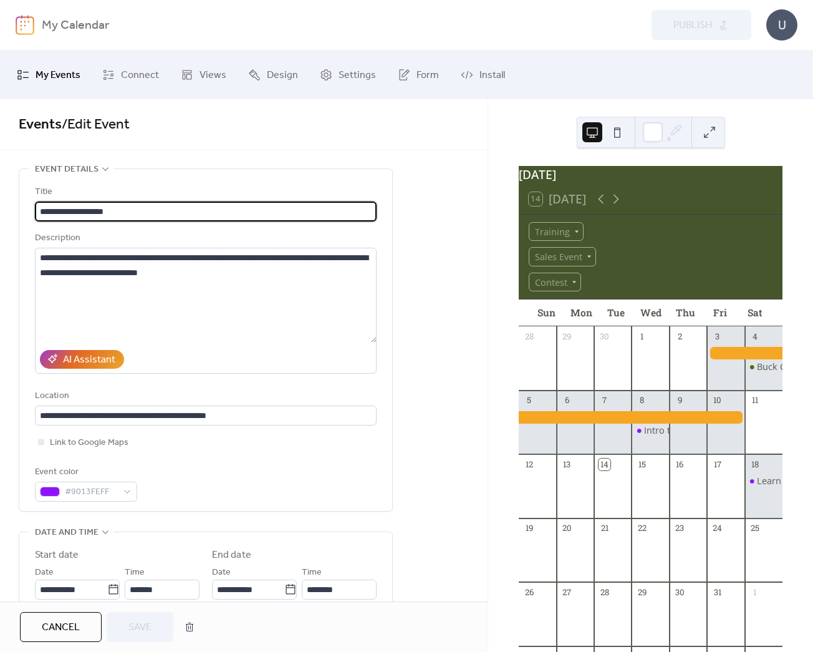
click at [51, 81] on span "My Events" at bounding box center [58, 76] width 45 height 20
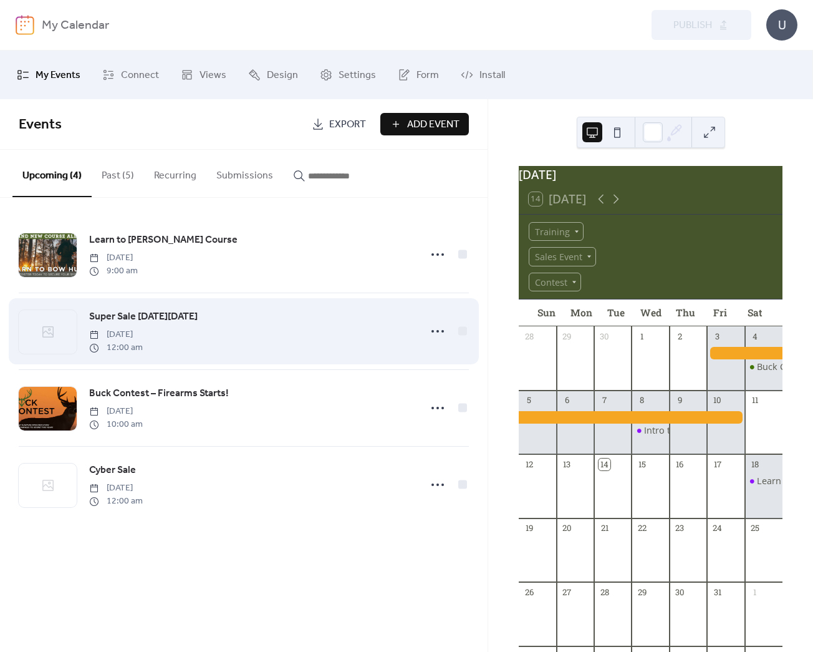
click at [130, 312] on span "Super Sale [DATE][DATE]" at bounding box center [143, 316] width 109 height 15
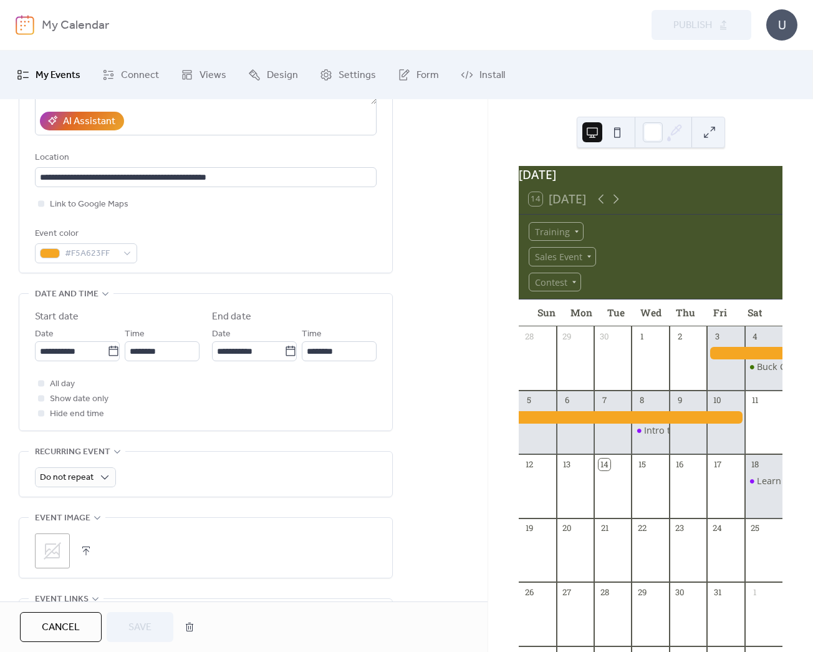
scroll to position [273, 0]
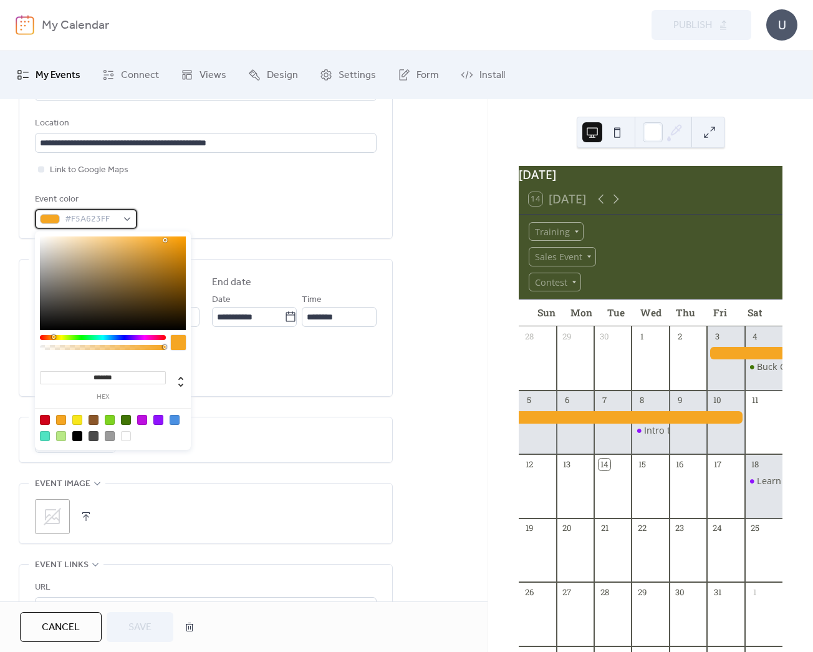
click at [76, 220] on span "#F5A623FF" at bounding box center [91, 219] width 52 height 15
click at [93, 221] on span "#F5A623FF" at bounding box center [91, 219] width 52 height 15
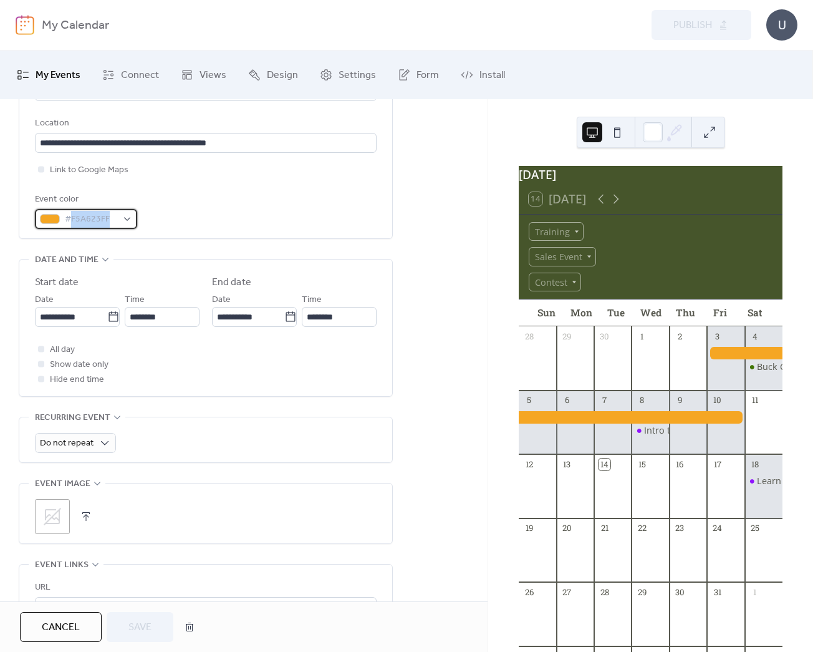
click at [93, 221] on span "#F5A623FF" at bounding box center [91, 219] width 52 height 15
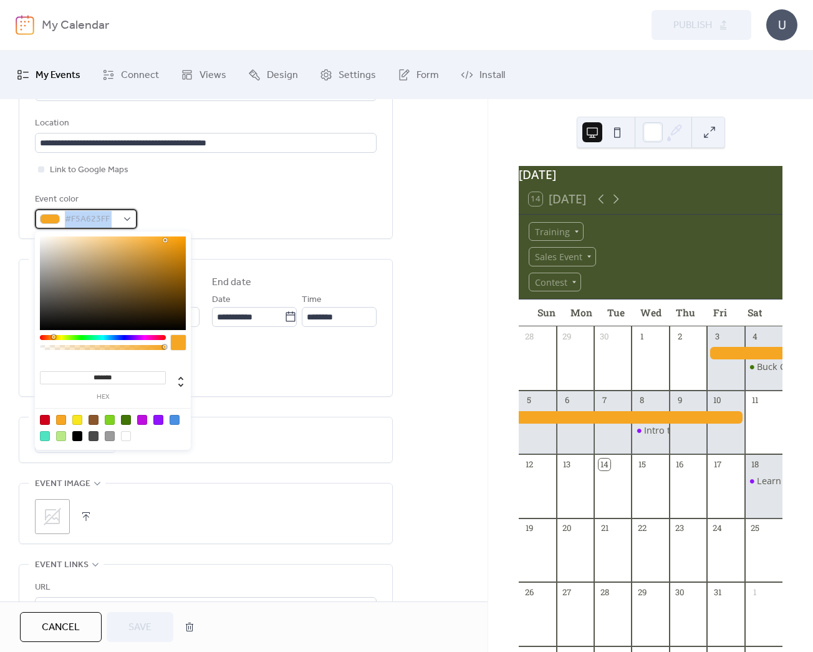
click at [93, 221] on span "#F5A623FF" at bounding box center [91, 219] width 52 height 15
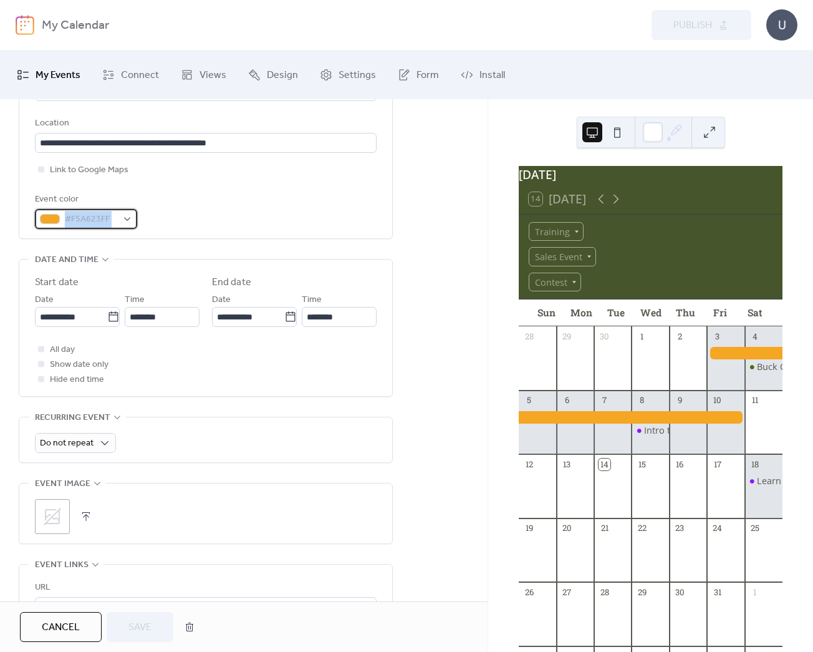
copy div "#F5A623FF"
click at [279, 206] on div "Event color #F5A623FF" at bounding box center [206, 210] width 342 height 37
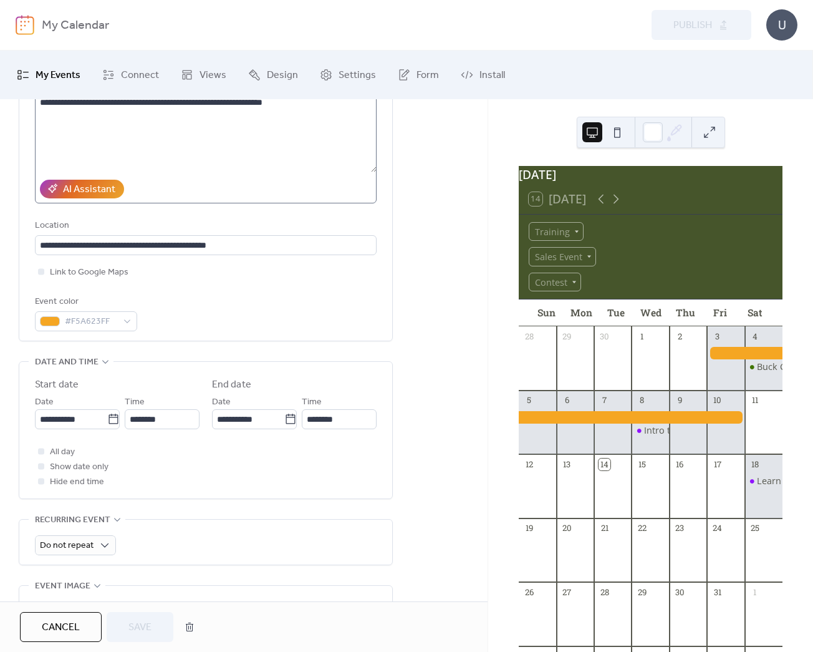
scroll to position [0, 0]
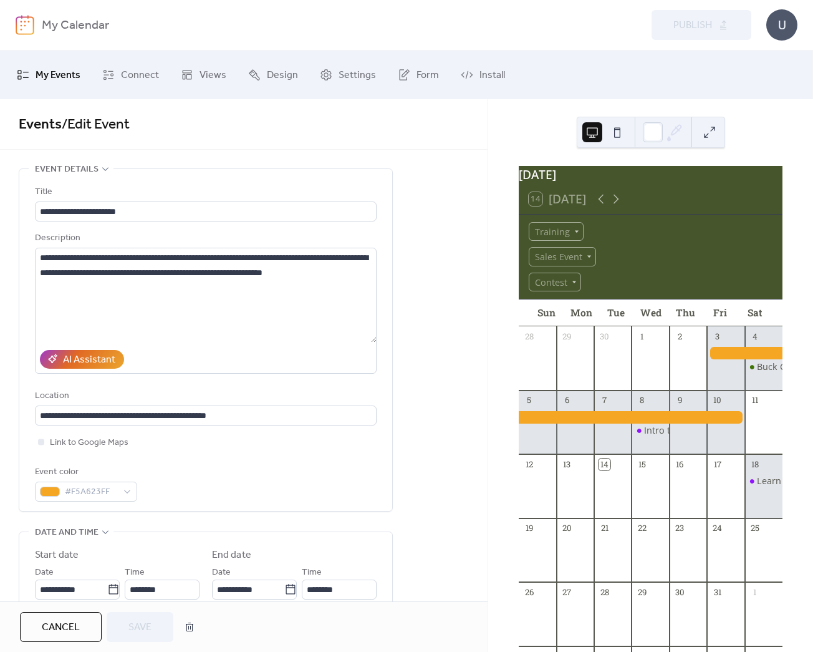
click at [65, 66] on span "My Events" at bounding box center [58, 76] width 45 height 20
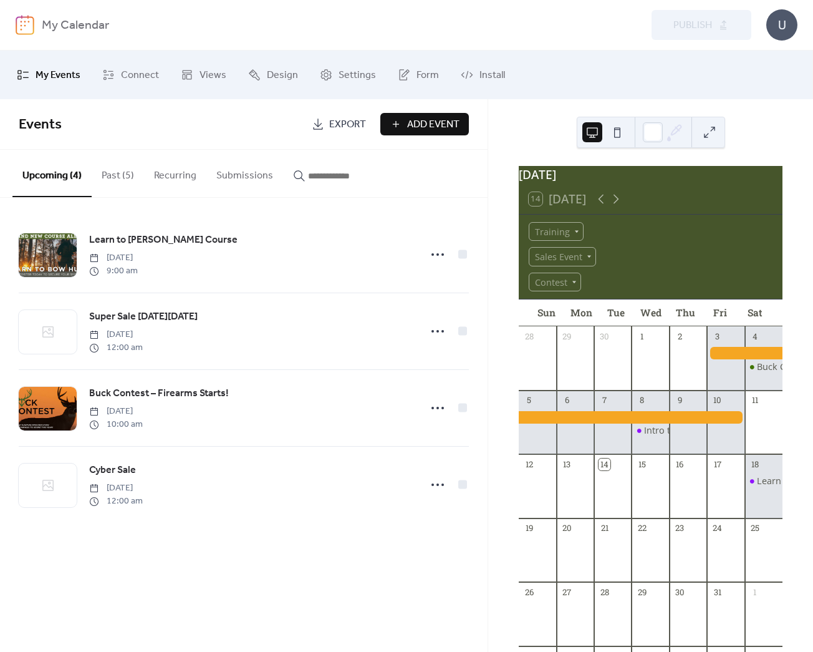
click at [412, 122] on span "Add Event" at bounding box center [433, 124] width 52 height 15
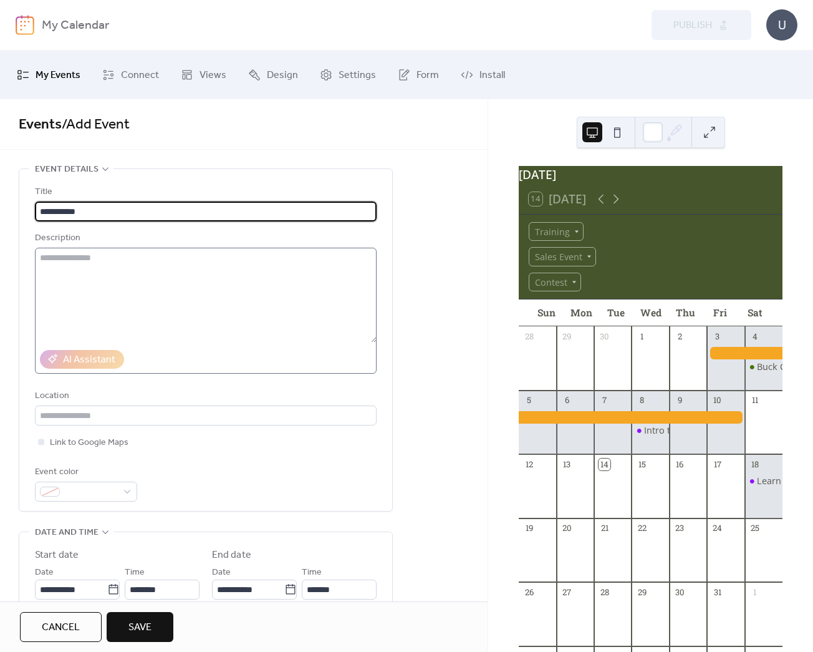
type input "**********"
click at [144, 267] on textarea at bounding box center [206, 295] width 342 height 95
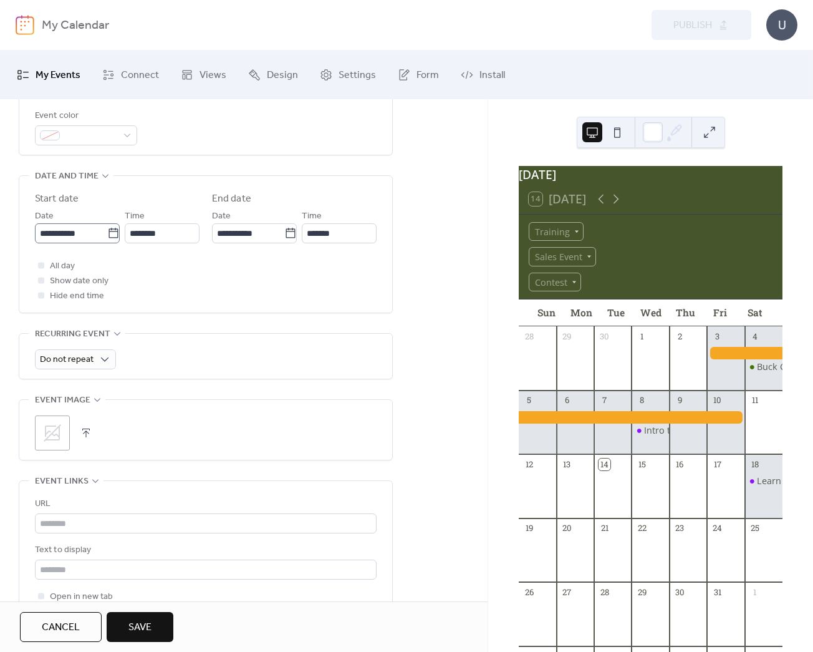
scroll to position [414, 0]
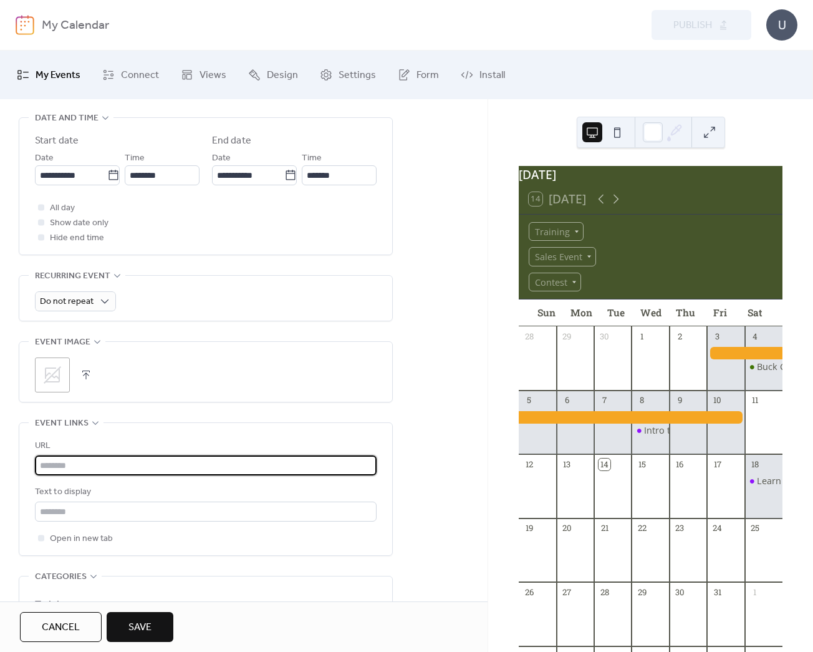
click at [87, 472] on input "text" at bounding box center [206, 465] width 342 height 20
paste input "**********"
type input "**********"
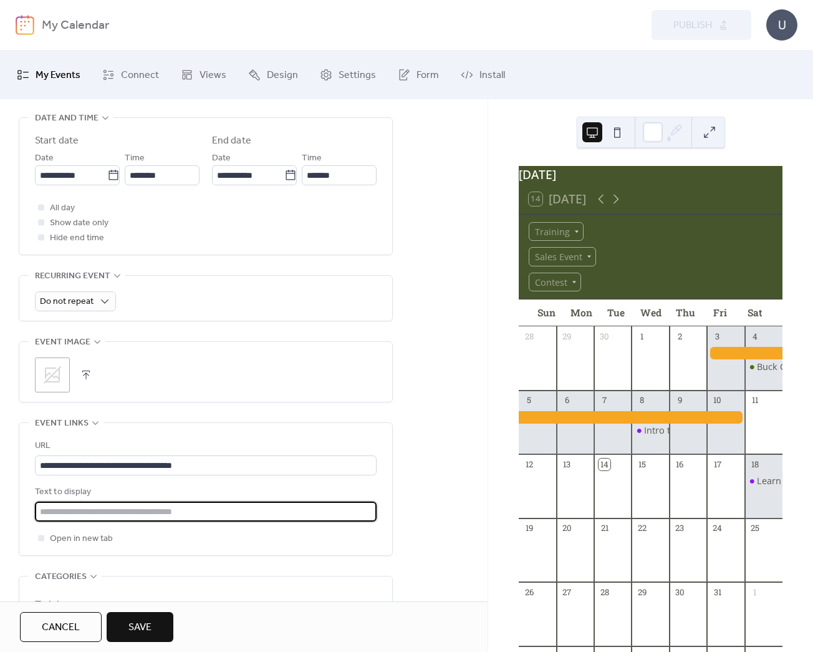
drag, startPoint x: 86, startPoint y: 510, endPoint x: 93, endPoint y: 511, distance: 6.9
click at [86, 510] on input "text" at bounding box center [206, 512] width 342 height 20
type input "**********"
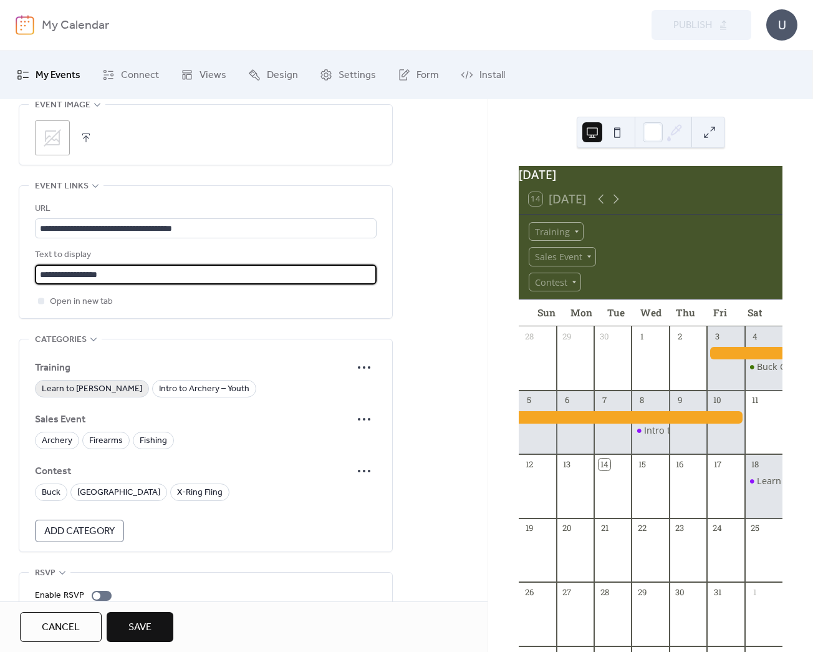
scroll to position [653, 0]
click at [99, 442] on span "Firearms" at bounding box center [106, 439] width 34 height 15
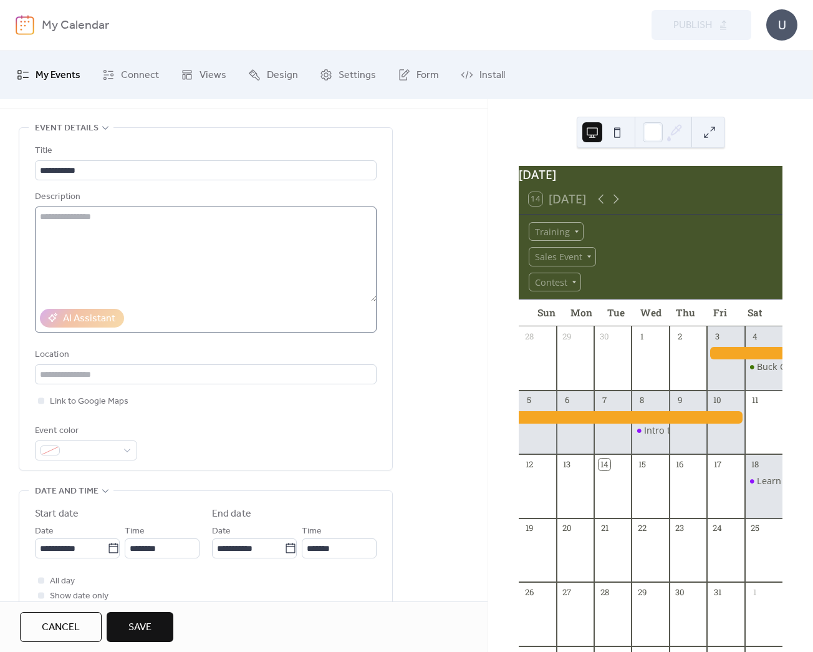
scroll to position [72, 0]
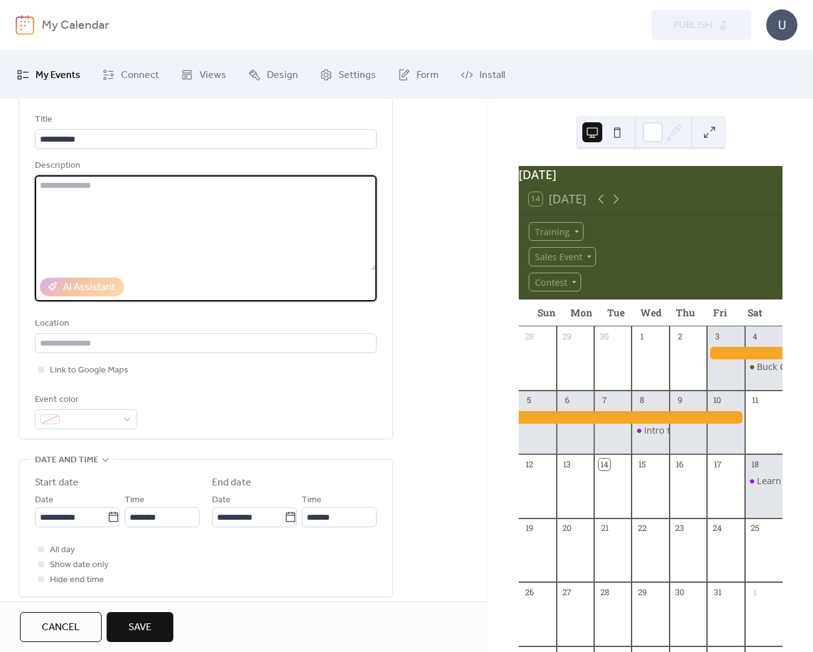
click at [58, 212] on textarea at bounding box center [206, 222] width 342 height 95
paste textarea "**********"
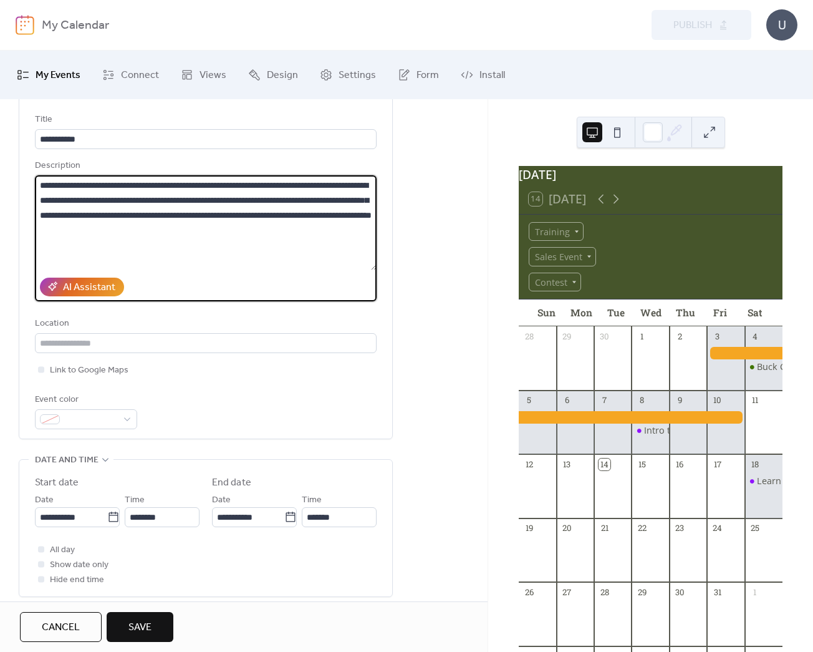
type textarea "**********"
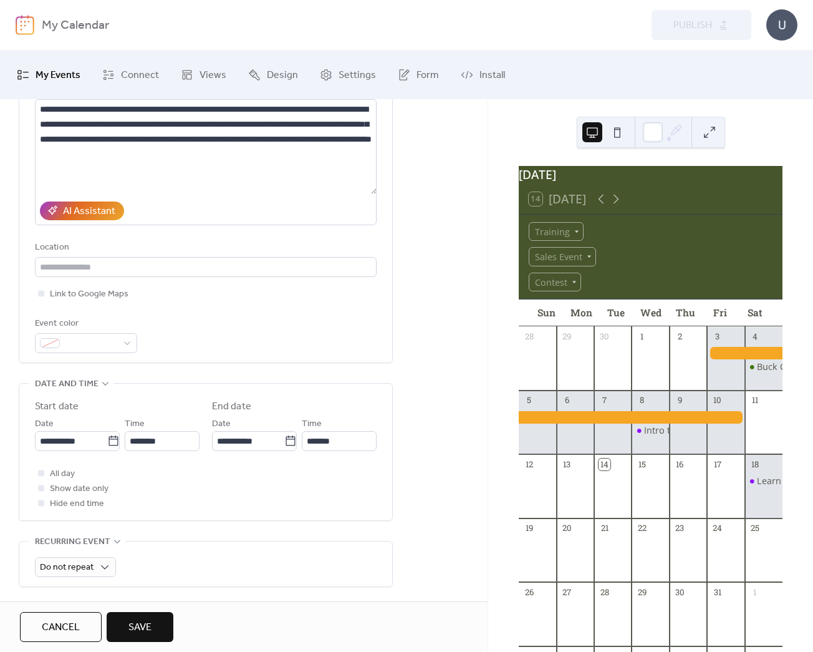
scroll to position [156, 0]
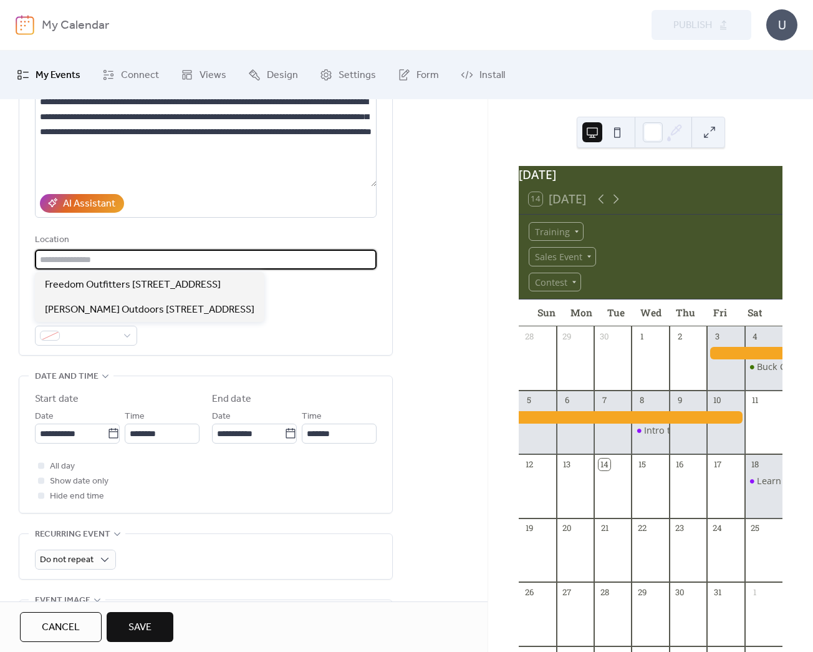
click at [72, 260] on input "text" at bounding box center [206, 260] width 342 height 20
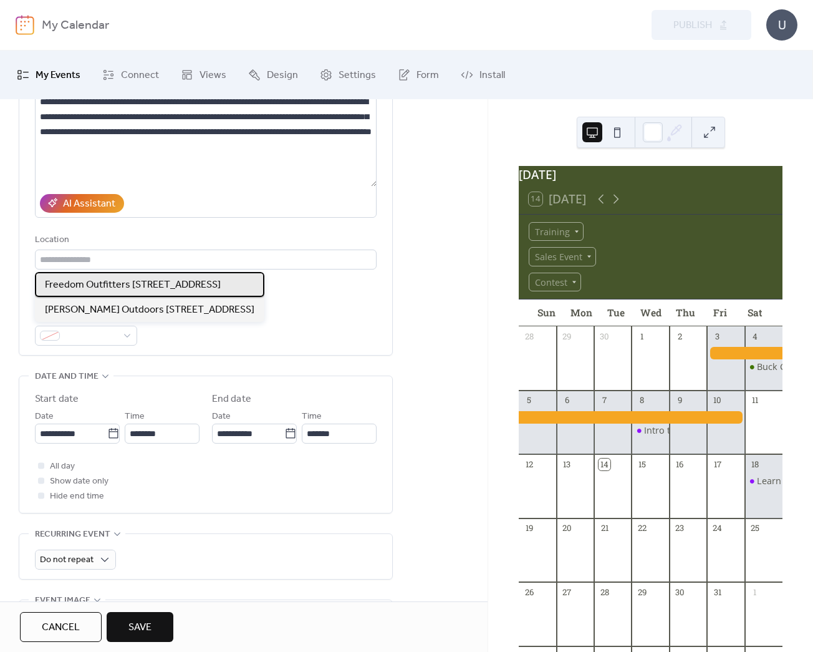
click at [87, 286] on span "Freedom Outfitters [STREET_ADDRESS]" at bounding box center [133, 285] width 176 height 15
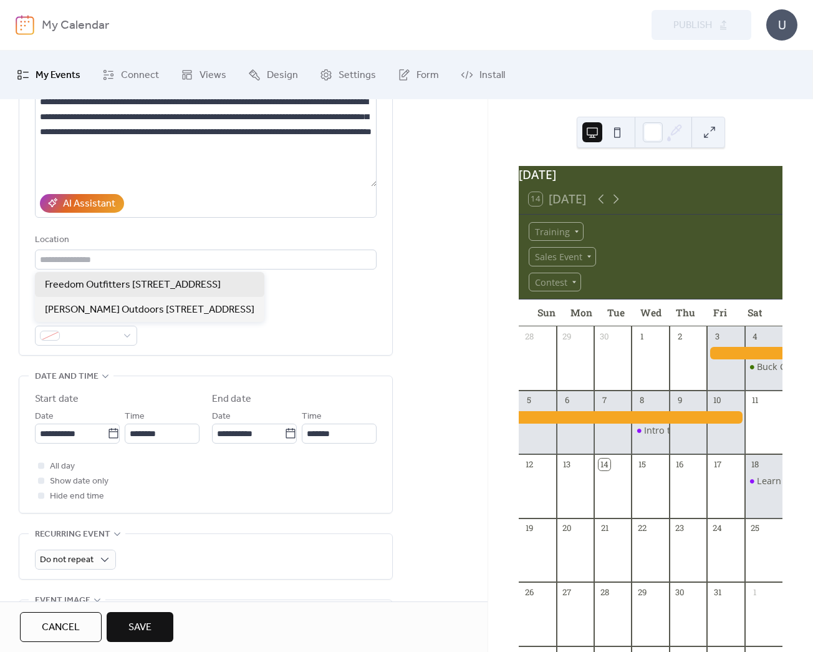
type input "**********"
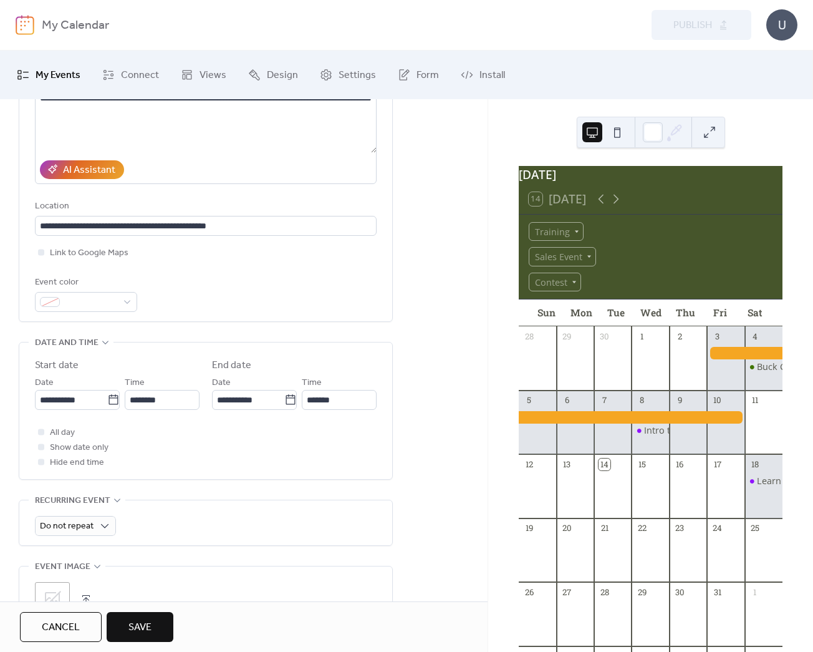
scroll to position [203, 0]
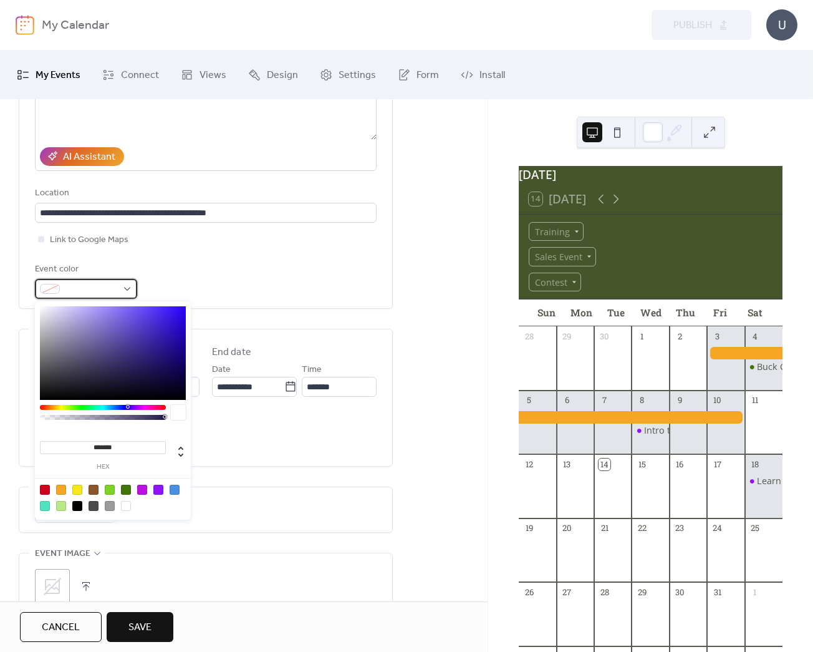
click at [86, 287] on span at bounding box center [91, 289] width 52 height 15
click at [58, 488] on div at bounding box center [61, 490] width 10 height 10
type input "*******"
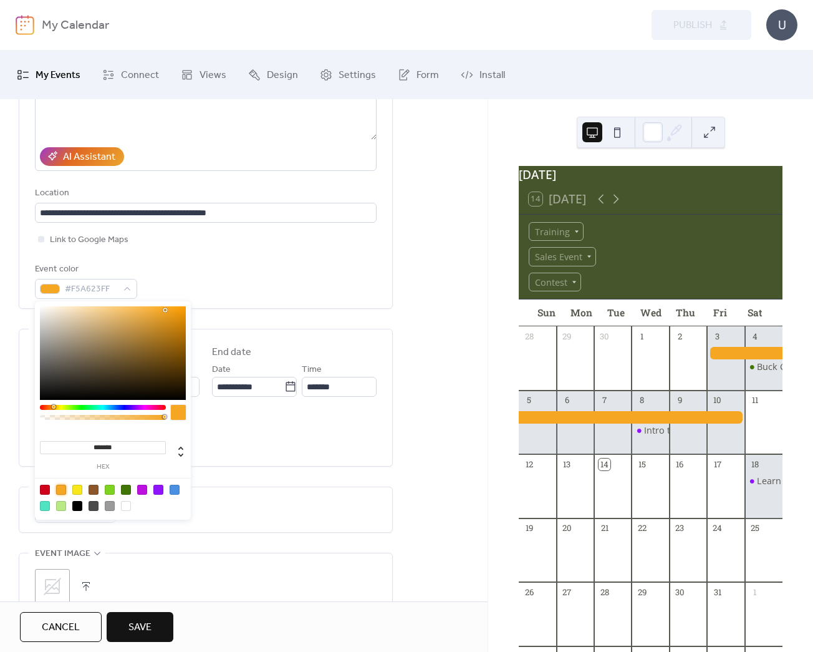
click at [305, 279] on div "Event color #F5A623FF" at bounding box center [206, 280] width 342 height 37
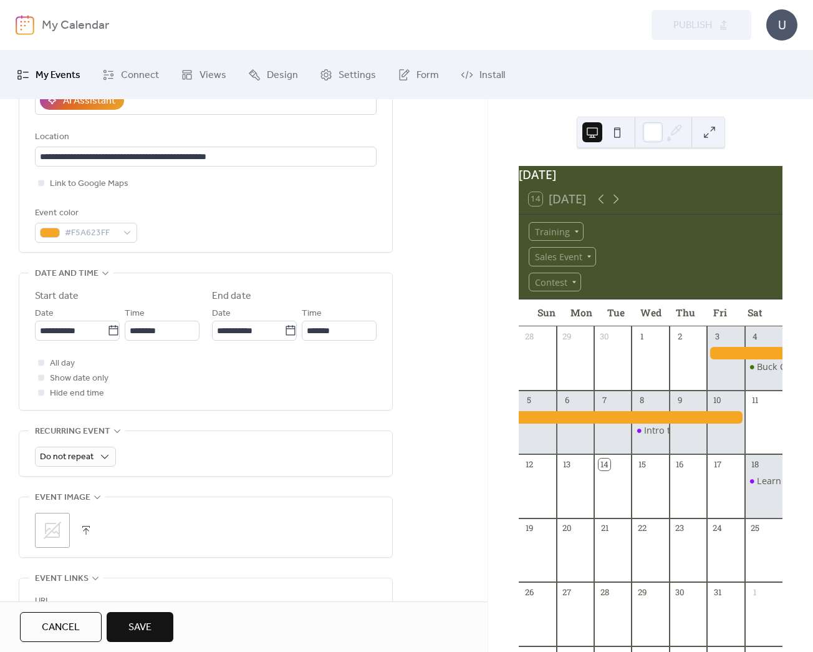
scroll to position [308, 0]
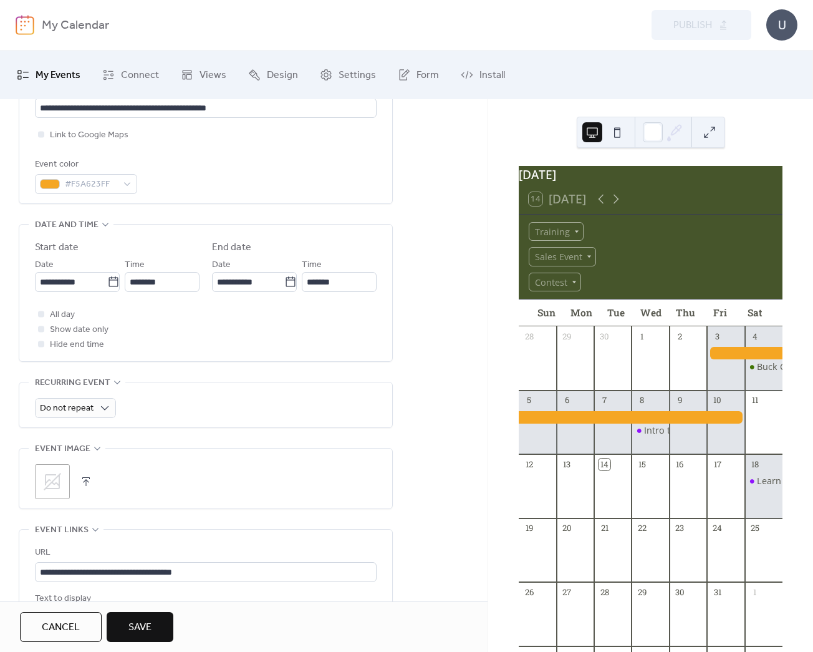
click at [90, 480] on button "button" at bounding box center [85, 481] width 17 height 17
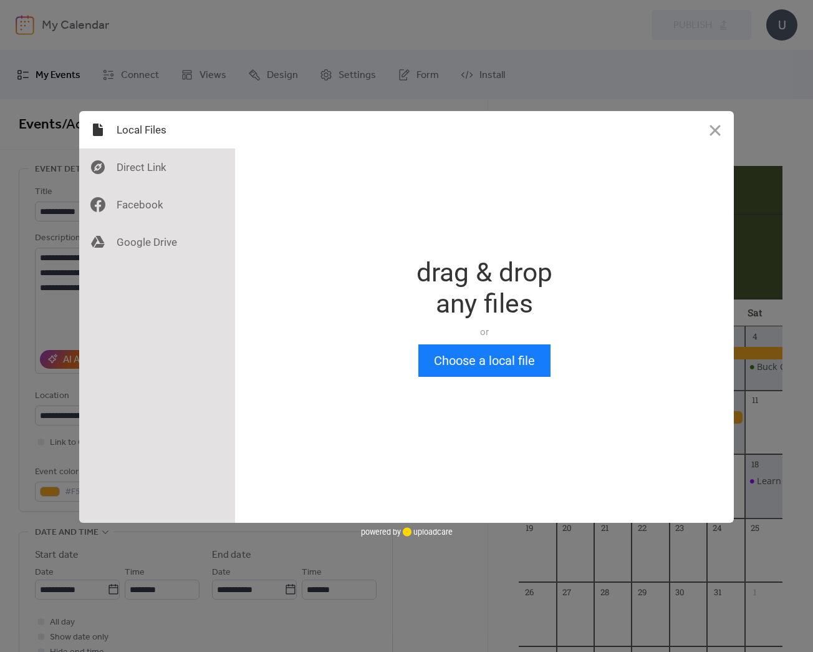
scroll to position [0, 0]
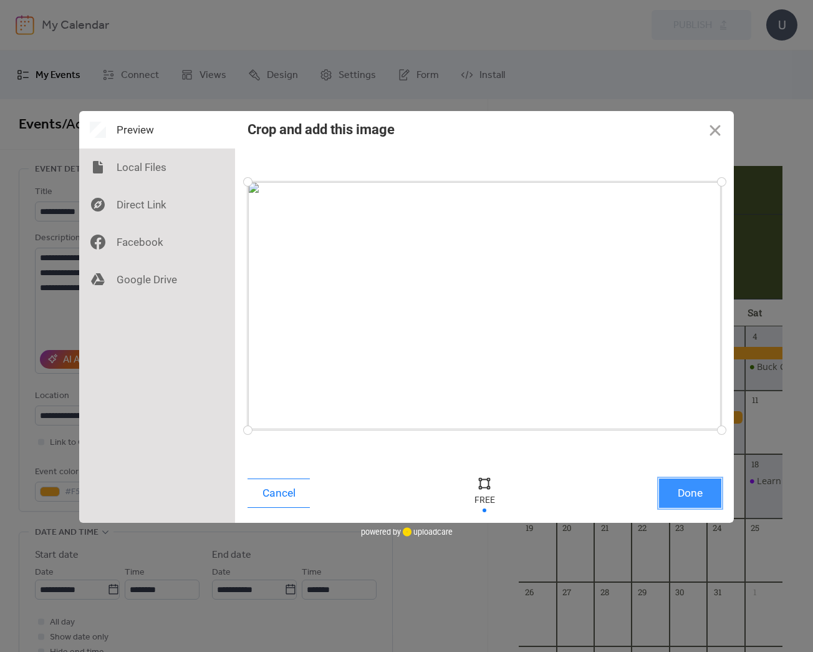
click at [696, 490] on button "Done" at bounding box center [690, 492] width 62 height 29
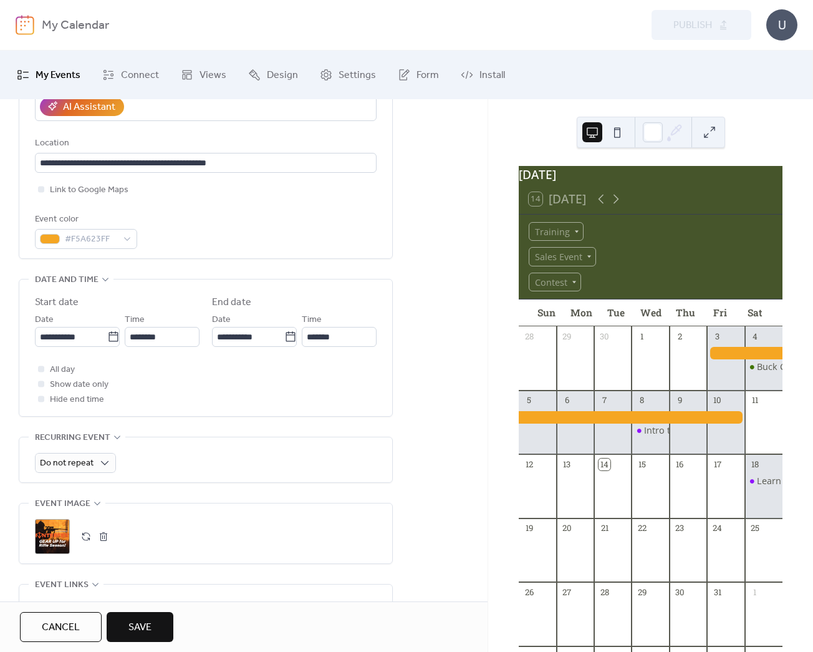
scroll to position [246, 0]
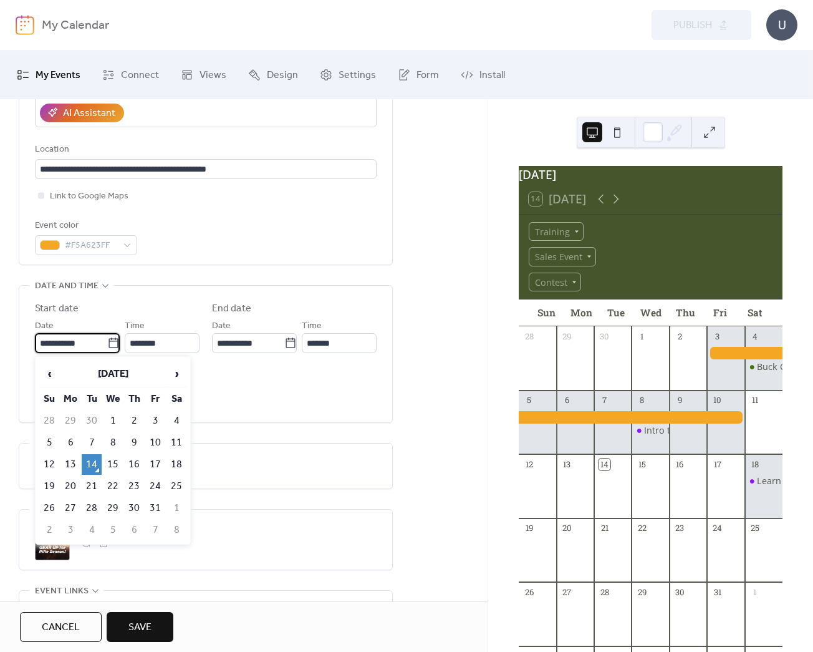
click at [75, 344] on input "**********" at bounding box center [71, 343] width 72 height 20
click at [154, 464] on td "17" at bounding box center [155, 464] width 20 height 21
type input "**********"
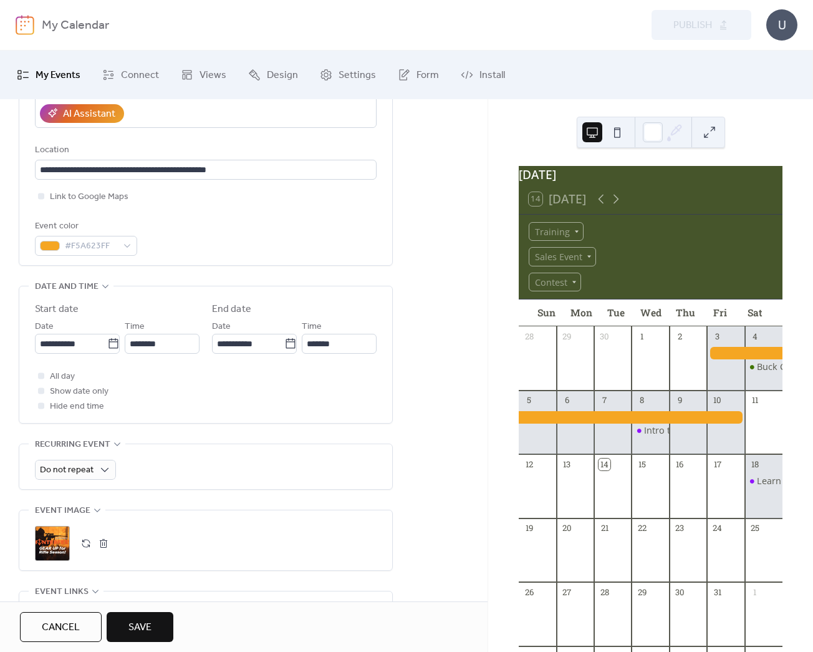
scroll to position [241, 0]
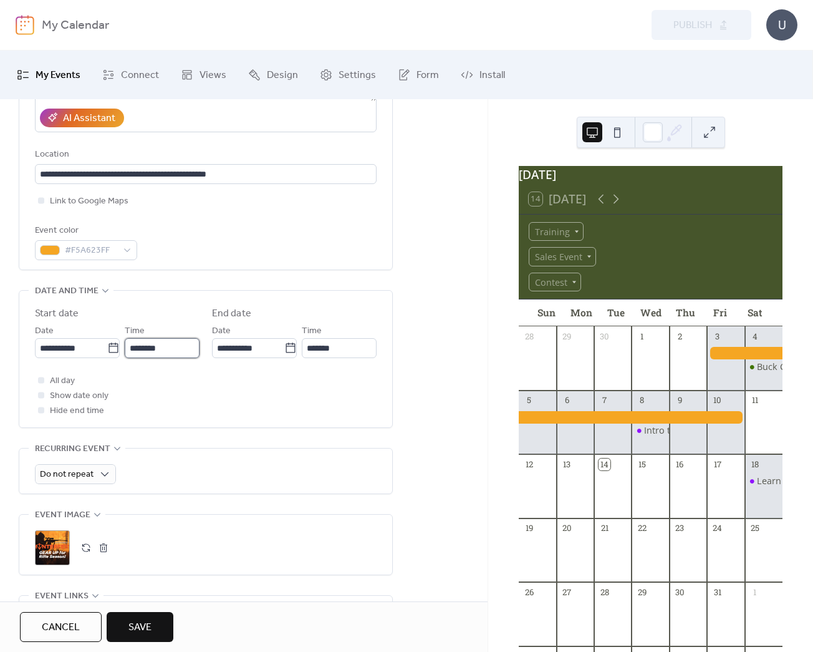
click at [134, 348] on input "********" at bounding box center [162, 348] width 75 height 20
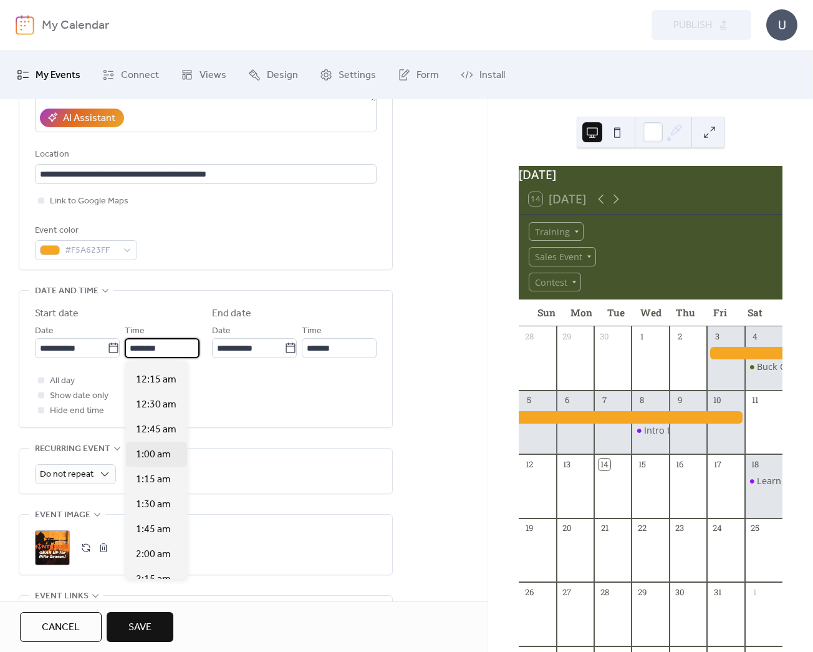
scroll to position [0, 0]
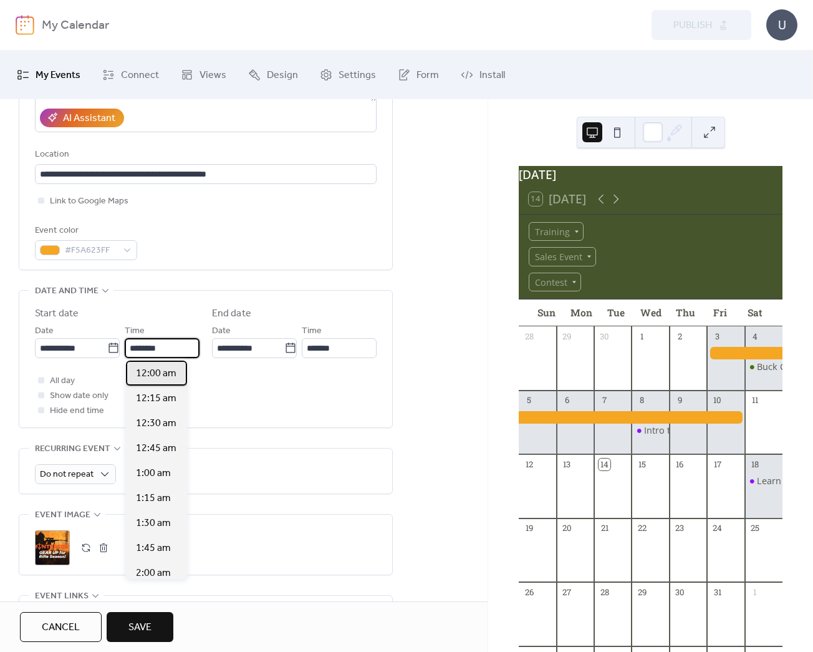
click at [163, 372] on span "12:00 am" at bounding box center [156, 373] width 41 height 15
type input "********"
type input "*******"
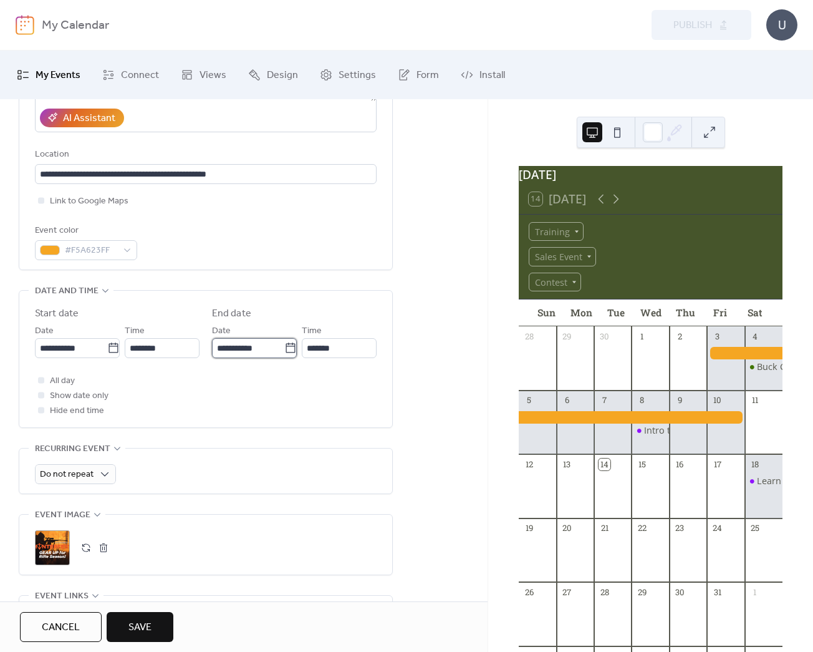
click at [240, 351] on input "**********" at bounding box center [248, 348] width 72 height 20
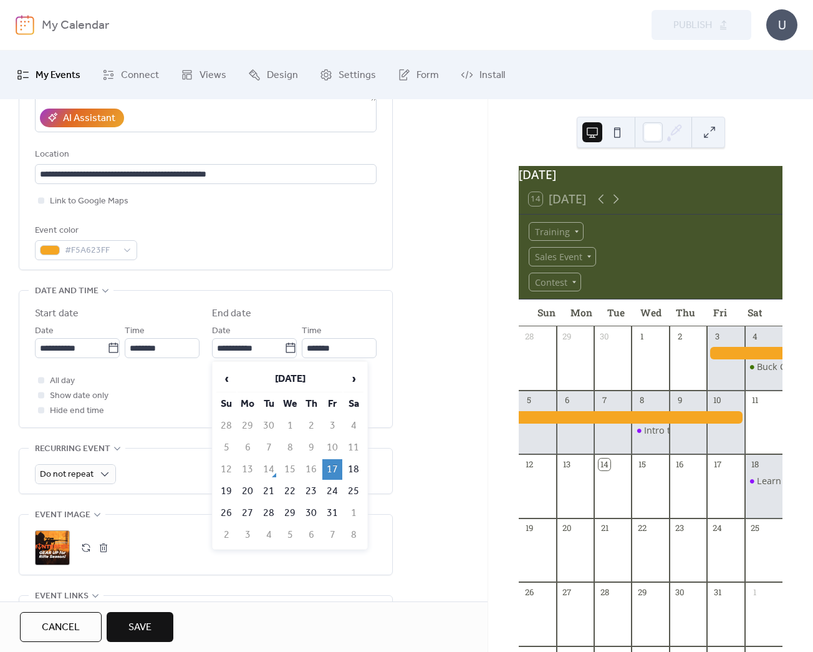
click at [222, 508] on td "26" at bounding box center [226, 513] width 20 height 21
type input "**********"
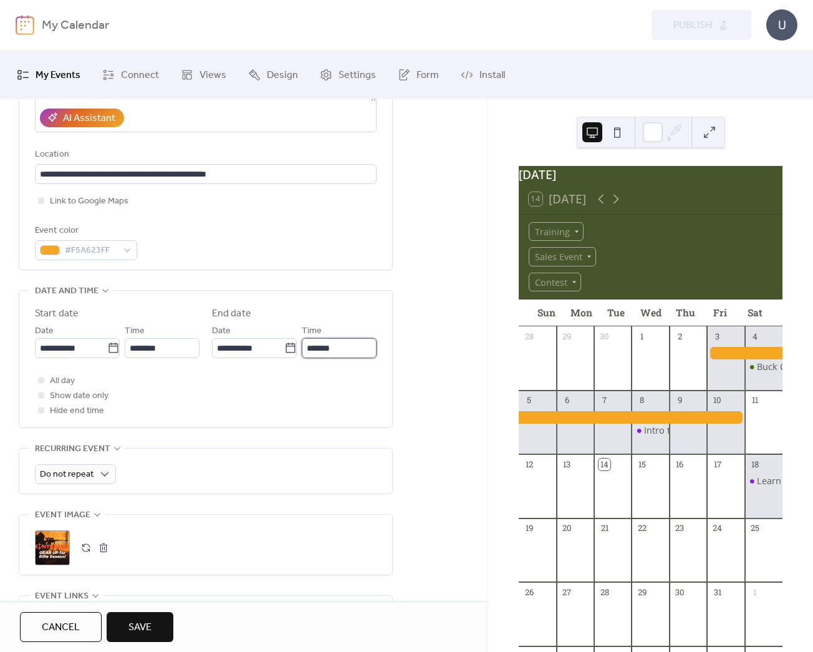
click at [312, 348] on input "*******" at bounding box center [339, 348] width 75 height 20
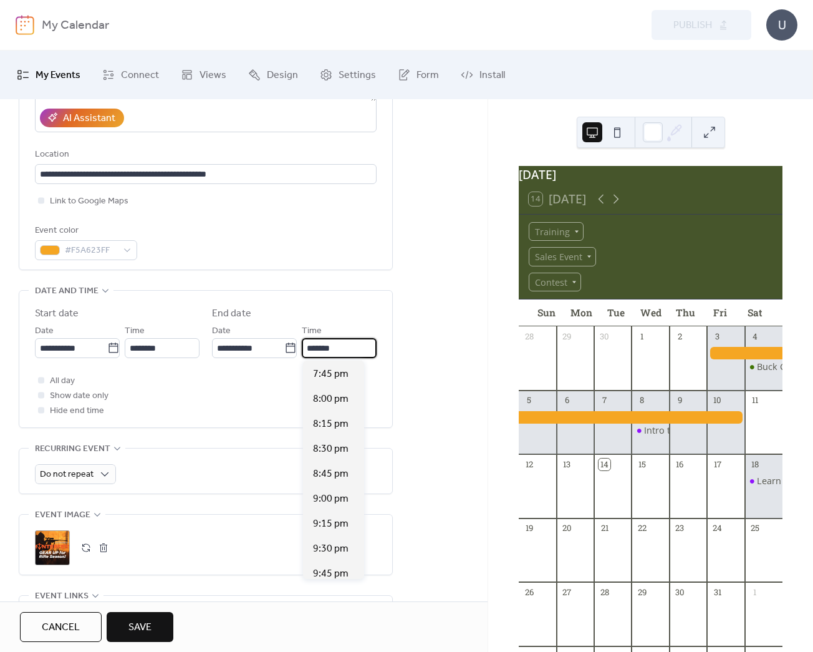
scroll to position [2177, 0]
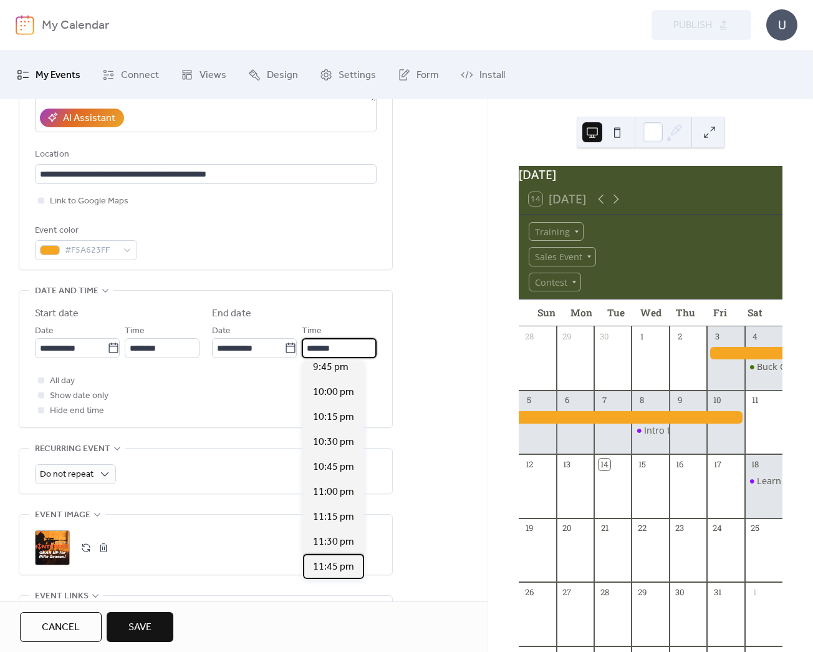
click at [332, 561] on span "11:45 pm" at bounding box center [333, 567] width 41 height 15
type input "********"
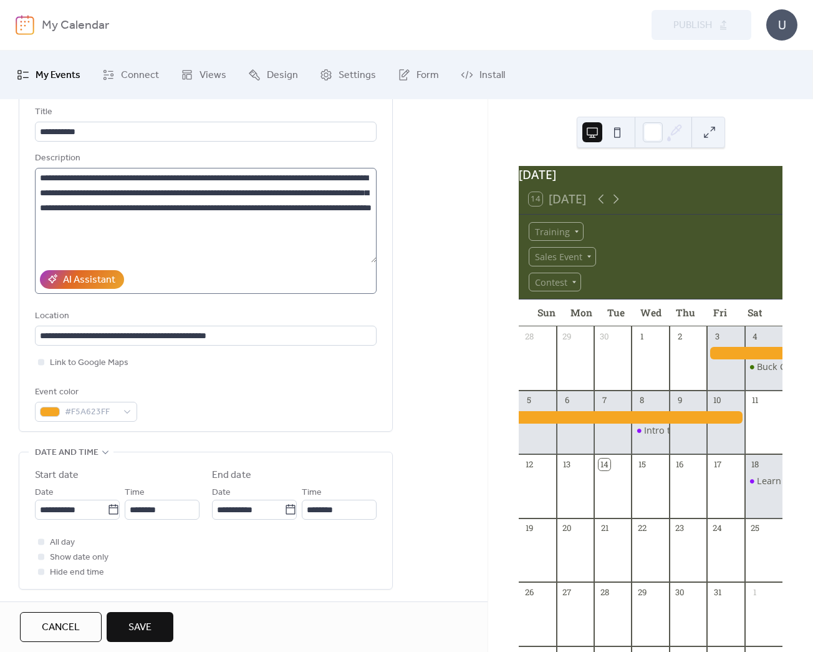
scroll to position [43, 0]
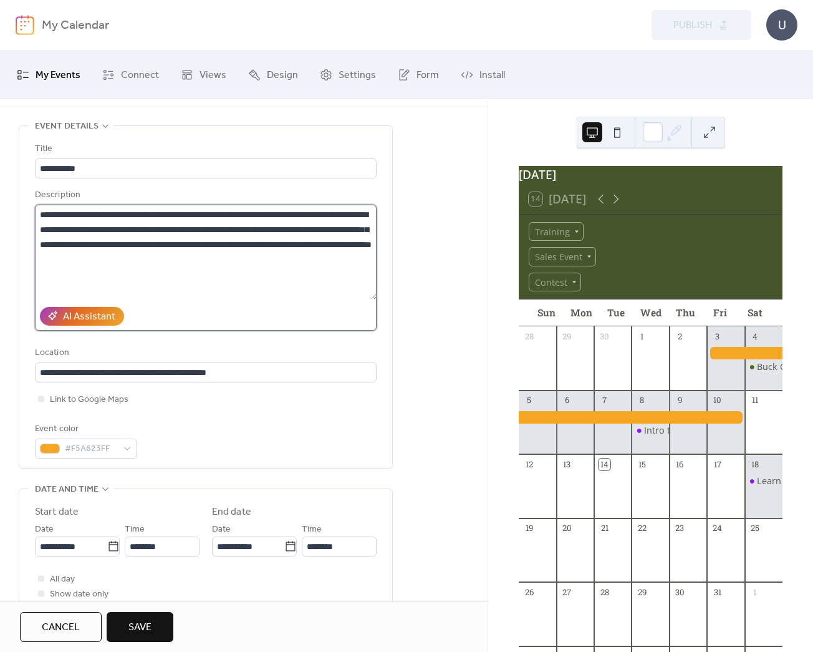
click at [292, 242] on textarea "**********" at bounding box center [206, 252] width 342 height 95
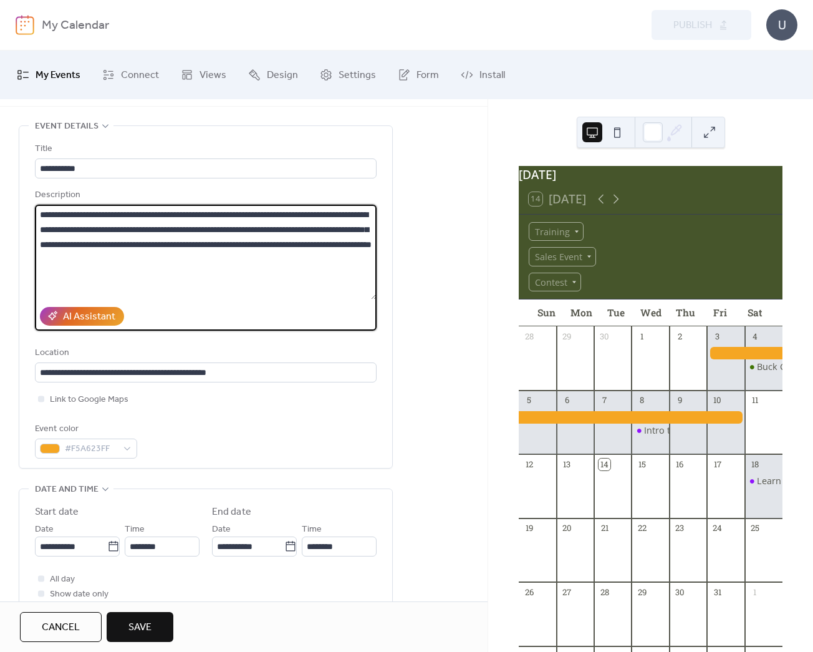
click at [296, 261] on textarea "**********" at bounding box center [206, 252] width 342 height 95
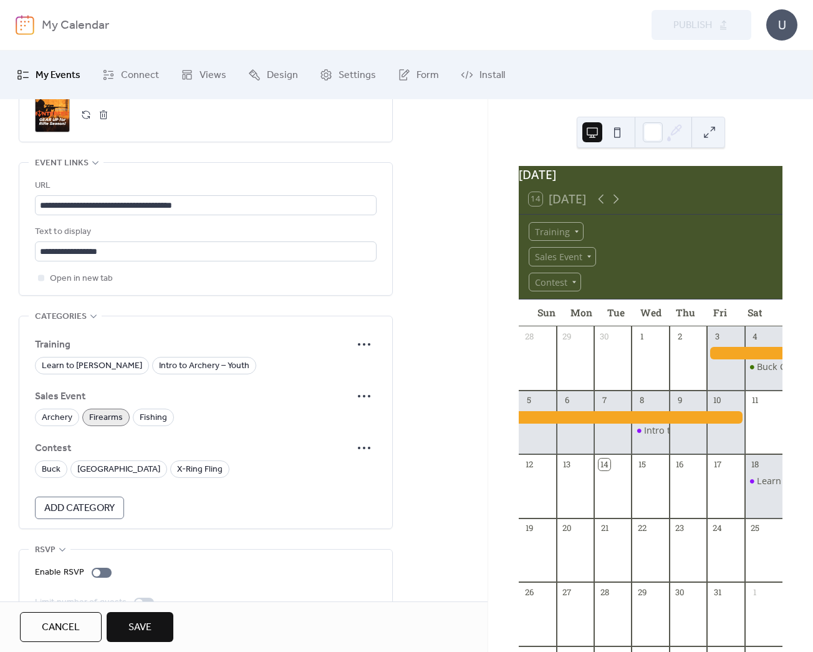
scroll to position [708, 0]
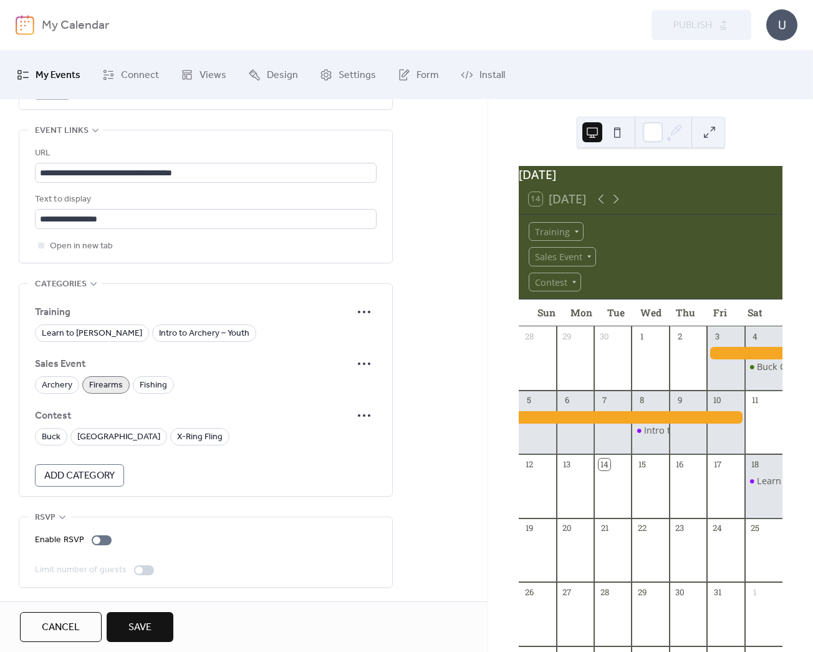
type textarea "**********"
click at [144, 627] on span "Save" at bounding box center [140, 627] width 23 height 15
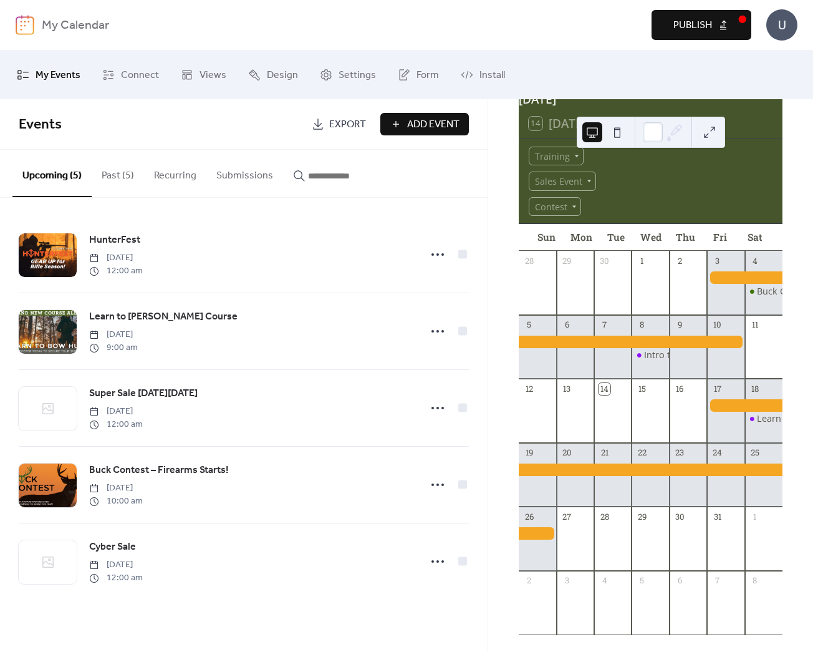
scroll to position [95, 0]
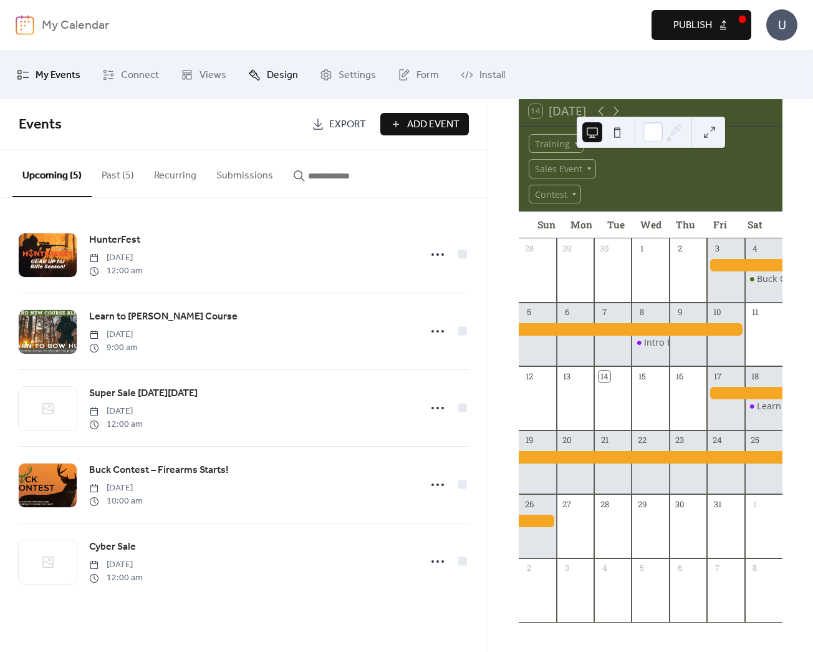
click at [268, 74] on span "Design" at bounding box center [282, 76] width 31 height 20
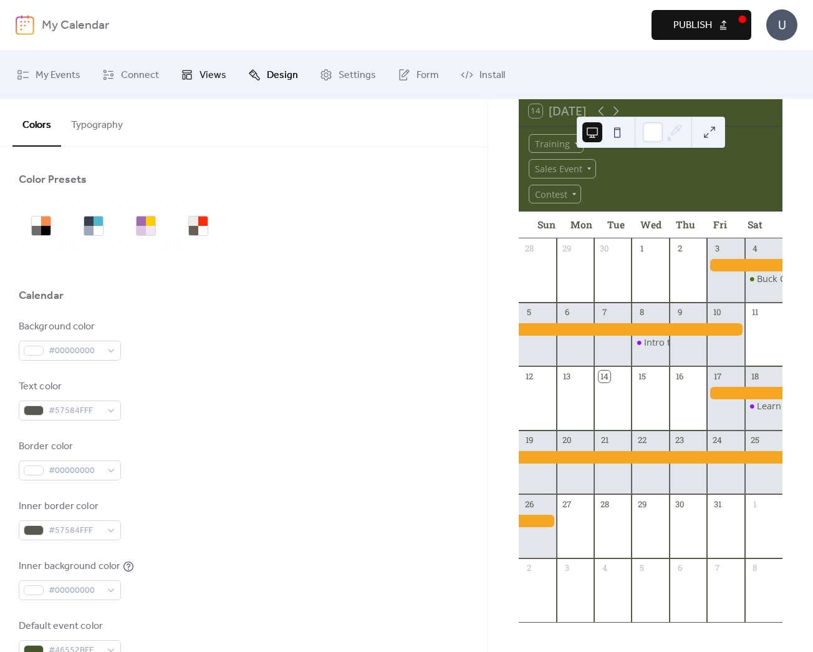
click at [183, 69] on icon at bounding box center [187, 75] width 12 height 12
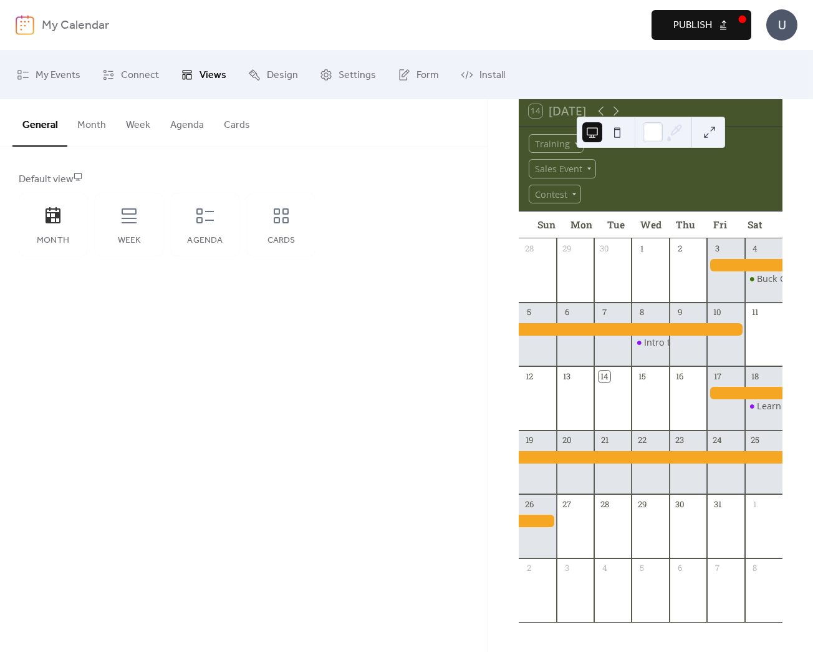
click at [89, 129] on button "Month" at bounding box center [91, 122] width 49 height 46
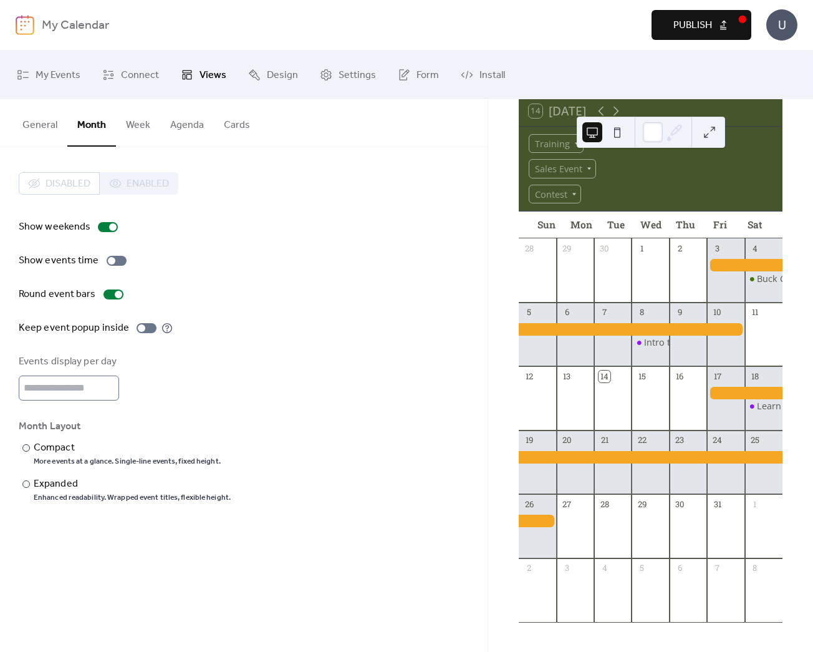
scroll to position [2, 0]
click at [31, 449] on label "​ Compact More events at a glance. Single-line events, fixed height." at bounding box center [125, 453] width 212 height 26
drag, startPoint x: 25, startPoint y: 480, endPoint x: 35, endPoint y: 480, distance: 10.0
click at [27, 480] on div at bounding box center [25, 483] width 7 height 7
click at [124, 120] on button "Week" at bounding box center [138, 122] width 44 height 46
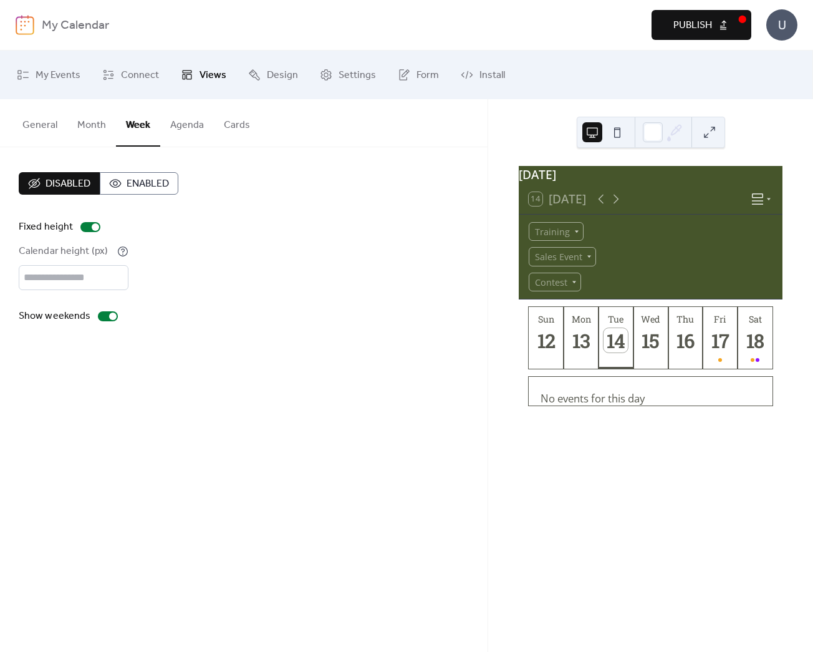
click at [148, 182] on span "Enabled" at bounding box center [148, 184] width 42 height 15
click at [47, 182] on span "Disabled" at bounding box center [68, 184] width 45 height 15
click at [134, 180] on span "Enabled" at bounding box center [148, 184] width 42 height 15
click at [188, 122] on button "Agenda" at bounding box center [187, 122] width 54 height 46
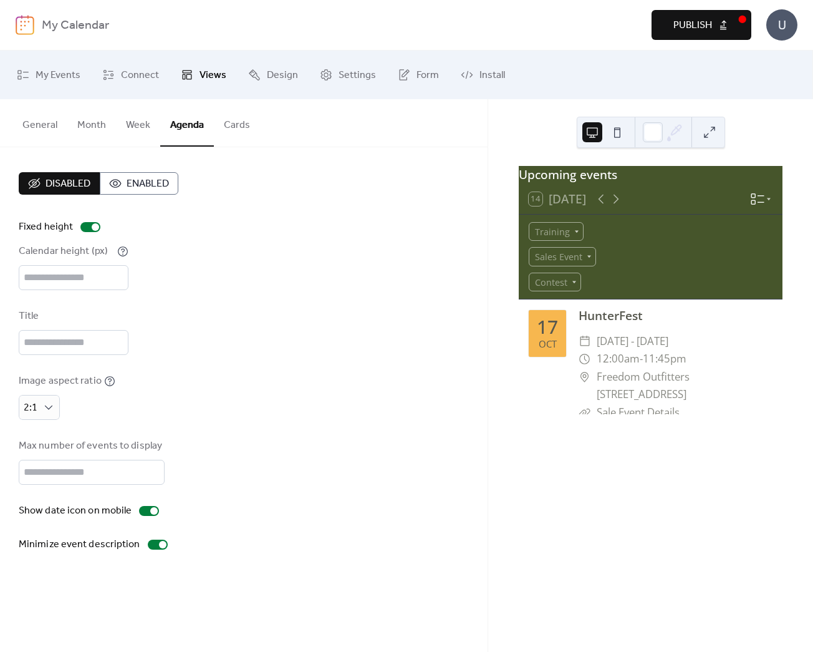
click at [162, 173] on button "Enabled" at bounding box center [139, 183] width 79 height 22
click at [241, 125] on button "Cards" at bounding box center [237, 122] width 46 height 46
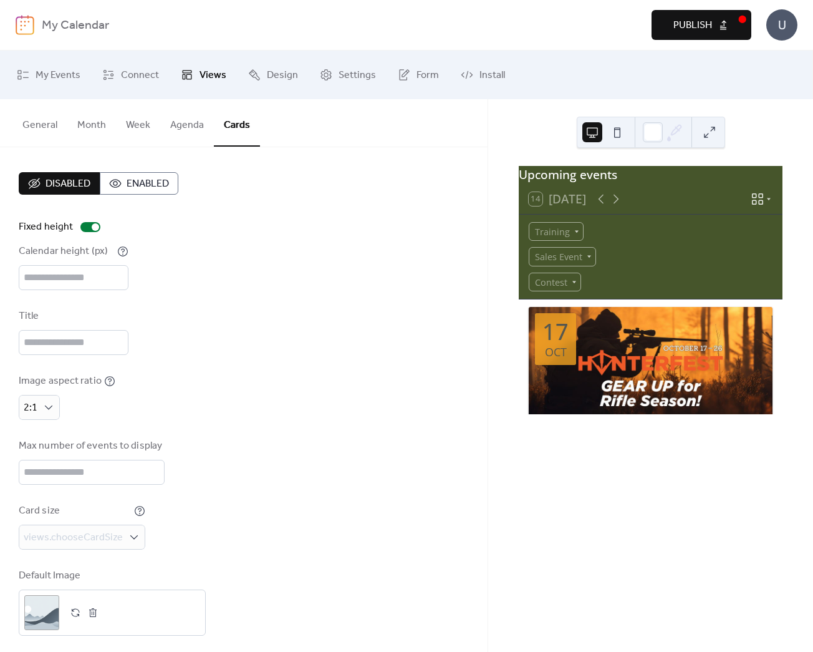
click at [150, 185] on span "Enabled" at bounding box center [148, 184] width 42 height 15
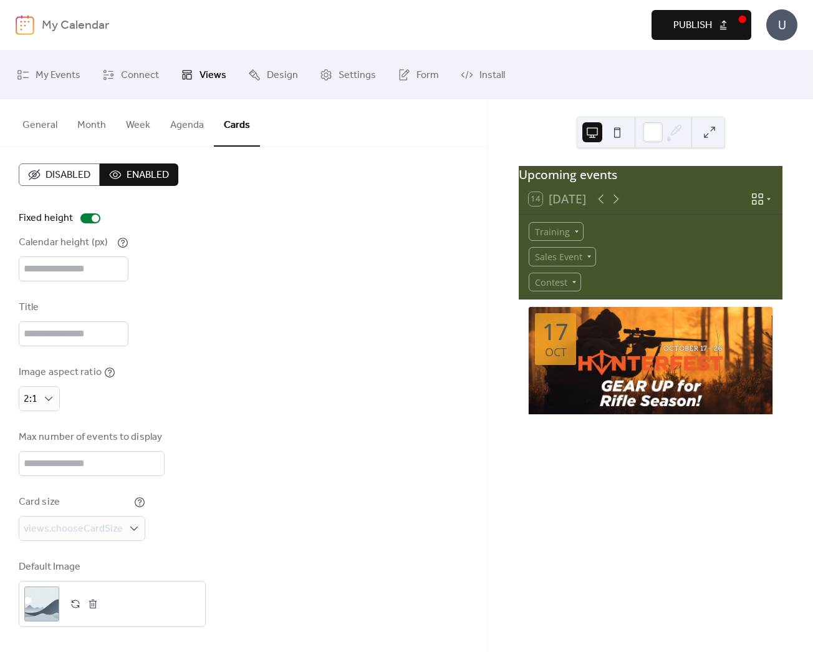
click at [95, 127] on button "Month" at bounding box center [91, 122] width 49 height 46
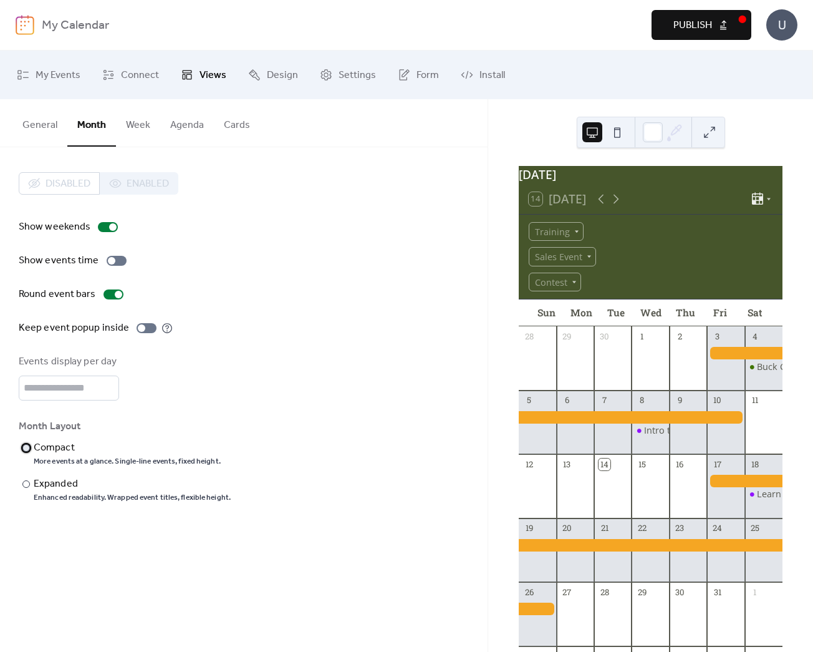
click at [71, 447] on div "Compact" at bounding box center [126, 447] width 185 height 15
click at [195, 443] on div "Compact" at bounding box center [126, 447] width 185 height 15
drag, startPoint x: 703, startPoint y: 46, endPoint x: 706, endPoint y: 37, distance: 8.5
click at [704, 42] on div "My Calendar Preview Publish U" at bounding box center [407, 25] width 782 height 50
click at [707, 23] on span "Publish" at bounding box center [693, 25] width 39 height 15
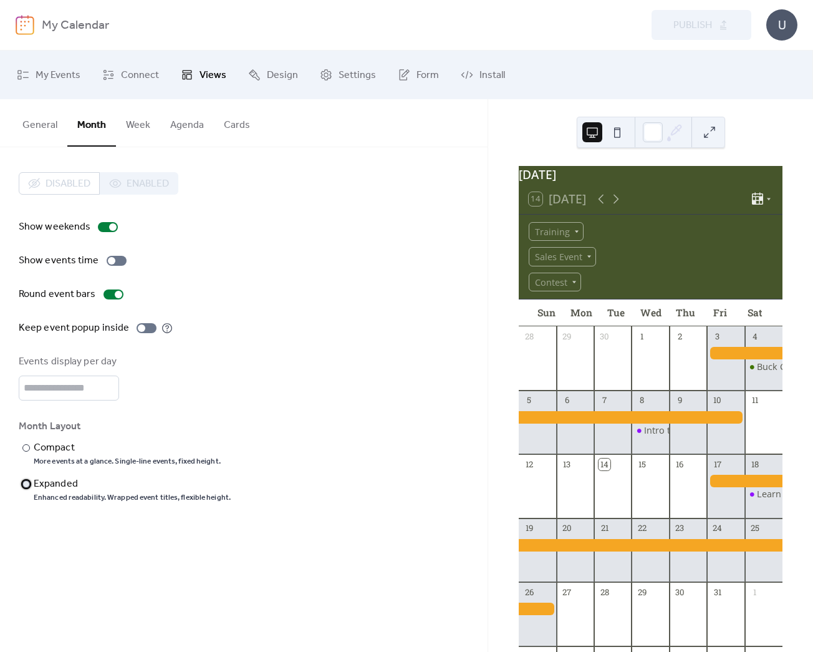
drag, startPoint x: 21, startPoint y: 487, endPoint x: 39, endPoint y: 482, distance: 18.0
click at [22, 486] on div "​" at bounding box center [25, 484] width 12 height 15
click at [701, 23] on span "Publish" at bounding box center [693, 25] width 39 height 15
